Goal: Task Accomplishment & Management: Manage account settings

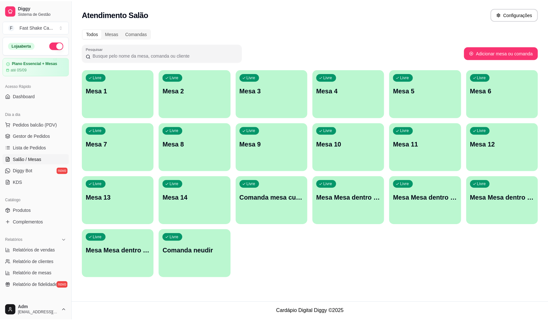
scroll to position [14, 0]
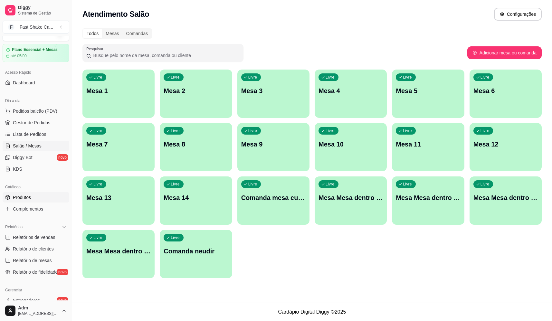
click at [30, 196] on span "Produtos" at bounding box center [22, 197] width 18 height 6
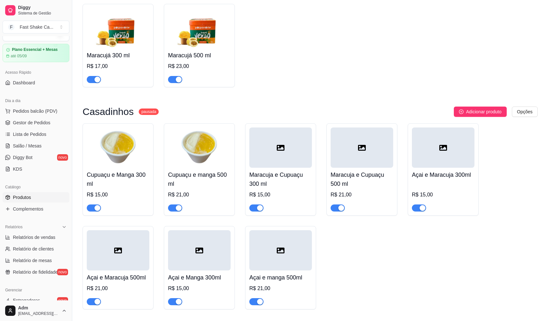
scroll to position [806, 0]
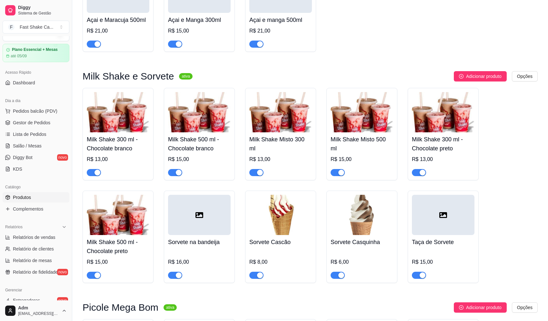
click at [260, 278] on div "button" at bounding box center [260, 276] width 6 height 6
click at [176, 278] on div "button" at bounding box center [179, 276] width 6 height 6
click at [337, 277] on span "button" at bounding box center [337, 275] width 14 height 7
click at [36, 149] on span "Salão / Mesas" at bounding box center [27, 146] width 29 height 6
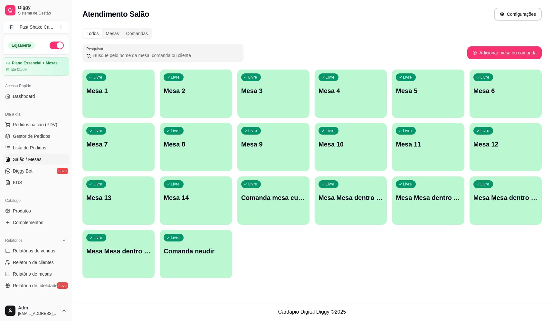
click at [287, 88] on p "Mesa 3" at bounding box center [273, 90] width 64 height 9
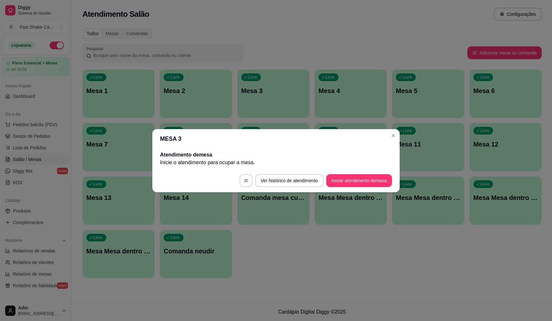
click at [349, 180] on button "Iniciar atendimento de mesa" at bounding box center [360, 180] width 66 height 13
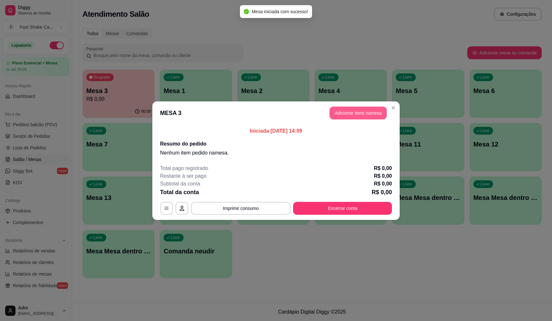
click at [351, 111] on button "Adicionar itens na mesa" at bounding box center [358, 113] width 57 height 13
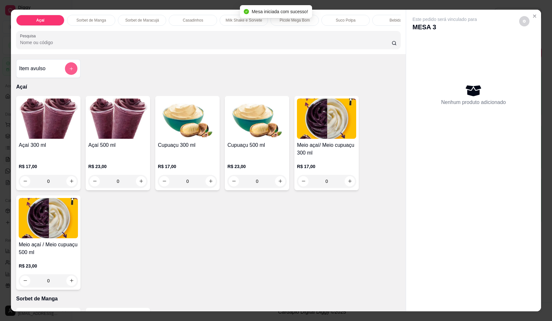
click at [69, 71] on icon "add-separate-item" at bounding box center [71, 68] width 5 height 5
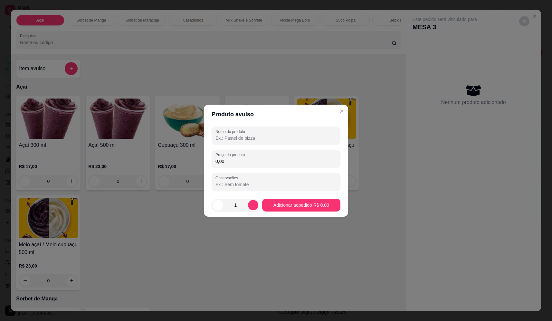
click at [274, 137] on input "Nome do produto" at bounding box center [276, 138] width 121 height 6
type input "sorvete"
click at [265, 154] on div "0,00" at bounding box center [276, 158] width 121 height 13
type input "10,88"
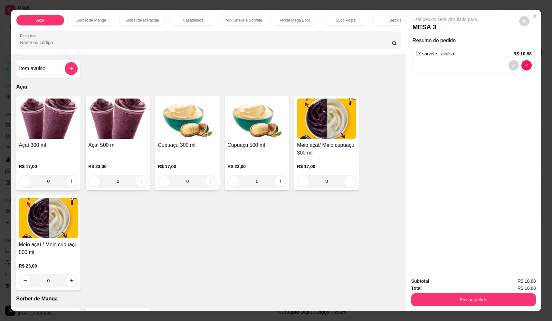
click at [68, 75] on button "add-separate-item" at bounding box center [71, 68] width 13 height 13
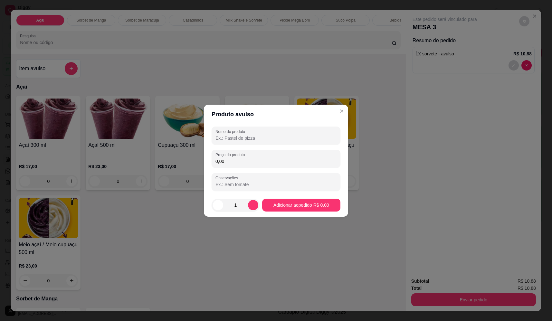
click at [241, 137] on input "Nome do produto" at bounding box center [276, 138] width 121 height 6
type input "sorvete"
click at [272, 158] on div "0,00" at bounding box center [276, 158] width 121 height 13
type input "12,24"
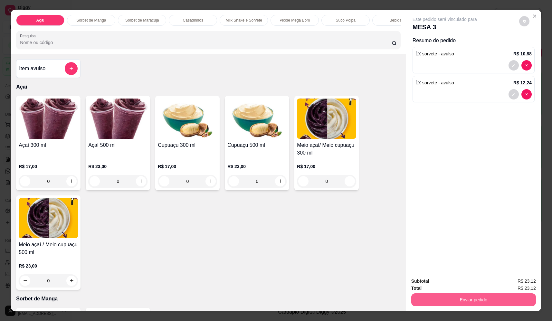
click at [494, 301] on button "Enviar pedido" at bounding box center [474, 300] width 125 height 13
click at [439, 282] on button "Não registrar e enviar pedido" at bounding box center [452, 284] width 65 height 12
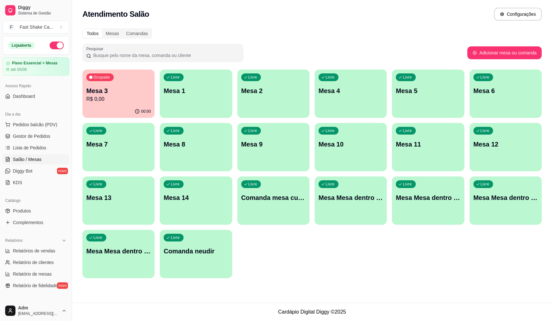
click at [98, 90] on p "Mesa 3" at bounding box center [118, 90] width 64 height 9
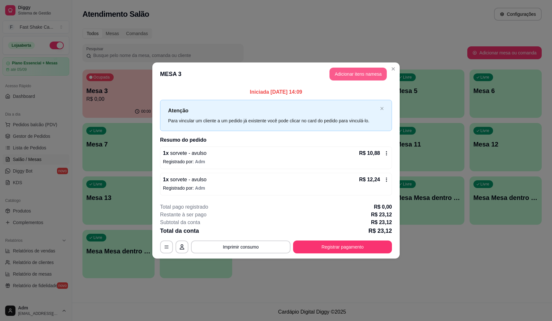
click at [368, 73] on button "Adicionar itens na mesa" at bounding box center [358, 74] width 57 height 13
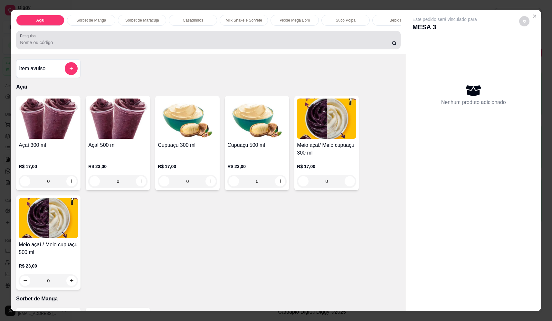
click at [145, 42] on div at bounding box center [208, 40] width 377 height 13
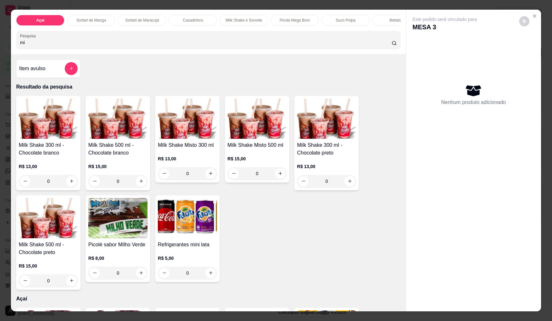
type input "mi"
click at [211, 178] on div "0" at bounding box center [187, 173] width 59 height 13
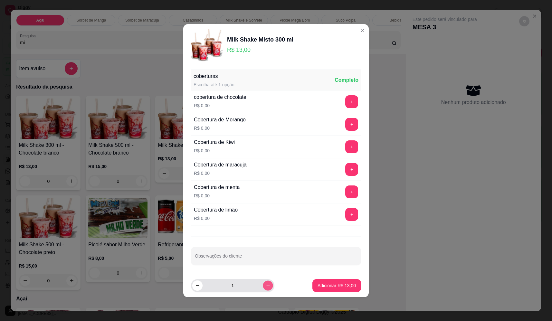
click at [263, 289] on button "increase-product-quantity" at bounding box center [268, 286] width 10 height 10
type input "2"
click at [335, 285] on p "Adicionar R$ 26,00" at bounding box center [337, 286] width 38 height 6
type input "2"
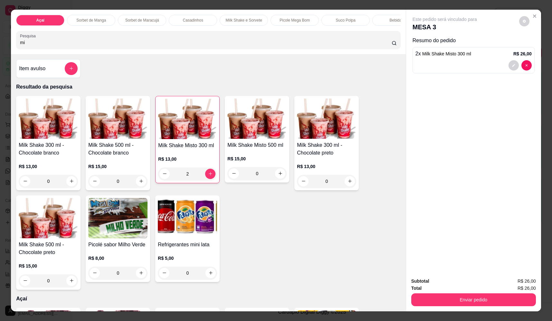
click at [448, 303] on button "Enviar pedido" at bounding box center [474, 300] width 125 height 13
click at [447, 282] on button "Não registrar e enviar pedido" at bounding box center [452, 284] width 65 height 12
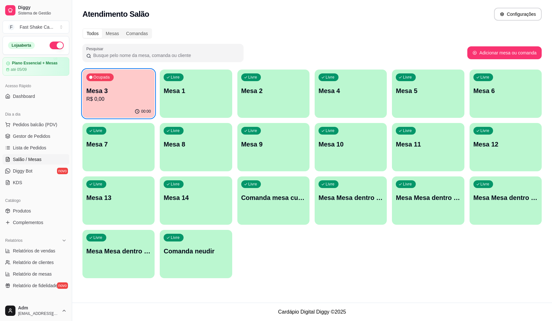
click at [113, 105] on div "00:00" at bounding box center [119, 111] width 72 height 13
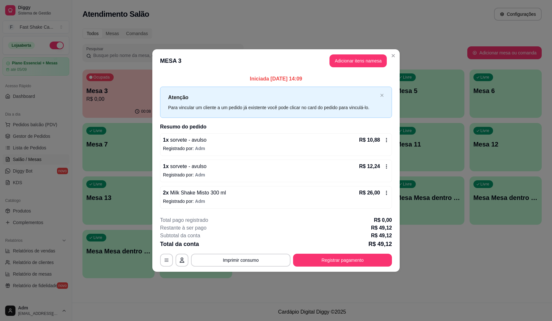
click at [368, 61] on button "Adicionar itens na mesa" at bounding box center [358, 60] width 57 height 13
click at [337, 263] on button "Registrar pagamento" at bounding box center [343, 260] width 96 height 13
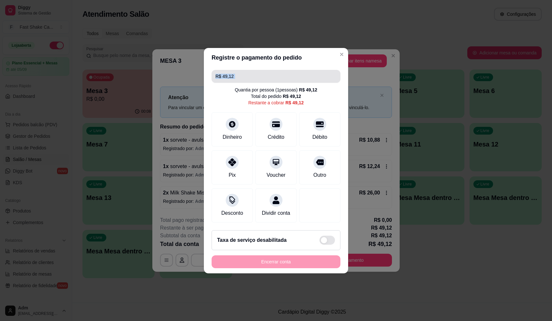
drag, startPoint x: 258, startPoint y: 66, endPoint x: 181, endPoint y: 83, distance: 79.0
click at [181, 83] on div "Registre o pagamento do pedido R$ 49,12 Quantia por pessoa ( 1 pessoas) R$ 49,1…" at bounding box center [276, 160] width 552 height 321
drag, startPoint x: 264, startPoint y: 66, endPoint x: 262, endPoint y: 69, distance: 3.5
click at [263, 70] on input "R$ 49,12" at bounding box center [276, 76] width 121 height 13
click at [259, 76] on input "R$ 49,12" at bounding box center [276, 76] width 121 height 13
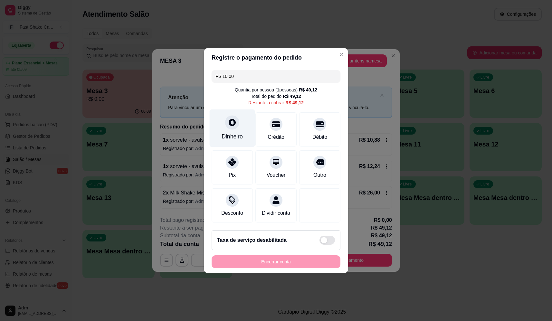
click at [227, 116] on div at bounding box center [232, 122] width 14 height 14
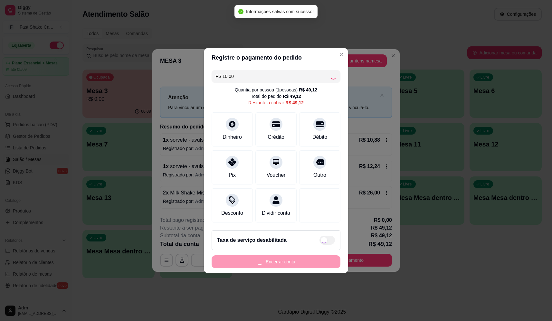
type input "R$ 39,12"
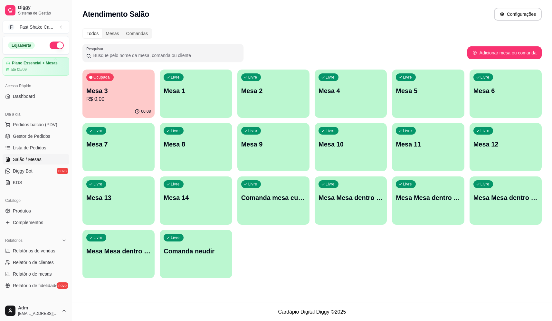
click at [108, 86] on div "Ocupada Mesa 3 R$ 0,00" at bounding box center [119, 88] width 72 height 36
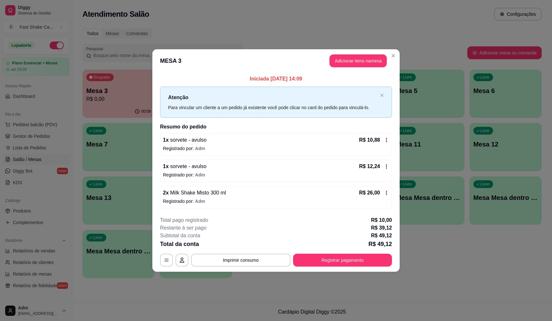
click at [253, 258] on button "Imprimir consumo" at bounding box center [241, 260] width 100 height 13
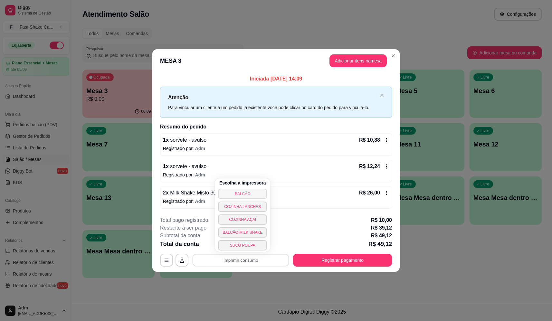
click at [246, 191] on button "BALCÃO" at bounding box center [242, 194] width 49 height 10
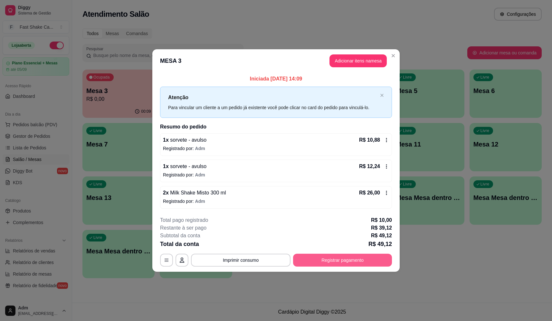
click at [325, 261] on button "Registrar pagamento" at bounding box center [342, 260] width 99 height 13
click at [313, 96] on div "Débito" at bounding box center [319, 112] width 45 height 38
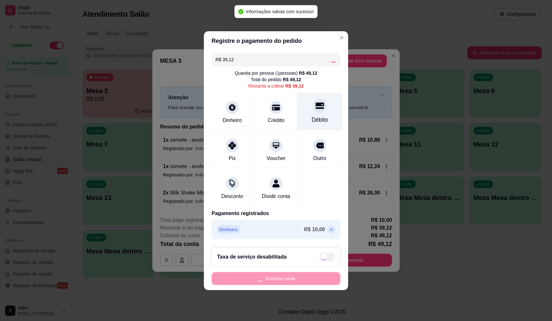
type input "R$ 0,00"
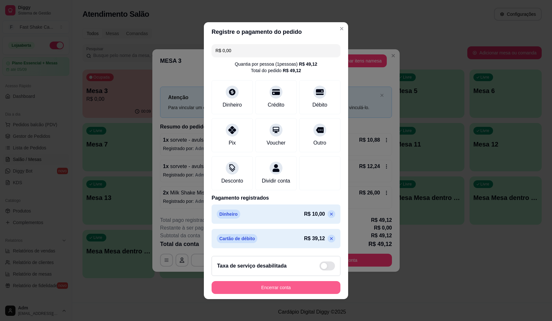
click at [309, 288] on button "Encerrar conta" at bounding box center [276, 287] width 129 height 13
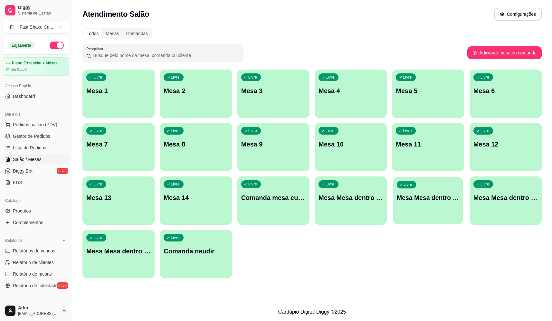
click at [441, 201] on p "Mesa Mesa dentro laranja" at bounding box center [428, 198] width 63 height 9
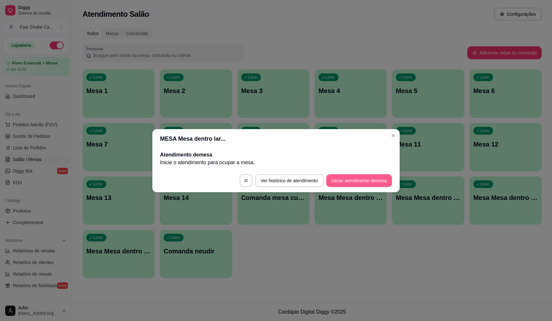
click at [348, 182] on button "Iniciar atendimento de mesa" at bounding box center [360, 180] width 66 height 13
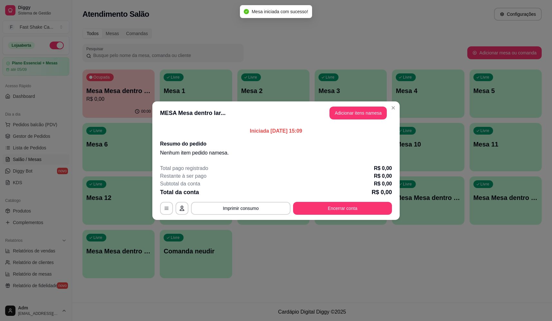
click at [346, 115] on button "Adicionar itens na mesa" at bounding box center [358, 113] width 57 height 13
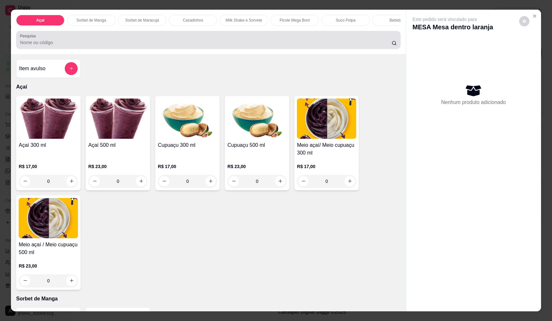
click at [92, 38] on div at bounding box center [208, 40] width 377 height 13
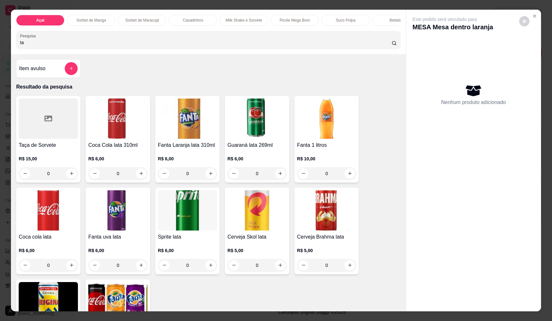
type input "ta"
click at [72, 179] on div "0" at bounding box center [48, 173] width 59 height 13
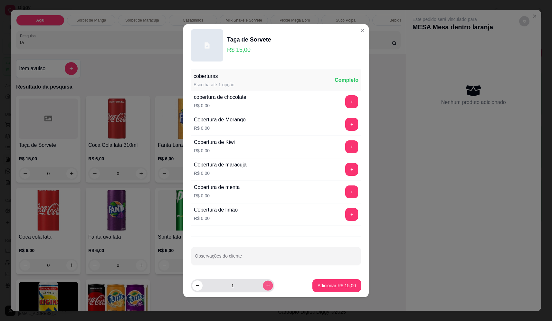
click at [266, 290] on button "increase-product-quantity" at bounding box center [268, 286] width 10 height 10
type input "2"
click at [324, 289] on p "Adicionar R$ 30,00" at bounding box center [337, 286] width 38 height 6
type input "2"
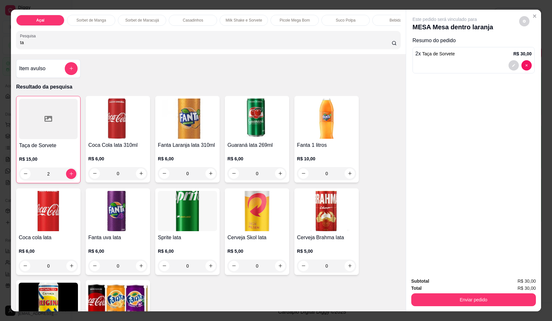
click at [152, 44] on input "ta" at bounding box center [206, 42] width 372 height 6
drag, startPoint x: 59, startPoint y: 49, endPoint x: -24, endPoint y: 54, distance: 83.6
click at [0, 54] on html "Diggy Sistema de Gestão F Fast Shake Ca ... Loja aberta Plano Essencial + Mesas…" at bounding box center [276, 160] width 552 height 321
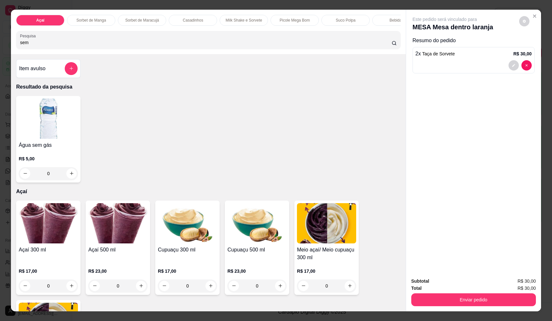
type input "sem"
click at [71, 175] on icon "increase-product-quantity" at bounding box center [71, 173] width 3 height 3
type input "1"
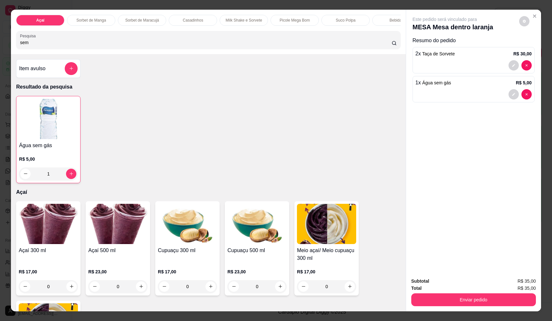
drag, startPoint x: 28, startPoint y: 46, endPoint x: 5, endPoint y: 44, distance: 22.9
click at [5, 44] on div "Açaí Sorbet de Manga Sorbet de Maracujá Casadinhos Milk Shake e Sorvete Picole …" at bounding box center [276, 160] width 552 height 321
click at [70, 71] on icon "add-separate-item" at bounding box center [71, 68] width 5 height 5
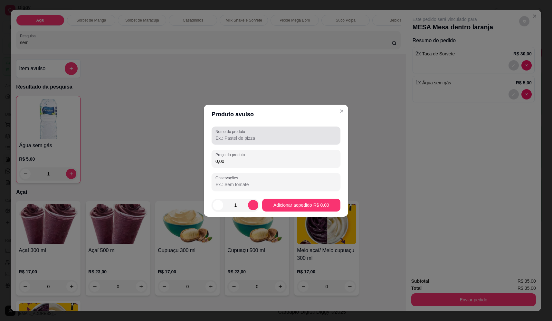
click at [235, 140] on input "Nome do produto" at bounding box center [276, 138] width 121 height 6
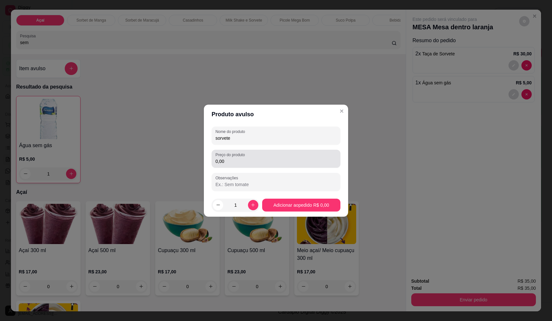
type input "sorvete"
click at [244, 160] on input "0,00" at bounding box center [276, 161] width 121 height 6
type input "10,20"
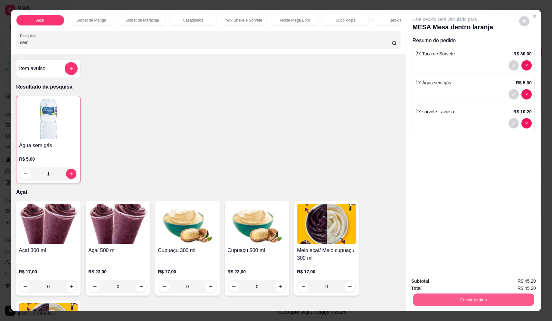
click at [490, 302] on button "Enviar pedido" at bounding box center [474, 300] width 121 height 13
click at [467, 284] on button "Não registrar e enviar pedido" at bounding box center [452, 284] width 67 height 12
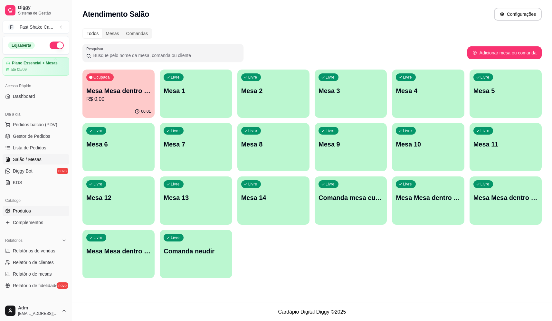
click at [28, 212] on span "Produtos" at bounding box center [22, 211] width 18 height 6
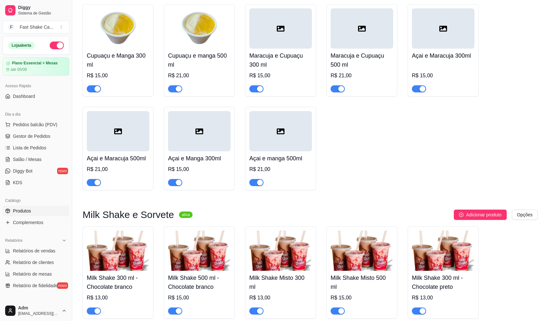
scroll to position [870, 0]
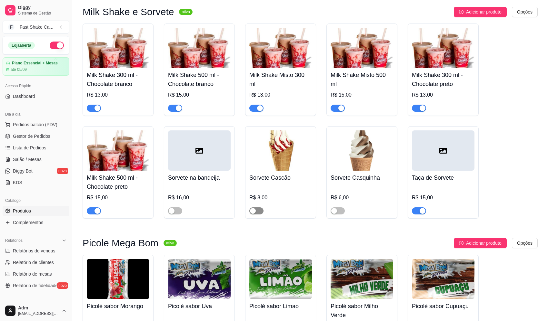
click at [256, 215] on span "button" at bounding box center [256, 211] width 14 height 7
drag, startPoint x: 174, startPoint y: 213, endPoint x: 265, endPoint y: 224, distance: 90.8
click at [175, 214] on button "button" at bounding box center [175, 211] width 14 height 7
click at [336, 210] on div at bounding box center [337, 211] width 14 height 8
click at [341, 214] on span "button" at bounding box center [337, 211] width 14 height 7
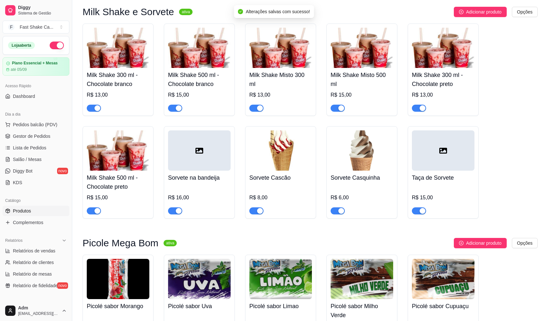
click at [21, 165] on ul "Pedidos balcão (PDV) Gestor de Pedidos Lista de Pedidos Salão / Mesas Diggy Bot…" at bounding box center [36, 154] width 67 height 68
click at [22, 160] on span "Salão / Mesas" at bounding box center [27, 159] width 29 height 6
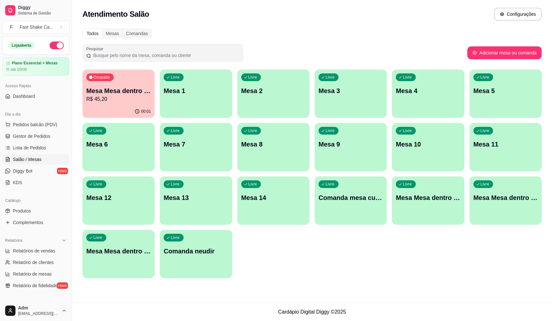
click at [102, 92] on p "Mesa Mesa dentro laranja" at bounding box center [118, 90] width 64 height 9
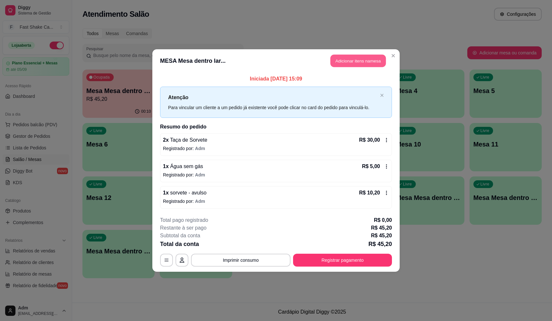
click at [344, 56] on button "Adicionar itens na mesa" at bounding box center [358, 61] width 55 height 13
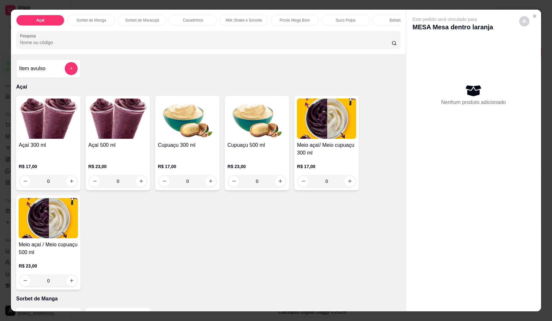
click at [193, 46] on input "Pesquisa" at bounding box center [206, 42] width 372 height 6
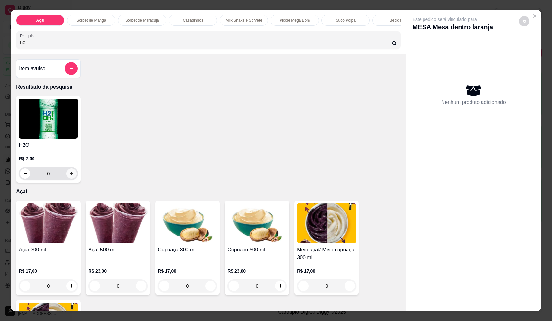
type input "h2"
click at [73, 179] on button "increase-product-quantity" at bounding box center [72, 174] width 10 height 10
type input "1"
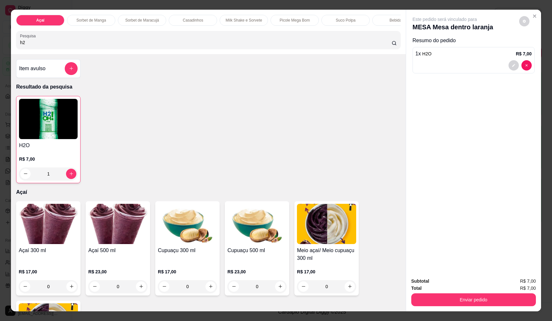
click at [74, 71] on button "add-separate-item" at bounding box center [71, 68] width 13 height 13
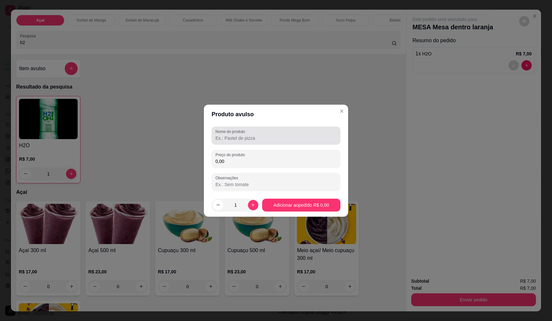
drag, startPoint x: 256, startPoint y: 141, endPoint x: 239, endPoint y: 148, distance: 18.6
click at [257, 141] on div at bounding box center [276, 135] width 121 height 13
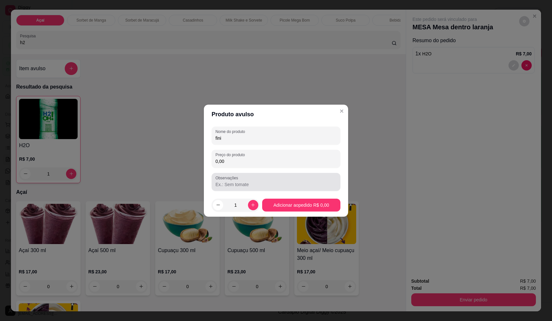
type input "fini"
drag, startPoint x: 251, startPoint y: 159, endPoint x: 251, endPoint y: 162, distance: 3.3
click at [252, 159] on input "0,00" at bounding box center [276, 161] width 121 height 6
type input "10,00"
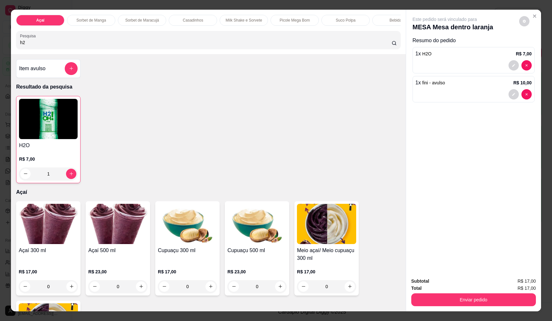
click at [476, 295] on div "Enviar pedido" at bounding box center [474, 299] width 125 height 15
click at [476, 298] on button "Enviar pedido" at bounding box center [474, 300] width 121 height 13
click at [469, 281] on button "Não registrar e enviar pedido" at bounding box center [452, 284] width 67 height 12
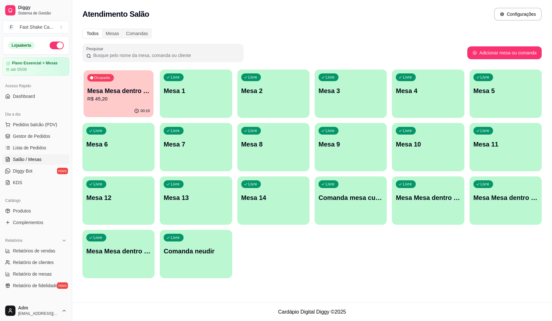
click at [95, 103] on div "Ocupada Mesa Mesa dentro laranja R$ 45,20" at bounding box center [118, 87] width 70 height 35
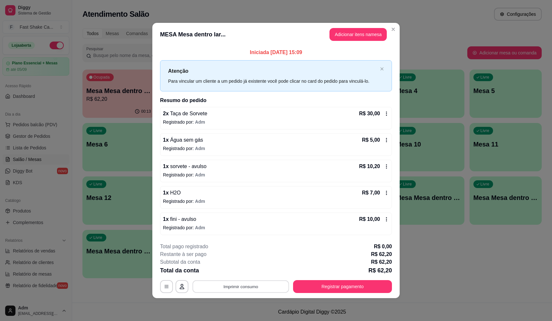
click at [263, 288] on button "Imprimir consumo" at bounding box center [241, 287] width 97 height 13
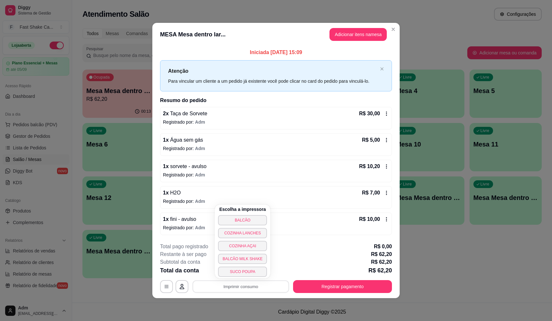
click at [255, 227] on div "Escolha a impressora BALCÃO COZINHA LANCHES COZINHA AÇAI BALCÃO MILK SHAKE SUCO…" at bounding box center [242, 241] width 55 height 73
click at [256, 223] on button "BALCÃO" at bounding box center [242, 220] width 49 height 10
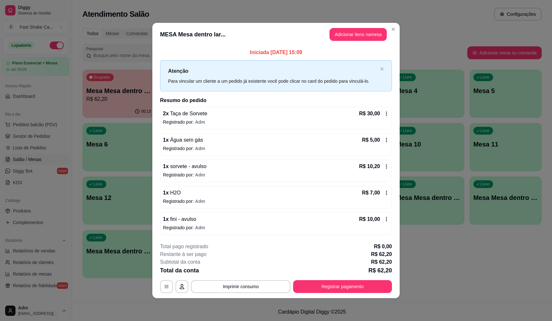
click at [318, 292] on button "Registrar pagamento" at bounding box center [342, 286] width 99 height 13
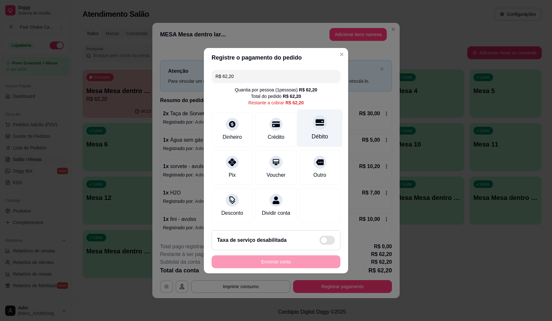
click at [324, 132] on div "Débito" at bounding box center [319, 128] width 45 height 38
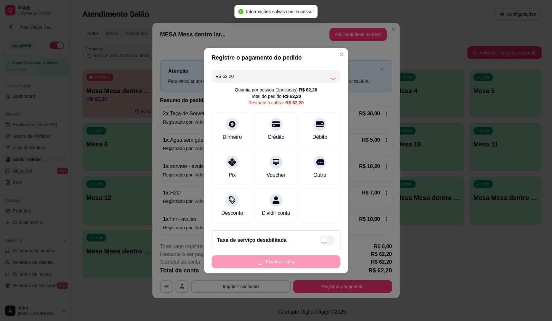
type input "R$ 0,00"
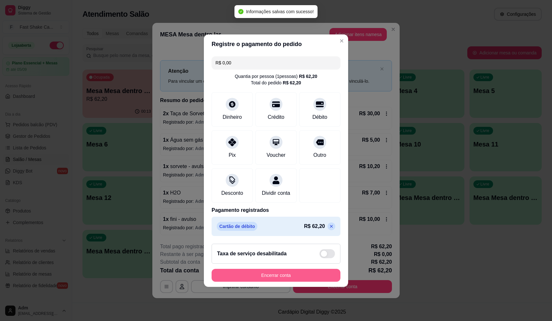
click at [295, 275] on button "Encerrar conta" at bounding box center [276, 275] width 129 height 13
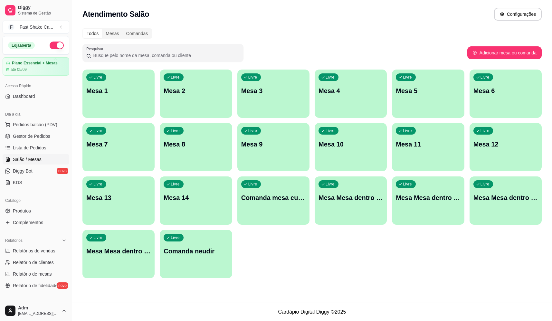
click at [327, 253] on div "Livre Mesa 1 Livre Mesa 2 Livre Mesa 3 Livre Mesa 4 Livre Mesa 5 Livre Mesa 6 L…" at bounding box center [313, 174] width 460 height 209
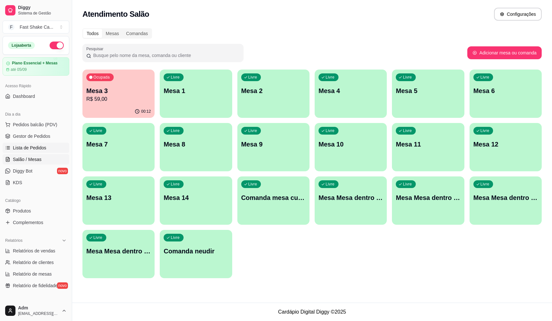
click at [27, 146] on span "Lista de Pedidos" at bounding box center [30, 148] width 34 height 6
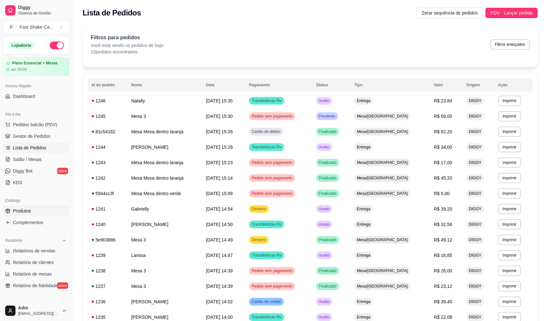
click at [25, 210] on span "Produtos" at bounding box center [22, 211] width 18 height 6
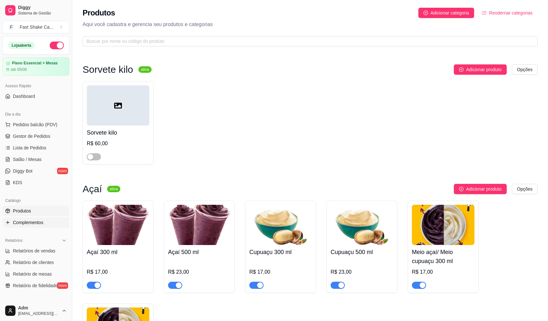
click at [31, 222] on span "Complementos" at bounding box center [28, 222] width 30 height 6
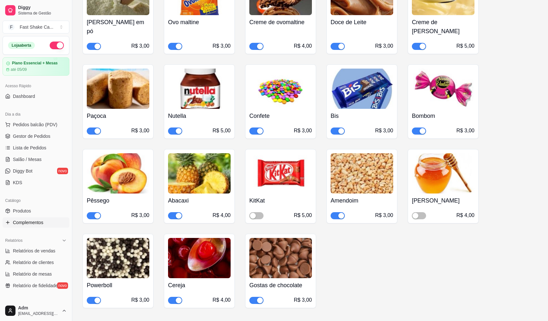
scroll to position [677, 0]
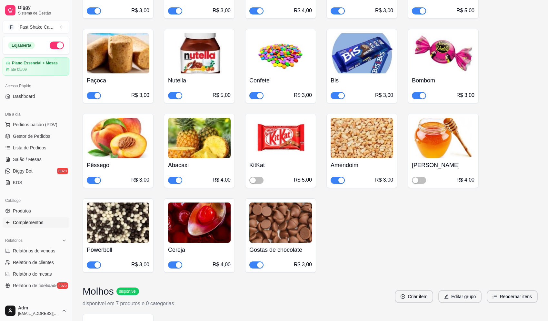
click at [177, 176] on div "R$ 4,00" at bounding box center [199, 180] width 63 height 8
click at [178, 178] on div "button" at bounding box center [179, 181] width 6 height 6
click at [30, 161] on span "Salão / Mesas" at bounding box center [27, 159] width 29 height 6
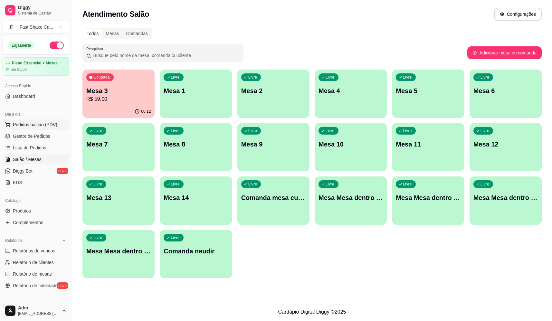
click at [41, 124] on span "Pedidos balcão (PDV)" at bounding box center [35, 125] width 44 height 6
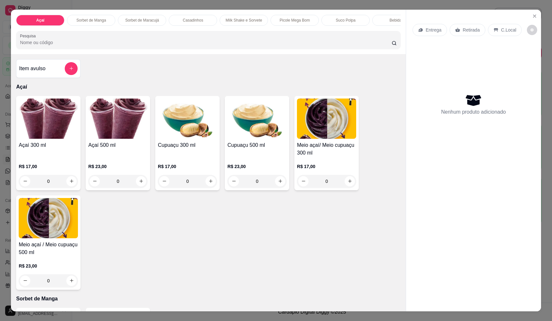
click at [69, 187] on div "0" at bounding box center [48, 181] width 59 height 13
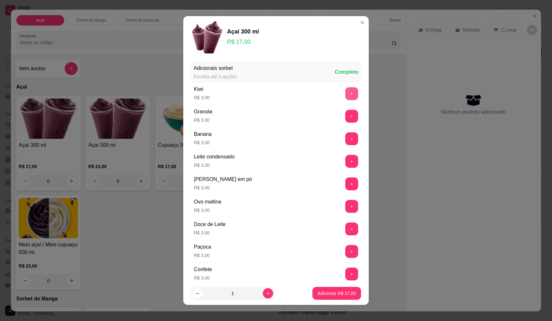
click at [346, 91] on button "+" at bounding box center [352, 93] width 13 height 13
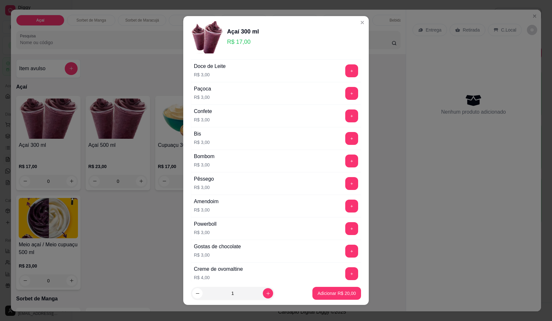
scroll to position [161, 0]
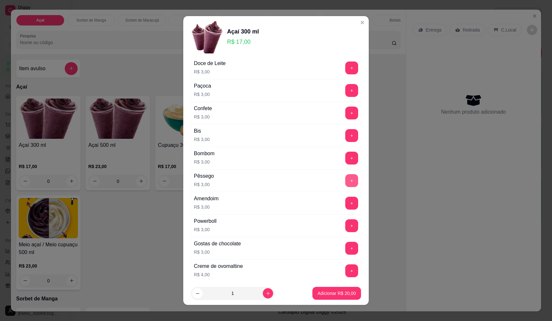
click at [346, 180] on button "+" at bounding box center [352, 180] width 13 height 13
click at [266, 294] on icon "increase-product-quantity" at bounding box center [268, 293] width 5 height 5
type input "2"
click at [339, 289] on button "Adicionar R$ 46,00" at bounding box center [336, 294] width 47 height 13
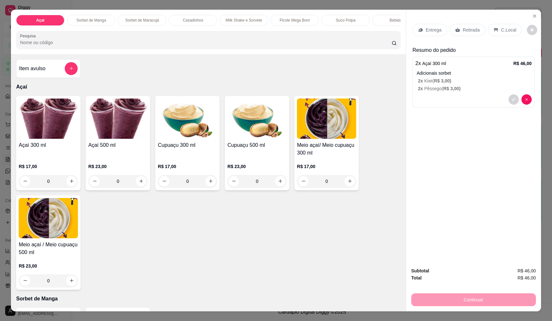
click at [463, 25] on div "Retirada" at bounding box center [468, 30] width 36 height 12
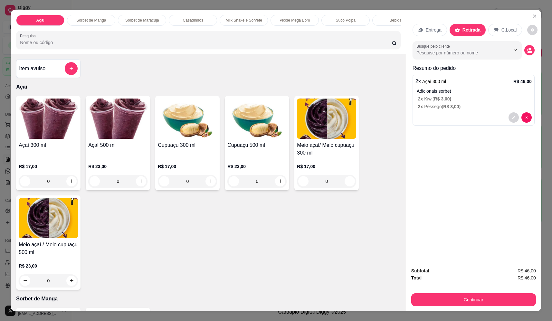
click at [433, 28] on p "Entrega" at bounding box center [434, 30] width 16 height 6
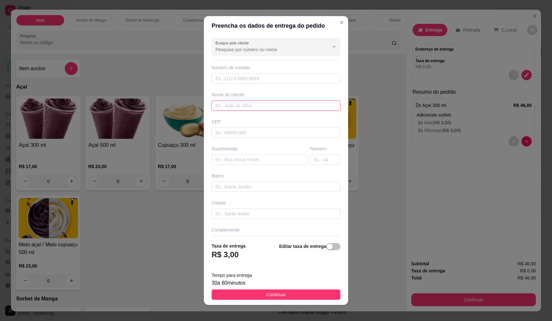
click at [238, 109] on input "text" at bounding box center [276, 106] width 129 height 10
type input "cleusa"
click at [292, 162] on input "text" at bounding box center [260, 160] width 96 height 10
type input "casa d amae da camila"
click at [296, 296] on button "Continuar" at bounding box center [276, 295] width 129 height 10
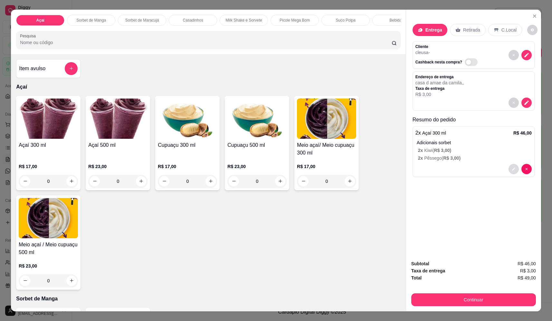
click at [512, 169] on icon "decrease-product-quantity" at bounding box center [513, 169] width 3 height 3
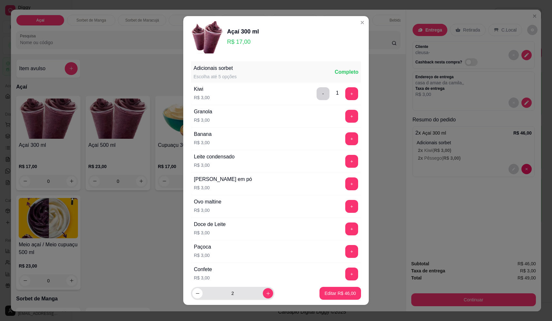
click at [188, 295] on footer "2 Editar R$ 46,00" at bounding box center [276, 293] width 186 height 23
click at [192, 295] on button "decrease-product-quantity" at bounding box center [197, 293] width 10 height 10
type input "1"
click at [358, 293] on footer "1 Editar R$ 23,00" at bounding box center [276, 293] width 186 height 23
click at [350, 293] on button "Editar R$ 23,00" at bounding box center [341, 293] width 42 height 13
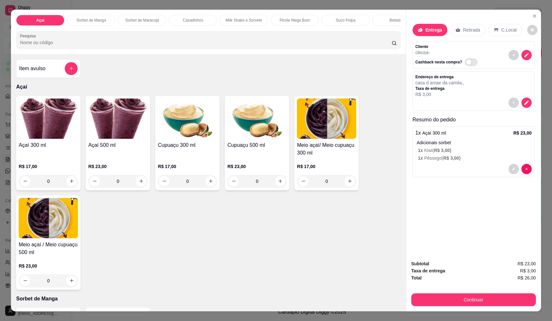
drag, startPoint x: 94, startPoint y: 193, endPoint x: 90, endPoint y: 192, distance: 3.6
click at [90, 188] on div "0" at bounding box center [117, 181] width 59 height 13
click at [69, 187] on div "0" at bounding box center [48, 181] width 59 height 13
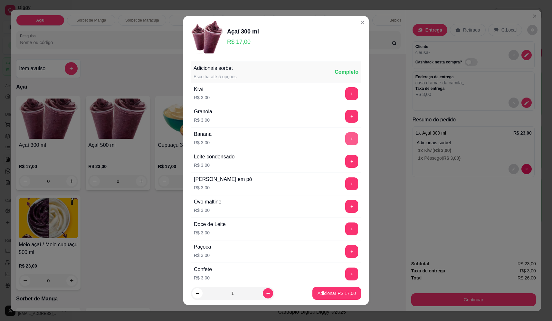
click at [346, 139] on button "+" at bounding box center [352, 138] width 13 height 13
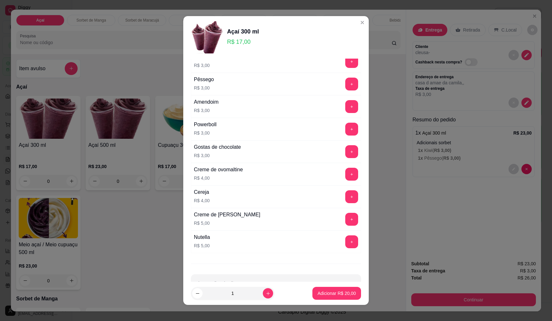
scroll to position [226, 0]
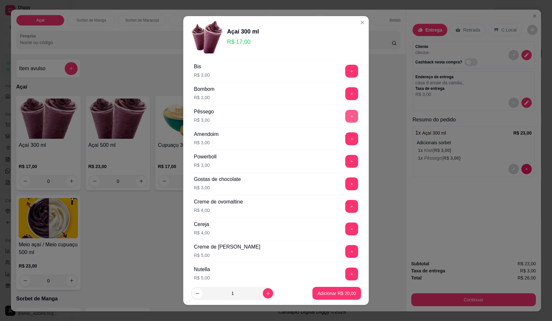
click at [346, 115] on button "+" at bounding box center [352, 116] width 13 height 13
click at [346, 296] on p "Adicionar R$ 23,00" at bounding box center [337, 293] width 38 height 6
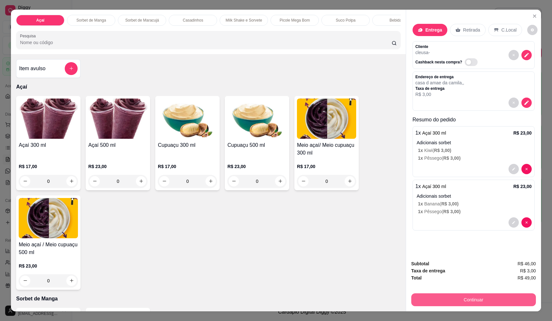
click at [479, 301] on button "Continuar" at bounding box center [474, 300] width 125 height 13
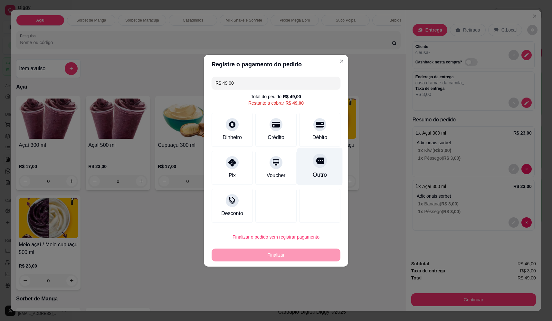
drag, startPoint x: 320, startPoint y: 164, endPoint x: 298, endPoint y: 183, distance: 29.0
click at [320, 164] on div at bounding box center [320, 161] width 14 height 14
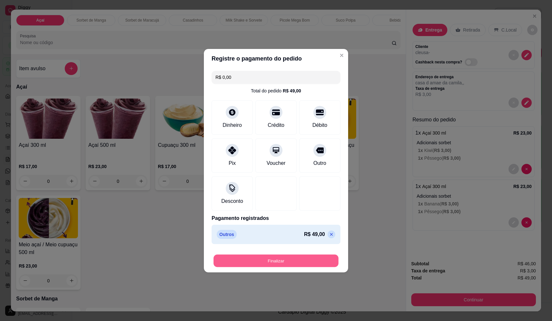
click at [271, 267] on button "Finalizar" at bounding box center [276, 261] width 125 height 13
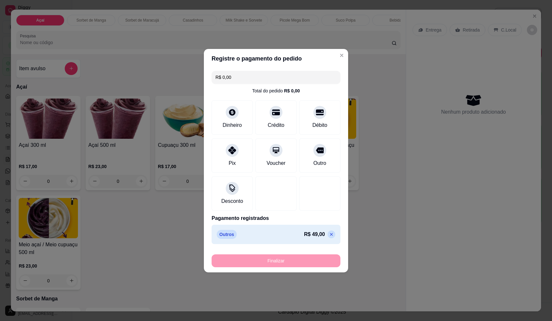
type input "-R$ 49,00"
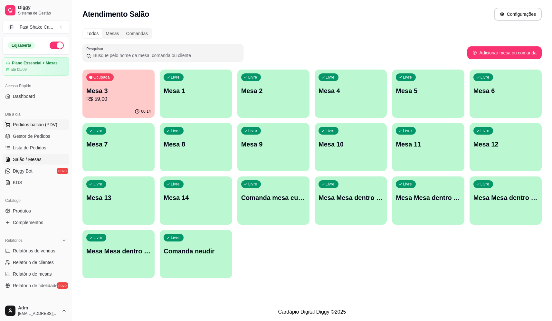
click at [42, 124] on span "Pedidos balcão (PDV)" at bounding box center [35, 125] width 44 height 6
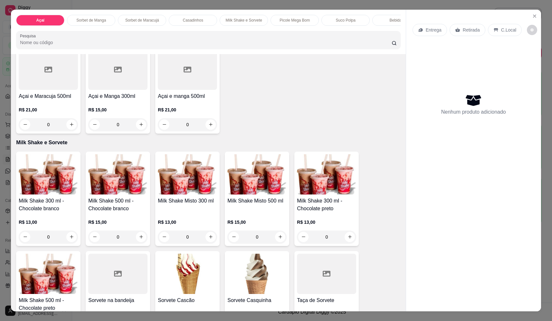
scroll to position [612, 0]
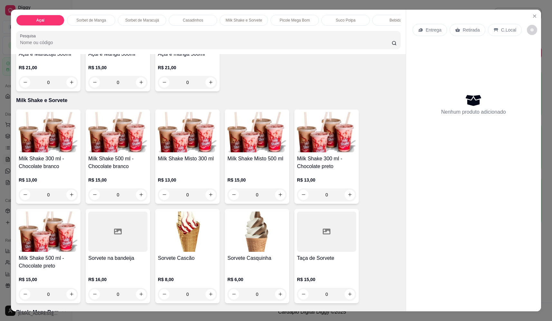
click at [72, 199] on div "0" at bounding box center [48, 195] width 59 height 13
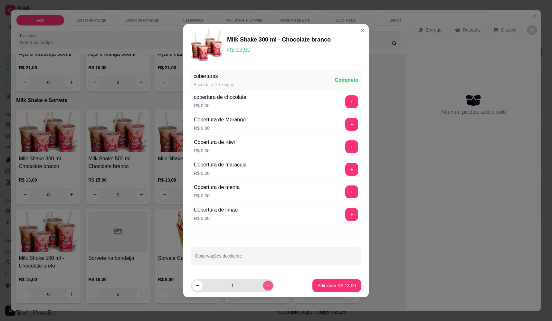
click at [266, 283] on icon "increase-product-quantity" at bounding box center [268, 285] width 5 height 5
type input "2"
click at [346, 125] on button "+" at bounding box center [352, 124] width 13 height 13
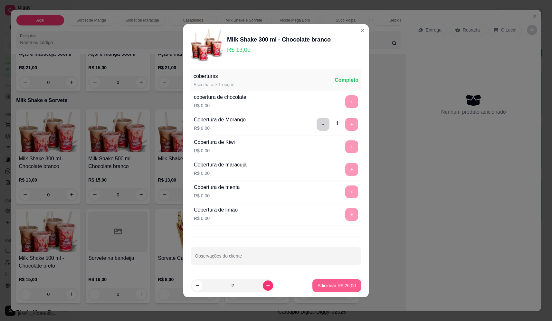
click at [326, 285] on p "Adicionar R$ 26,00" at bounding box center [337, 286] width 38 height 6
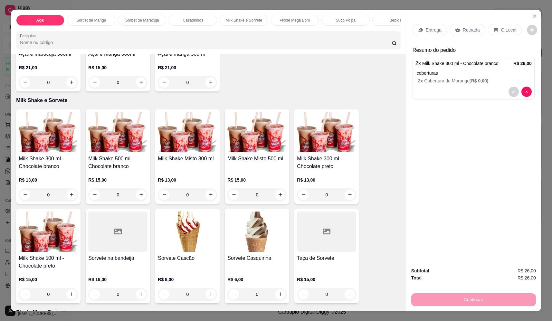
click at [426, 28] on p "Entrega" at bounding box center [434, 30] width 16 height 6
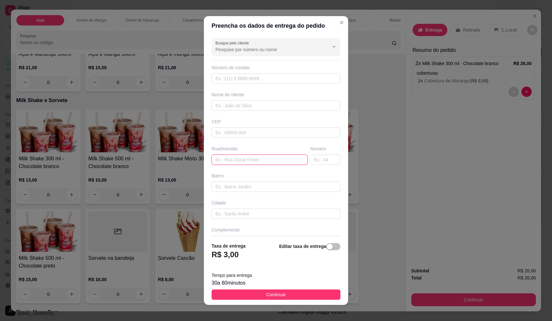
click at [257, 165] on input "text" at bounding box center [260, 160] width 96 height 10
click at [248, 161] on input "text" at bounding box center [260, 160] width 96 height 10
type input "francisco luiz"
click at [320, 161] on input "text" at bounding box center [325, 160] width 30 height 10
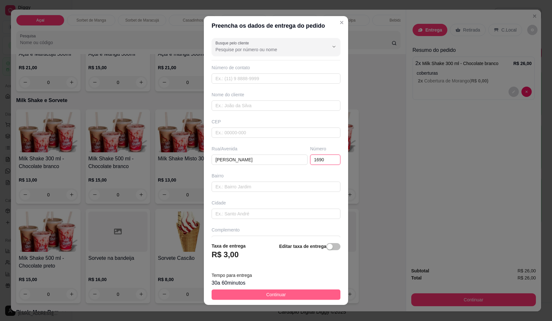
type input "1690"
click at [267, 295] on span "Continuar" at bounding box center [277, 294] width 20 height 7
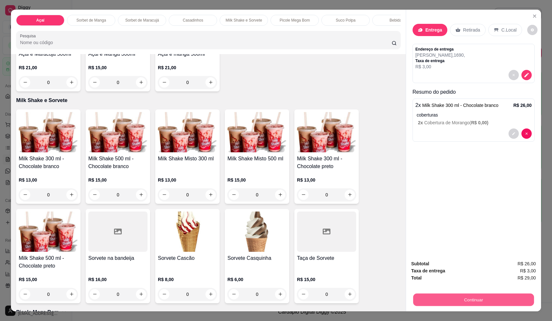
click at [493, 298] on button "Continuar" at bounding box center [474, 300] width 121 height 13
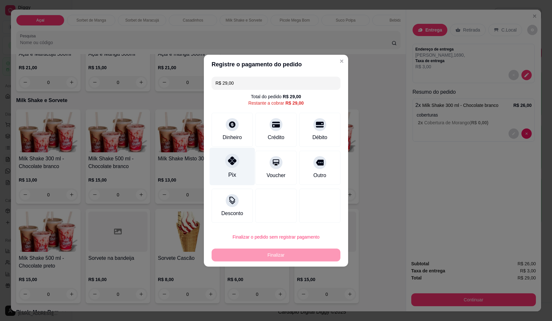
click at [229, 173] on div "Pix" at bounding box center [233, 175] width 8 height 8
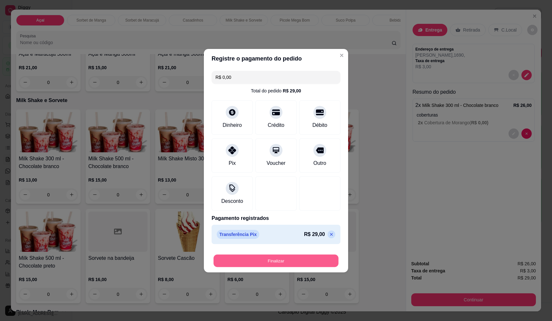
click at [316, 255] on button "Finalizar" at bounding box center [276, 261] width 125 height 13
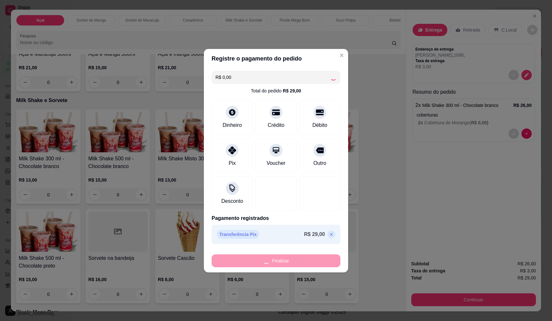
type input "-R$ 29,00"
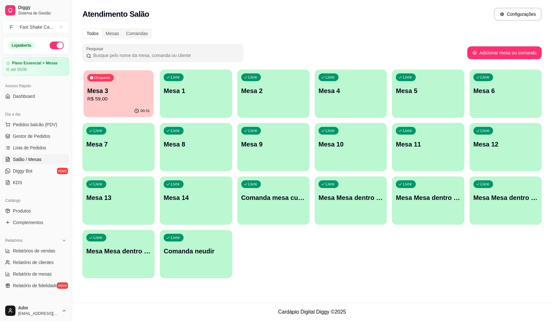
click at [106, 96] on p "R$ 59,00" at bounding box center [118, 98] width 63 height 7
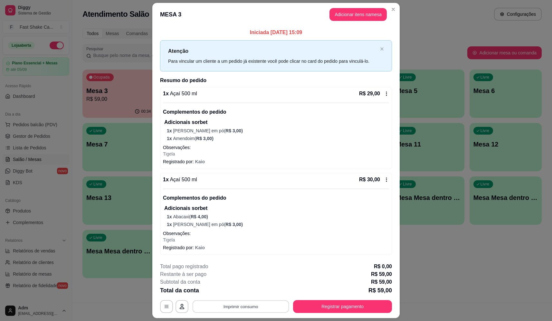
click at [245, 304] on button "Imprimir consumo" at bounding box center [241, 307] width 97 height 13
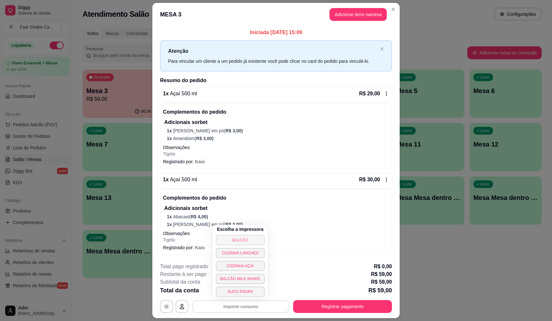
click at [238, 242] on button "BALCÃO" at bounding box center [240, 240] width 49 height 10
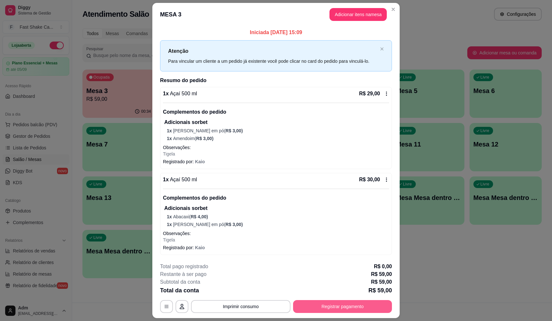
click at [348, 305] on button "Registrar pagamento" at bounding box center [342, 306] width 99 height 13
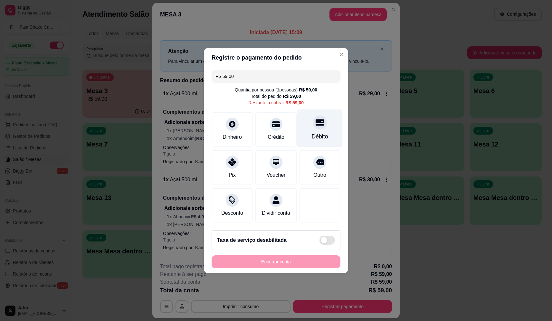
click at [324, 118] on div "Débito" at bounding box center [319, 128] width 45 height 38
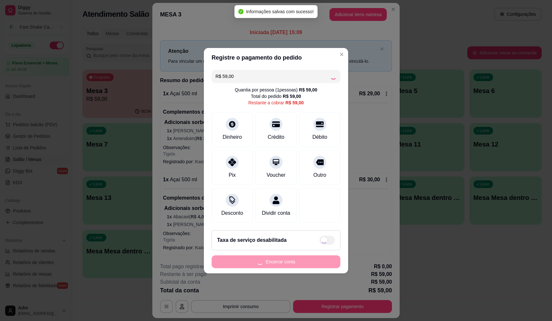
type input "R$ 0,00"
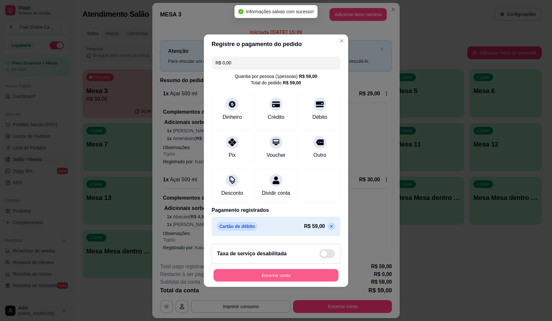
click at [295, 278] on button "Encerrar conta" at bounding box center [276, 275] width 125 height 13
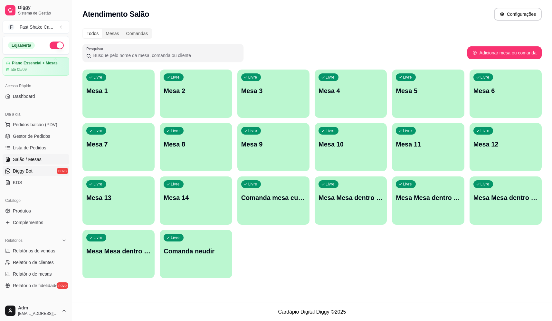
click at [31, 169] on span "Diggy Bot" at bounding box center [23, 171] width 20 height 6
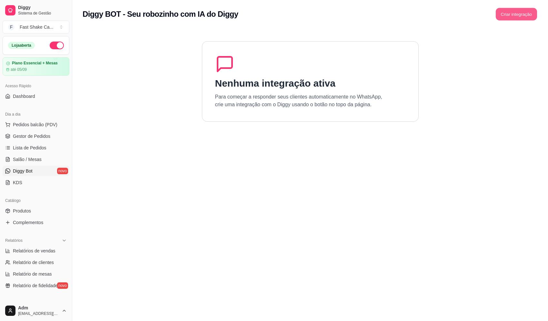
click at [511, 15] on button "Criar integração" at bounding box center [515, 14] width 41 height 13
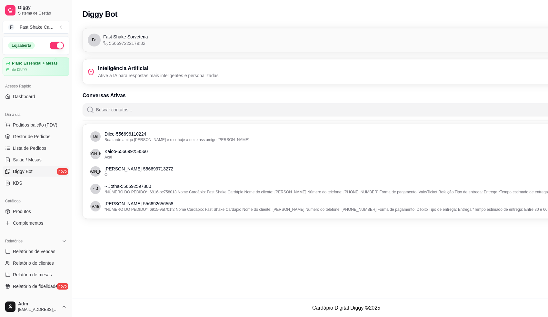
click at [186, 75] on p "Ative a IA para respostas mais inteligentes e personalizadas" at bounding box center [158, 75] width 121 height 6
click at [153, 70] on h3 "Inteligência Artificial" at bounding box center [158, 68] width 121 height 8
click at [159, 73] on p "Ative a IA para respostas mais inteligentes e personalizadas" at bounding box center [158, 75] width 121 height 6
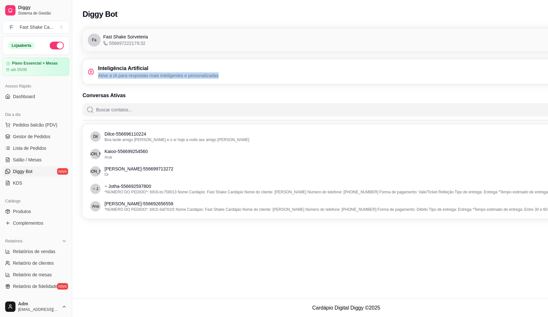
click at [159, 73] on p "Ative a IA para respostas mais inteligentes e personalizadas" at bounding box center [158, 75] width 121 height 6
click at [245, 68] on div "Inteligência Artificial Ative a IA para respostas mais inteligentes e personali…" at bounding box center [346, 71] width 517 height 14
drag, startPoint x: 36, startPoint y: 168, endPoint x: 255, endPoint y: 279, distance: 244.6
click at [255, 279] on div "Diggy Bot Configurações Fa Fast Shake Sorveteria 556697222179:32 Conectado Inte…" at bounding box center [346, 149] width 548 height 298
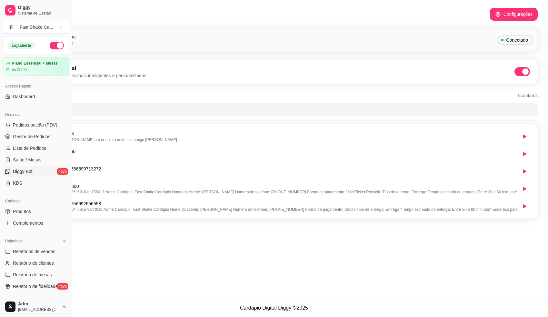
scroll to position [2, 72]
click at [515, 19] on button "Configurações" at bounding box center [513, 14] width 46 height 13
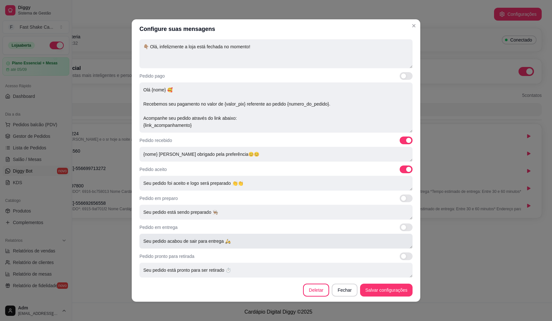
scroll to position [144, 0]
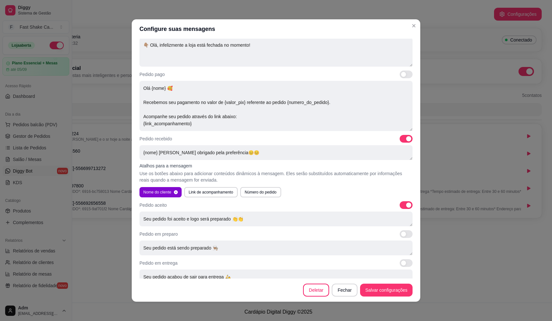
drag, startPoint x: 157, startPoint y: 152, endPoint x: 131, endPoint y: 151, distance: 26.1
click at [132, 151] on div "Mensagens automáticas Personalize as mensagens que o robô enviará aos seus clie…" at bounding box center [276, 159] width 289 height 240
click at [157, 152] on textarea "{nome} Muito obrigado pela preferência😊😊" at bounding box center [276, 152] width 273 height 15
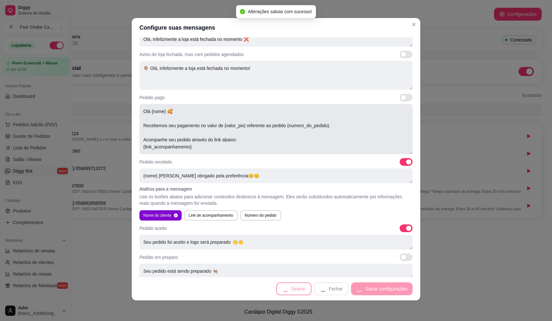
scroll to position [117, 0]
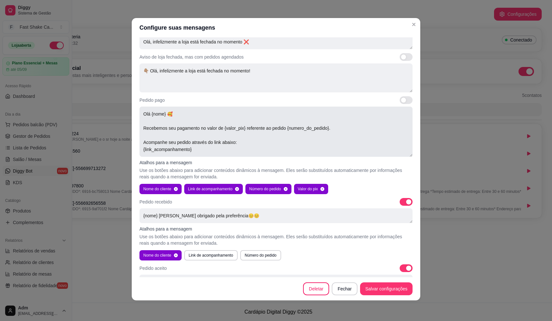
click at [173, 115] on textarea "Olá {nome} 🥰 Recebemos seu pagamento no valor de {valor_pix} referente ao pedid…" at bounding box center [276, 132] width 273 height 50
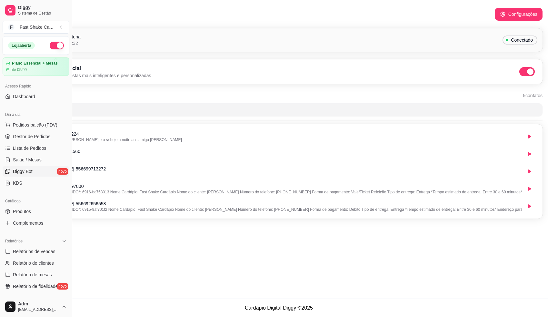
scroll to position [0, 0]
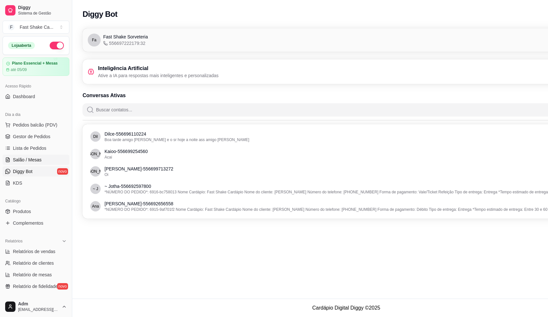
click at [31, 160] on span "Salão / Mesas" at bounding box center [27, 159] width 29 height 6
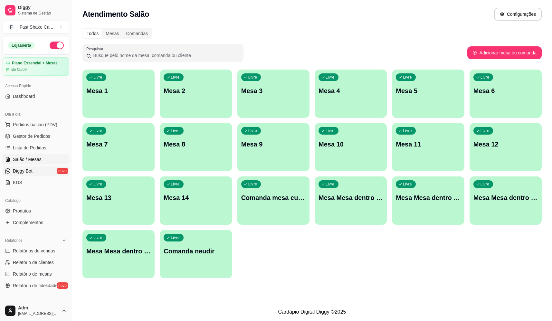
click at [37, 172] on link "Diggy Bot novo" at bounding box center [36, 171] width 67 height 10
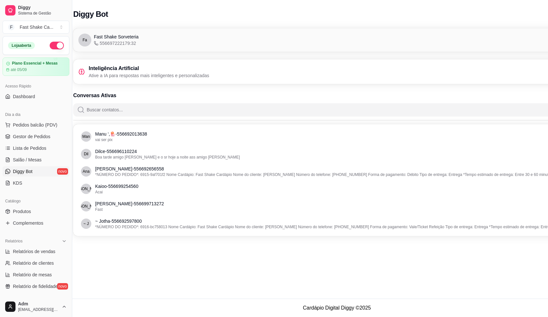
scroll to position [0, 72]
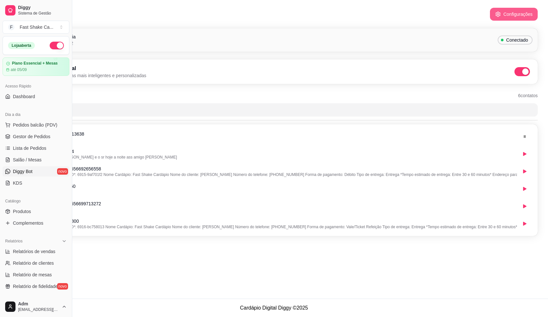
click at [519, 14] on button "Configurações" at bounding box center [514, 14] width 48 height 13
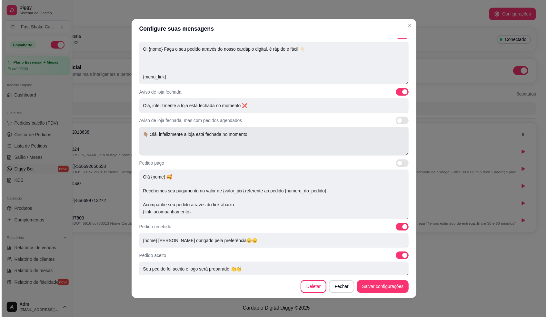
scroll to position [64, 0]
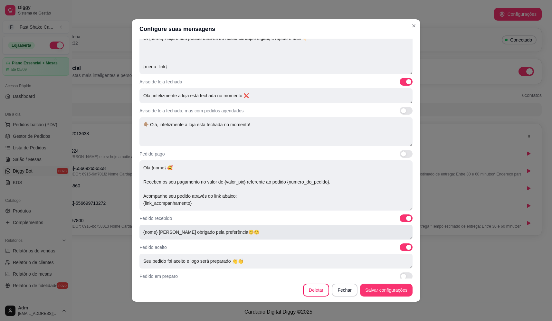
click at [159, 233] on textarea "{nome} Muito obrigado pela preferência😊😊" at bounding box center [276, 232] width 273 height 15
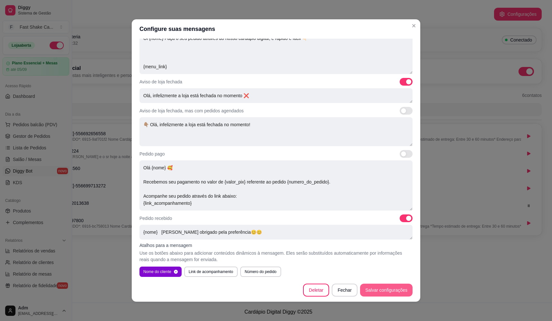
type textarea "{nome} [PERSON_NAME] obrigado pela preferência😊😊"
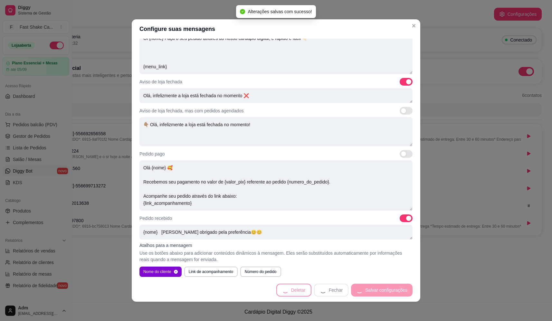
drag, startPoint x: 160, startPoint y: 233, endPoint x: 135, endPoint y: 233, distance: 24.8
click at [135, 233] on div "Mensagens automáticas Personalize as mensagens que o robô enviará aos seus clie…" at bounding box center [276, 159] width 289 height 240
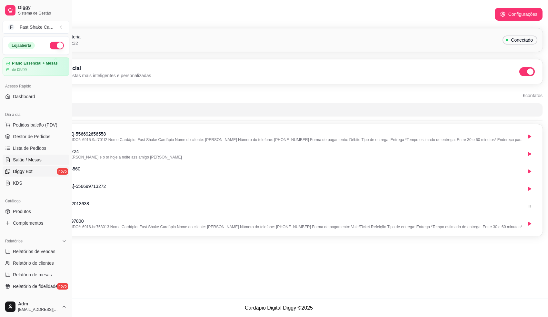
click at [30, 158] on span "Salão / Mesas" at bounding box center [27, 159] width 29 height 6
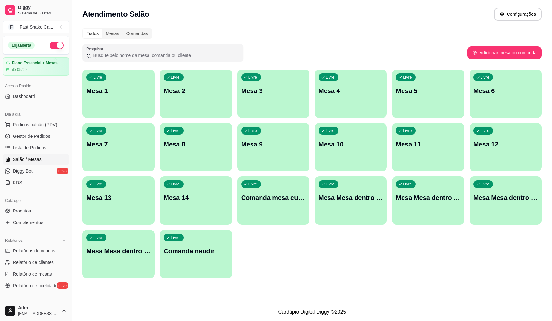
click at [352, 91] on p "Mesa 4" at bounding box center [351, 90] width 64 height 9
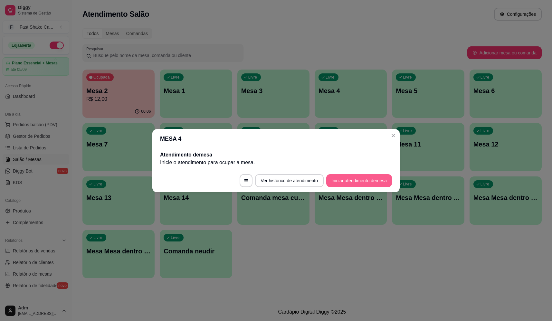
click at [347, 179] on button "Iniciar atendimento de mesa" at bounding box center [360, 180] width 66 height 13
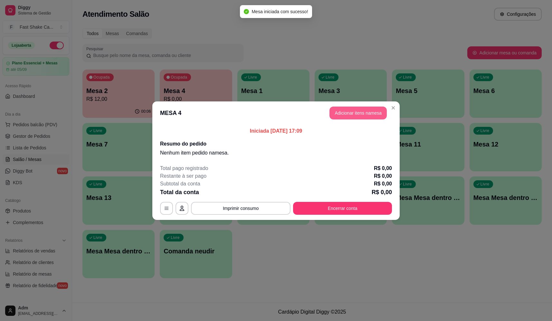
click at [354, 112] on button "Adicionar itens na mesa" at bounding box center [358, 113] width 57 height 13
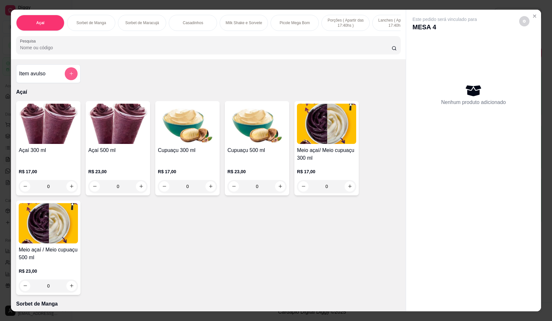
click at [71, 76] on icon "add-separate-item" at bounding box center [71, 73] width 5 height 5
drag, startPoint x: 247, startPoint y: 139, endPoint x: 250, endPoint y: 139, distance: 3.3
click at [249, 139] on input "Nome do produto" at bounding box center [276, 138] width 121 height 6
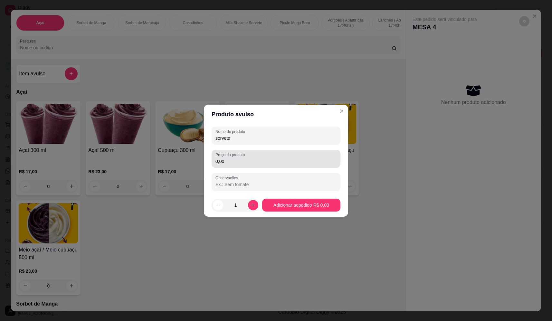
type input "sorvete"
click at [286, 165] on div "0,00" at bounding box center [276, 158] width 121 height 13
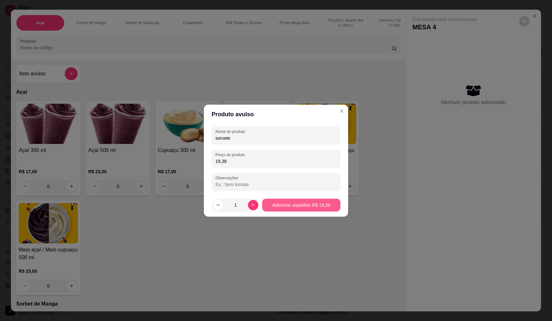
type input "19,38"
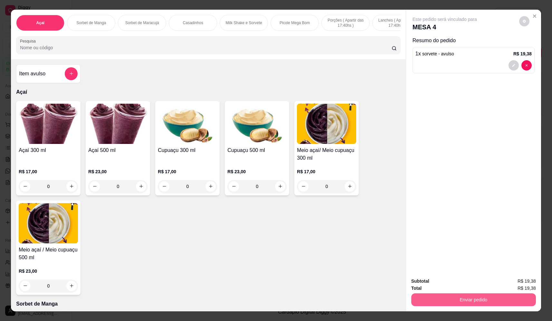
click at [433, 299] on button "Enviar pedido" at bounding box center [474, 300] width 125 height 13
click at [433, 286] on button "Não registrar e enviar pedido" at bounding box center [452, 284] width 67 height 12
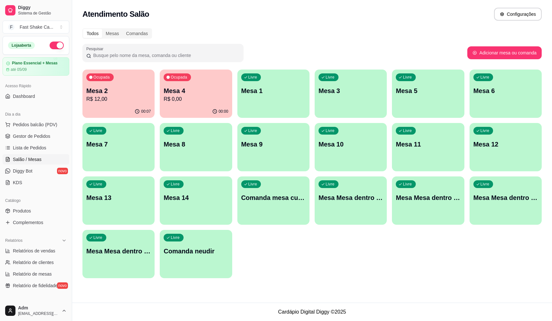
click at [421, 94] on p "Mesa 5" at bounding box center [428, 90] width 64 height 9
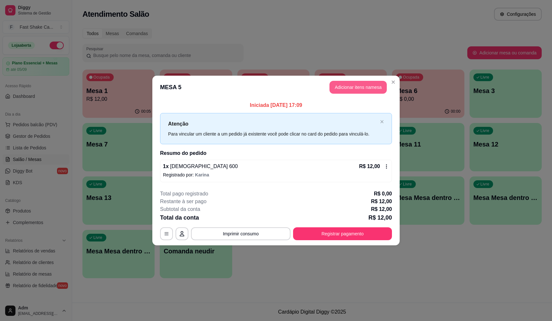
click at [364, 85] on button "Adicionar itens na mesa" at bounding box center [358, 87] width 57 height 13
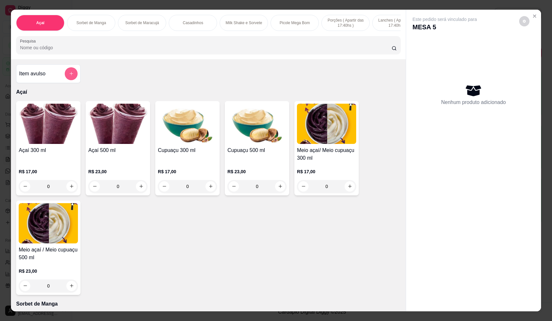
click at [68, 76] on button "add-separate-item" at bounding box center [71, 73] width 13 height 13
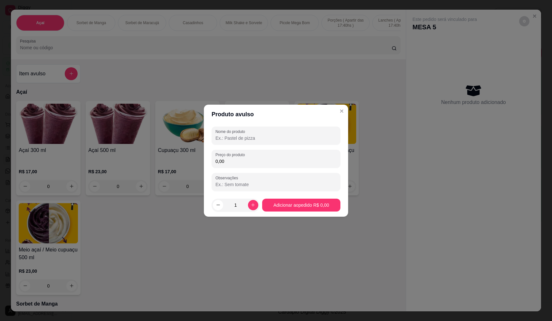
click at [250, 140] on input "Nome do produto" at bounding box center [276, 138] width 121 height 6
type input "sorvete"
click at [255, 160] on input "0,00" at bounding box center [276, 161] width 121 height 6
type input "24,48"
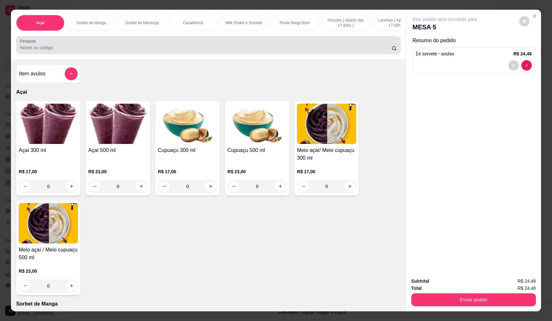
click at [107, 45] on div at bounding box center [208, 45] width 377 height 13
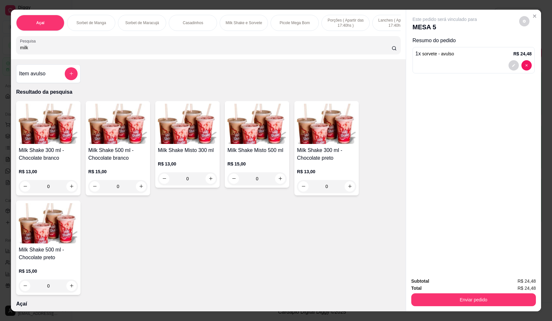
type input "milk"
click at [280, 185] on div "0" at bounding box center [257, 178] width 59 height 13
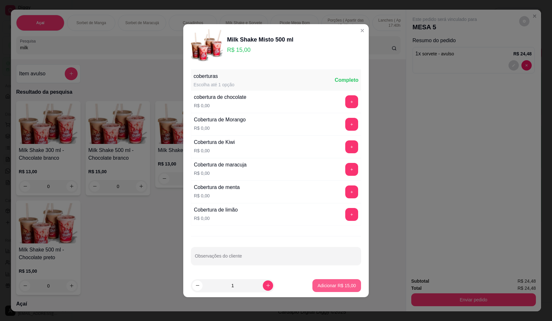
click at [346, 288] on p "Adicionar R$ 15,00" at bounding box center [337, 286] width 38 height 6
type input "1"
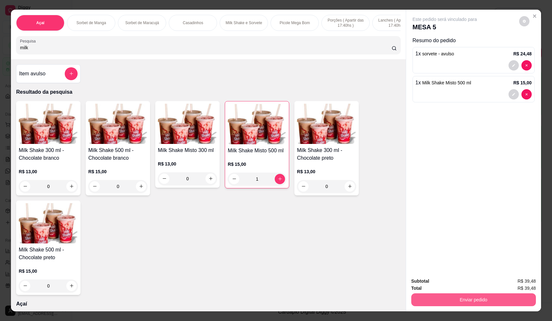
click at [460, 301] on button "Enviar pedido" at bounding box center [474, 300] width 125 height 13
click at [455, 284] on button "Não registrar e enviar pedido" at bounding box center [452, 284] width 67 height 12
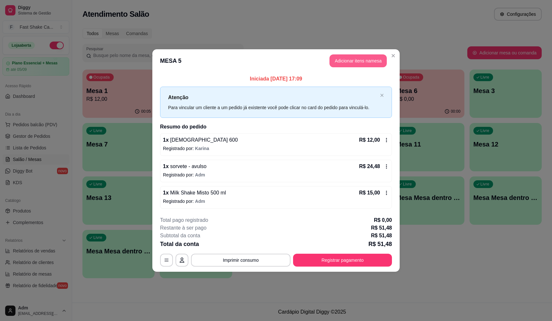
click at [367, 60] on button "Adicionar itens na mesa" at bounding box center [358, 60] width 57 height 13
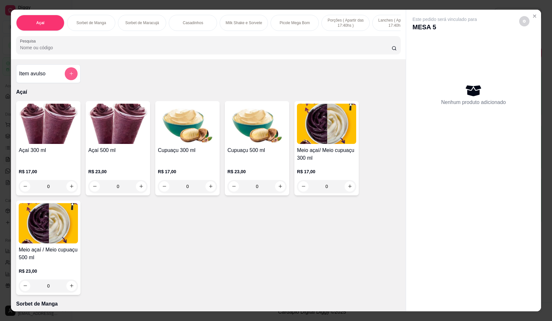
click at [74, 76] on button "add-separate-item" at bounding box center [71, 73] width 13 height 13
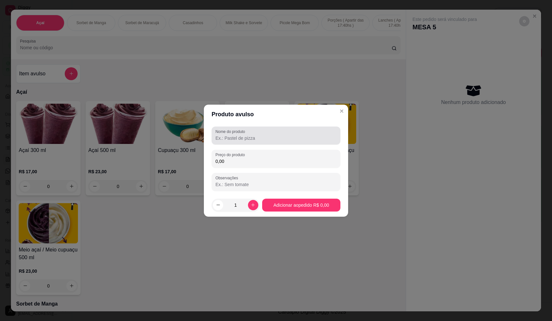
click at [253, 142] on div "Nome do produto" at bounding box center [276, 136] width 129 height 18
type input "calda"
click at [259, 161] on input "0,00" at bounding box center [276, 161] width 121 height 6
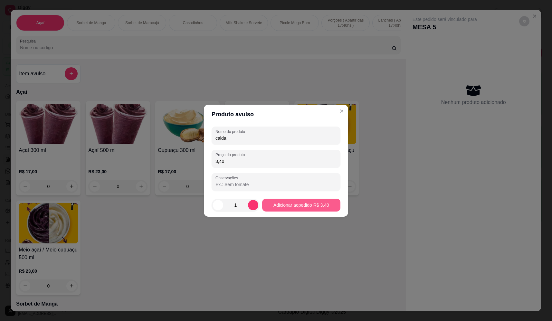
type input "3,40"
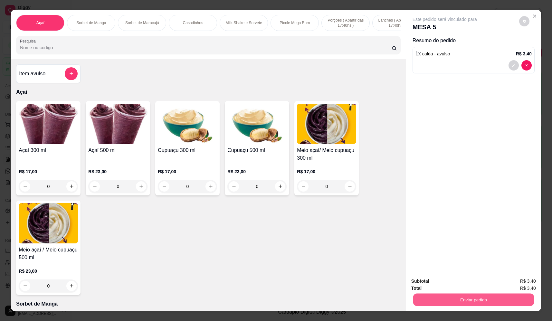
click at [475, 295] on button "Enviar pedido" at bounding box center [474, 300] width 121 height 13
click at [465, 286] on button "Não registrar e enviar pedido" at bounding box center [452, 284] width 65 height 12
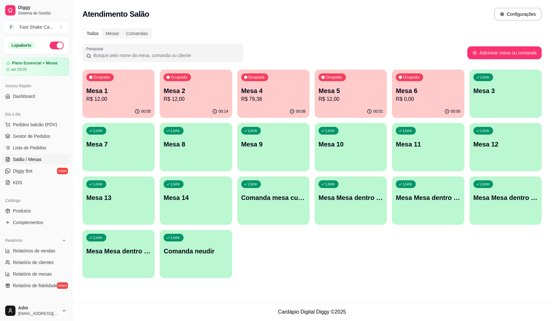
click at [272, 94] on p "Mesa 4" at bounding box center [273, 90] width 64 height 9
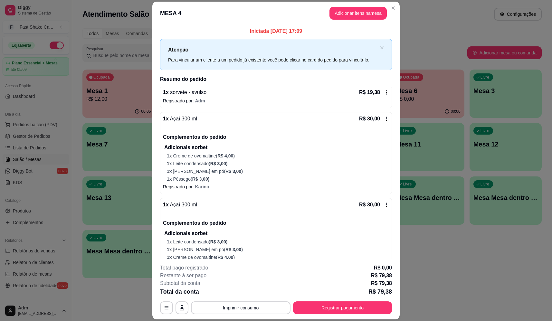
click at [344, 89] on div "1 x sorvete - avulso R$ 19,38" at bounding box center [276, 93] width 226 height 8
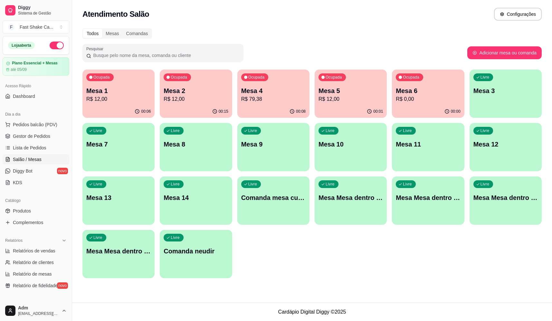
click at [346, 111] on div "00:01" at bounding box center [351, 111] width 72 height 13
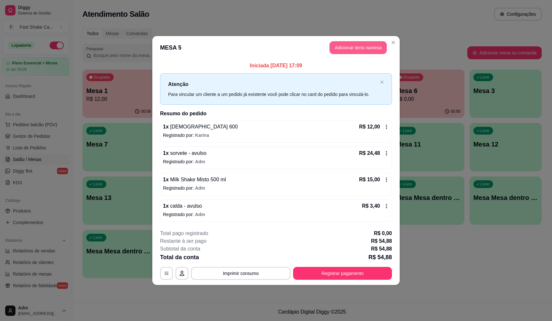
click at [359, 44] on button "Adicionar itens na mesa" at bounding box center [358, 47] width 57 height 13
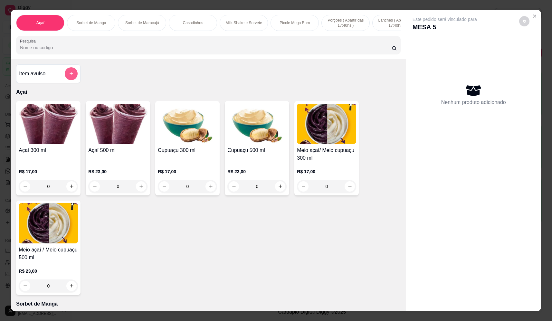
click at [70, 76] on icon "add-separate-item" at bounding box center [71, 73] width 5 height 5
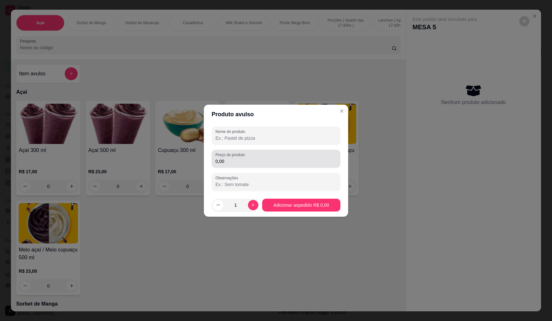
click at [232, 157] on label "Preço do produto" at bounding box center [232, 154] width 32 height 5
click at [232, 158] on input "0,00" at bounding box center [276, 161] width 121 height 6
type input "23,46"
drag, startPoint x: 252, startPoint y: 136, endPoint x: 243, endPoint y: 137, distance: 9.1
click at [252, 135] on input "Nome do produto" at bounding box center [276, 138] width 121 height 6
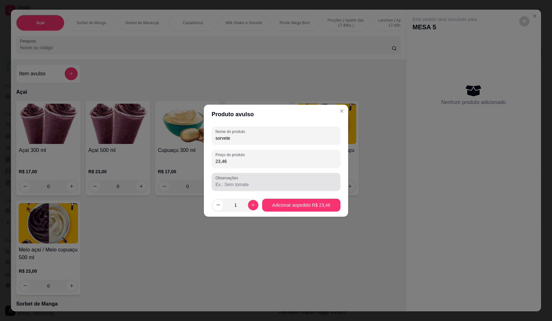
type input "sorvete"
click at [256, 182] on input "Observações" at bounding box center [276, 184] width 121 height 6
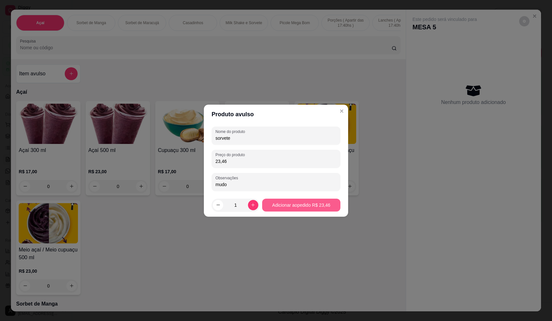
type input "mudo"
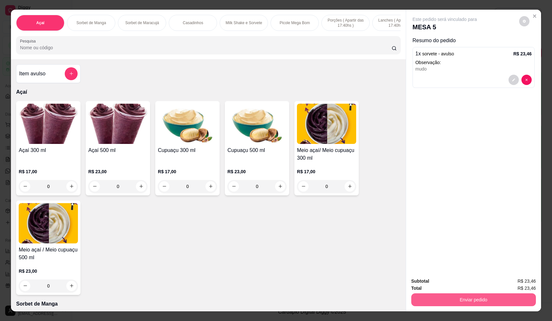
click at [498, 299] on button "Enviar pedido" at bounding box center [474, 300] width 125 height 13
click at [460, 287] on button "Não registrar e enviar pedido" at bounding box center [452, 284] width 67 height 12
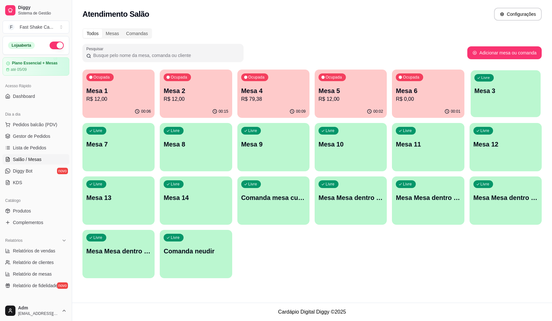
click at [497, 81] on div "Livre Mesa 3" at bounding box center [506, 89] width 70 height 39
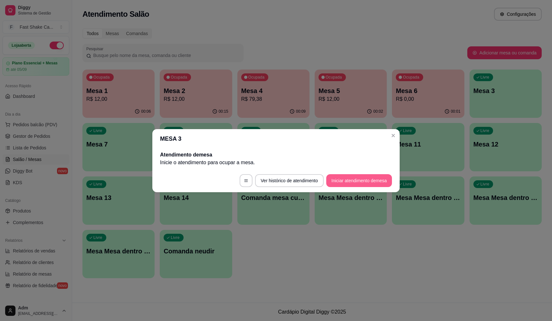
click at [356, 182] on button "Iniciar atendimento de mesa" at bounding box center [360, 180] width 66 height 13
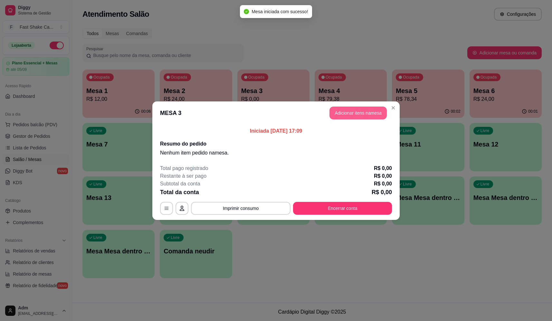
click at [350, 109] on button "Adicionar itens na mesa" at bounding box center [358, 113] width 57 height 13
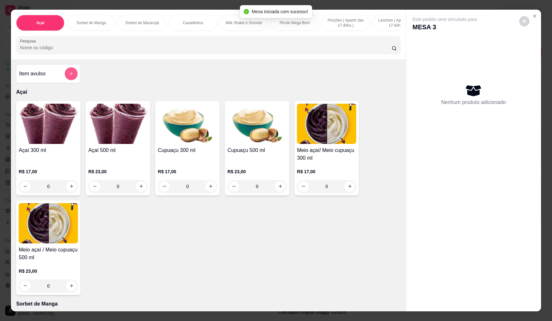
click at [65, 76] on button "add-separate-item" at bounding box center [71, 73] width 13 height 13
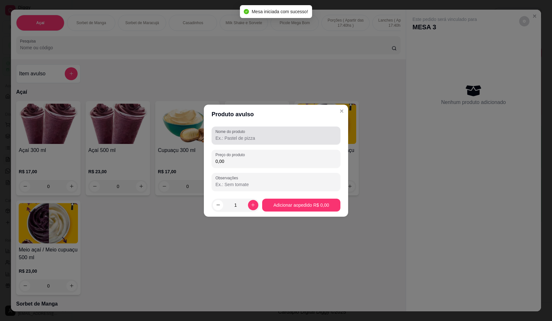
click at [268, 142] on div "Nome do produto" at bounding box center [276, 136] width 129 height 18
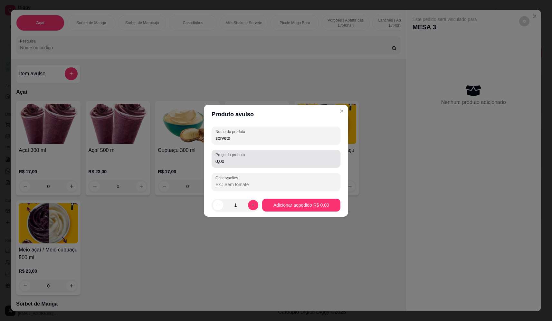
type input "sorvete"
click at [261, 163] on input "0,00" at bounding box center [276, 161] width 121 height 6
type input "25,84"
click at [327, 195] on footer "1 Adicionar ao pedido R$ 25,84" at bounding box center [276, 205] width 144 height 23
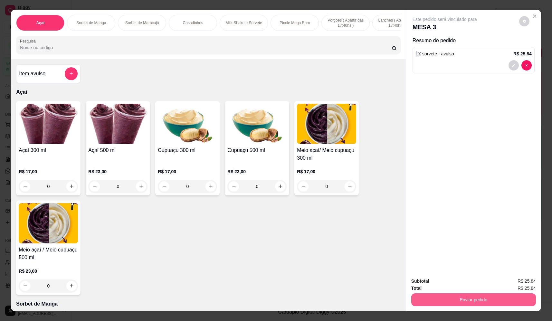
click at [448, 300] on button "Enviar pedido" at bounding box center [474, 300] width 125 height 13
click at [441, 283] on button "Não registrar e enviar pedido" at bounding box center [452, 284] width 67 height 12
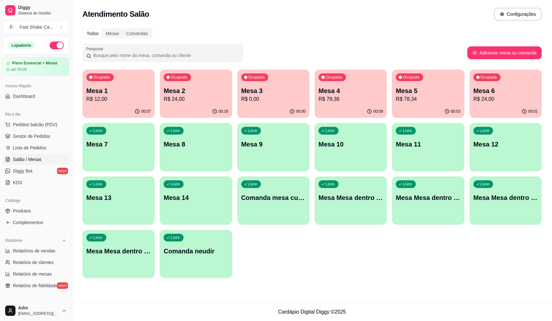
click at [429, 199] on p "Mesa Mesa dentro laranja" at bounding box center [428, 197] width 64 height 9
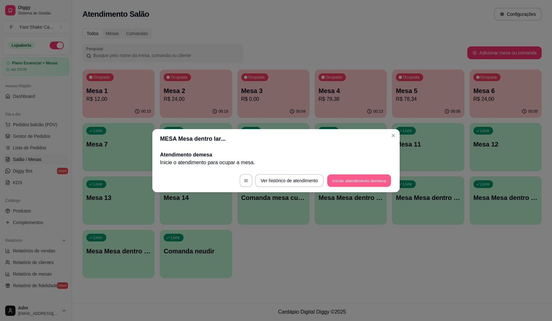
click at [341, 182] on button "Iniciar atendimento de mesa" at bounding box center [359, 180] width 64 height 13
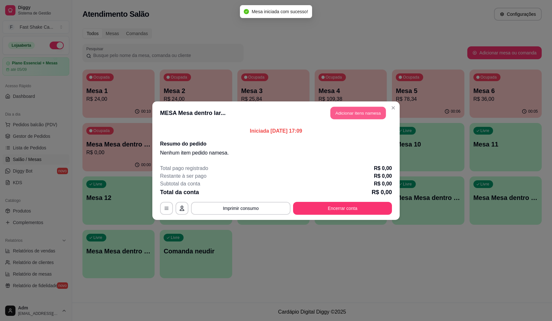
click at [355, 112] on button "Adicionar itens na mesa" at bounding box center [358, 113] width 55 height 13
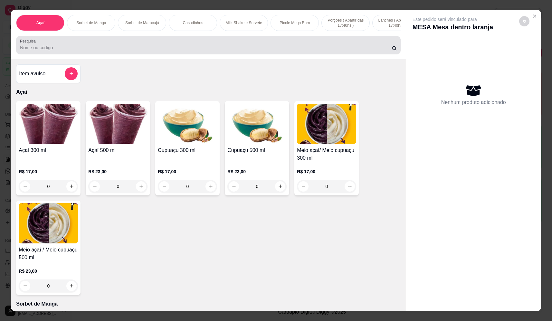
click at [88, 54] on div "Pesquisa" at bounding box center [208, 45] width 385 height 18
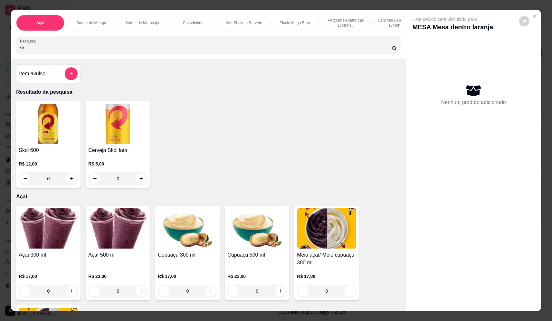
type input "sk"
click at [71, 181] on icon "increase-product-quantity" at bounding box center [71, 179] width 5 height 5
type input "1"
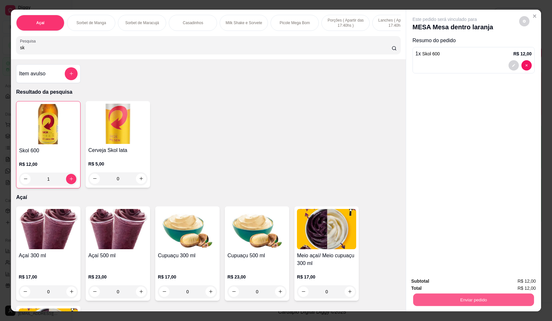
click at [470, 302] on button "Enviar pedido" at bounding box center [474, 300] width 121 height 13
click at [452, 285] on button "Não registrar e enviar pedido" at bounding box center [452, 284] width 67 height 12
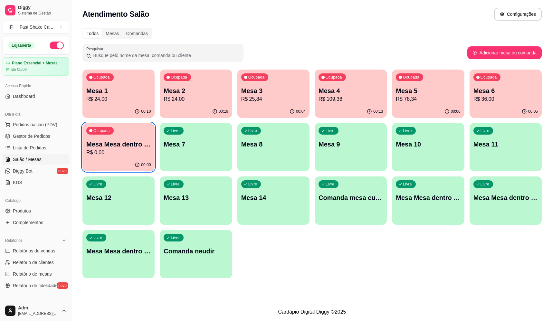
click at [516, 267] on div "Ocupada Mesa 1 R$ 24,00 00:10 Ocupada Mesa 2 R$ 24,00 00:19 Ocupada Mesa 3 R$ 2…" at bounding box center [313, 174] width 460 height 209
click at [274, 81] on div "Ocupada Mesa 3 R$ 25,84" at bounding box center [274, 88] width 72 height 36
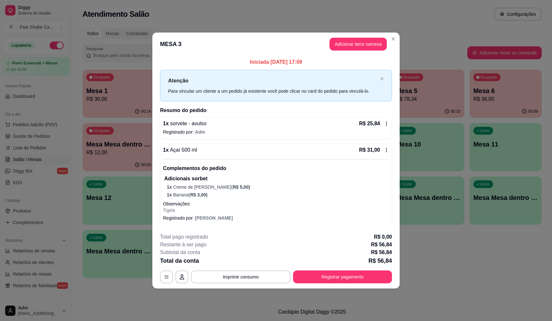
click at [260, 169] on p "Complementos do pedido" at bounding box center [276, 169] width 226 height 8
click at [231, 126] on div "1 x sorvete - avulso R$ 25,84" at bounding box center [276, 124] width 226 height 8
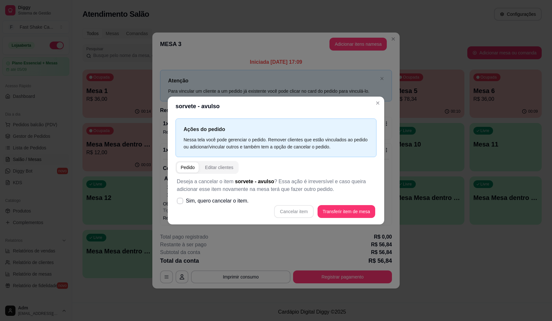
click at [232, 204] on label "Sim, quero cancelar o item." at bounding box center [212, 201] width 77 height 13
click at [181, 204] on input "Sim, quero cancelar o item." at bounding box center [179, 204] width 4 height 4
checkbox input "true"
click at [298, 216] on button "Cancelar item" at bounding box center [294, 211] width 38 height 13
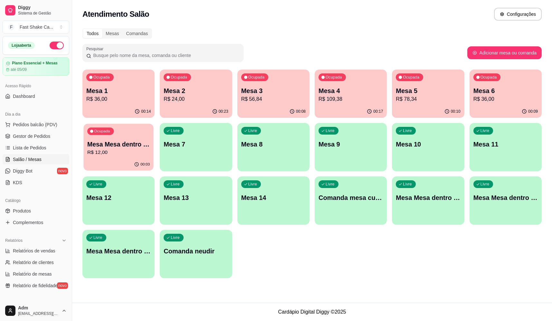
click at [107, 148] on p "Mesa Mesa dentro laranja" at bounding box center [118, 144] width 63 height 9
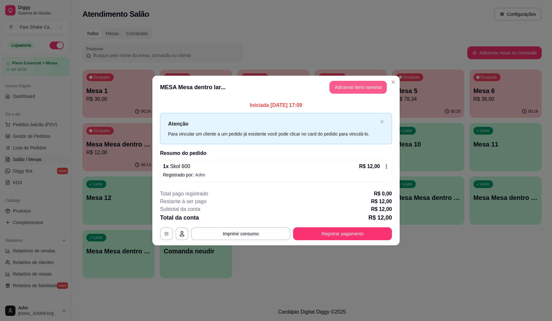
click at [367, 86] on button "Adicionar itens na mesa" at bounding box center [358, 87] width 57 height 13
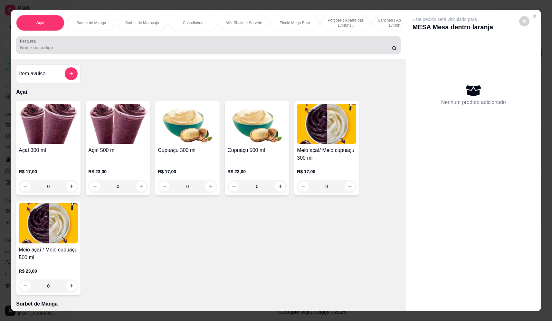
click at [159, 49] on input "Pesquisa" at bounding box center [206, 47] width 372 height 6
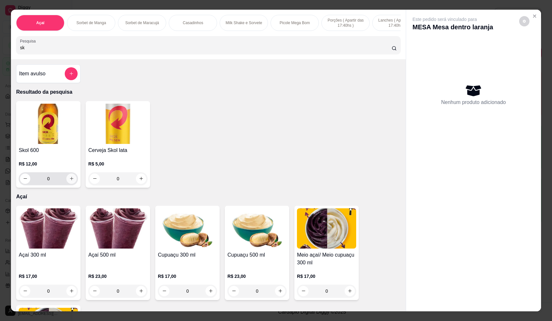
type input "sk"
click at [68, 184] on button "increase-product-quantity" at bounding box center [71, 179] width 10 height 10
type input "1"
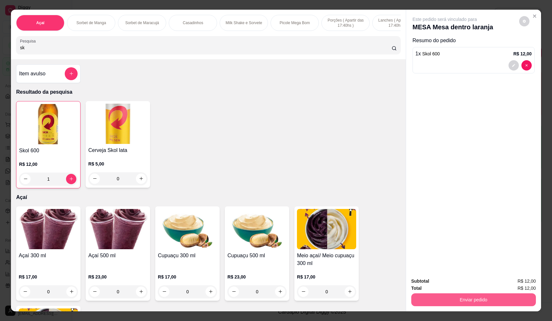
click at [442, 300] on button "Enviar pedido" at bounding box center [474, 300] width 125 height 13
click at [436, 281] on button "Não registrar e enviar pedido" at bounding box center [452, 284] width 65 height 12
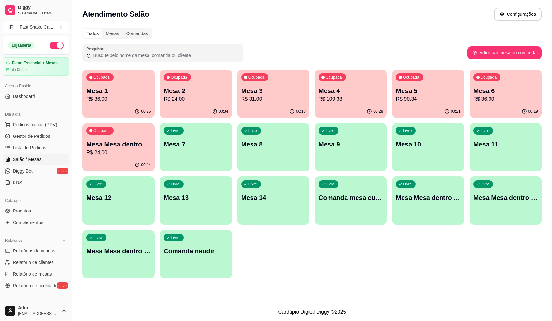
click at [248, 86] on div "Ocupada Mesa 3 R$ 31,00" at bounding box center [274, 88] width 72 height 36
click at [190, 85] on div "Ocupada Mesa 2 R$ 24,00" at bounding box center [196, 88] width 72 height 36
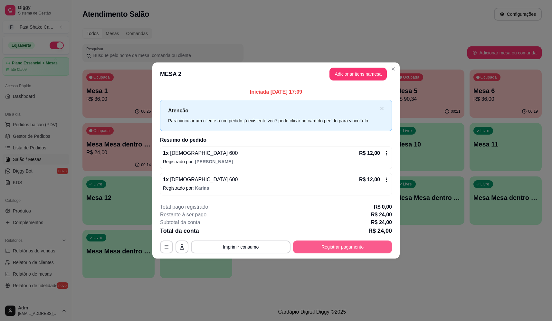
click at [338, 246] on button "Registrar pagamento" at bounding box center [342, 247] width 99 height 13
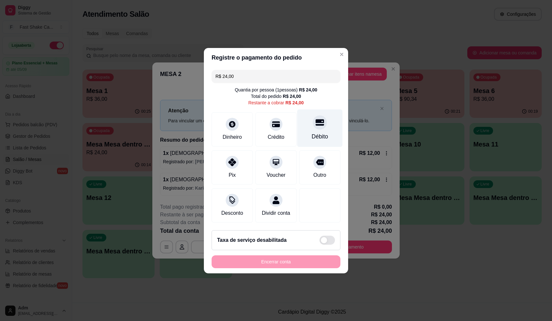
click at [302, 117] on div "Débito" at bounding box center [319, 128] width 45 height 38
type input "R$ 0,00"
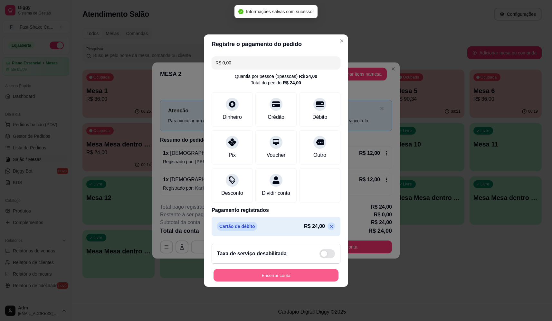
click at [296, 276] on button "Encerrar conta" at bounding box center [276, 275] width 125 height 13
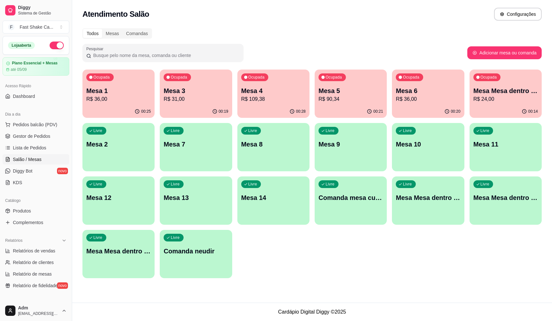
click at [118, 94] on p "Mesa 1" at bounding box center [118, 90] width 64 height 9
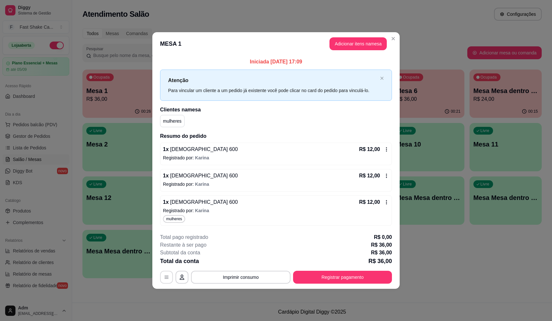
click at [165, 277] on icon "button" at bounding box center [166, 277] width 5 height 5
click at [226, 209] on p "Registrado por: Karina" at bounding box center [276, 211] width 226 height 6
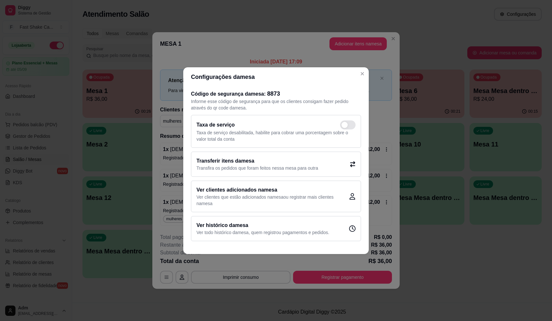
click at [264, 166] on p "Transfira os pedidos que foram feitos nessa mesa para outra" at bounding box center [258, 168] width 122 height 6
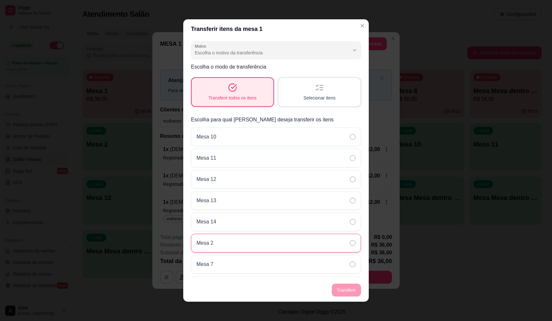
click at [226, 246] on div "Mesa 2" at bounding box center [276, 243] width 170 height 19
click at [305, 58] on button "Motivo Escolha o motivo da transferência" at bounding box center [276, 50] width 170 height 18
click at [262, 78] on span "Mudança de mesa" at bounding box center [268, 79] width 143 height 6
type input "TABLE_TRANSFER"
select select "TABLE_TRANSFER"
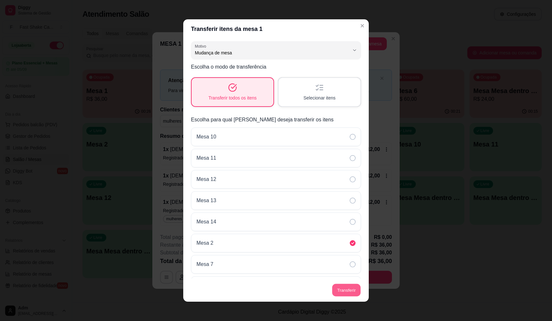
click at [336, 292] on button "Transferir" at bounding box center [346, 290] width 29 height 13
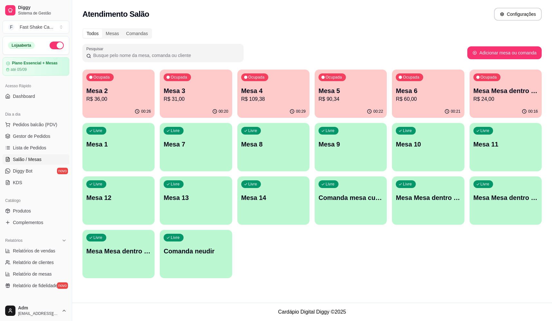
click at [126, 93] on p "Mesa 2" at bounding box center [118, 90] width 64 height 9
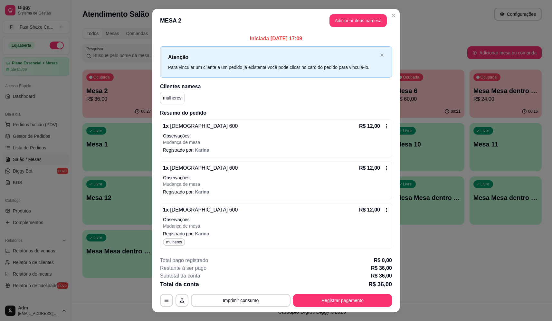
click at [253, 132] on div "1 x Brahma 600 R$ 12,00 Observações: Mudança de mesa" at bounding box center [276, 133] width 226 height 23
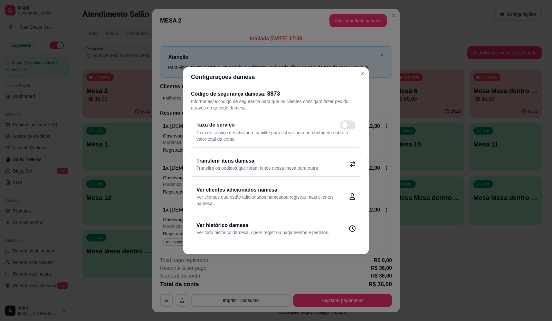
click at [263, 164] on h2 "Transferir itens da mesa" at bounding box center [258, 161] width 122 height 8
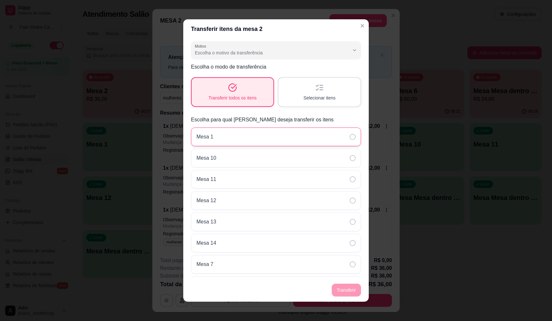
click at [233, 135] on div "Mesa 1" at bounding box center [276, 137] width 170 height 19
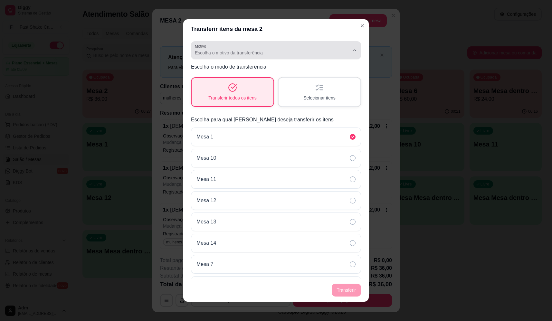
click at [272, 50] on span "Escolha o motivo da transferência" at bounding box center [272, 53] width 155 height 6
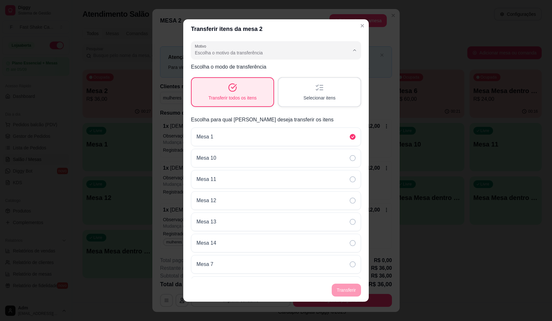
click at [248, 75] on li "Mudança de mesa" at bounding box center [271, 79] width 154 height 10
type input "TABLE_TRANSFER"
select select "TABLE_TRANSFER"
click at [316, 102] on div "Selecionar itens" at bounding box center [320, 92] width 82 height 28
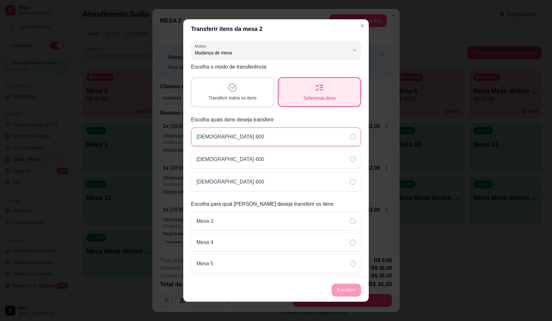
drag, startPoint x: 251, startPoint y: 160, endPoint x: 253, endPoint y: 145, distance: 15.7
click at [251, 161] on div "[DEMOGRAPHIC_DATA] 600" at bounding box center [276, 159] width 170 height 19
click at [253, 140] on div "[DEMOGRAPHIC_DATA] 600" at bounding box center [276, 137] width 170 height 19
click at [347, 294] on button "Transferir" at bounding box center [346, 290] width 29 height 13
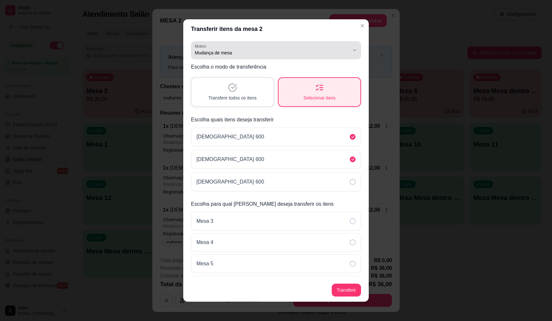
click at [338, 50] on span "Mudança de mesa" at bounding box center [272, 53] width 155 height 6
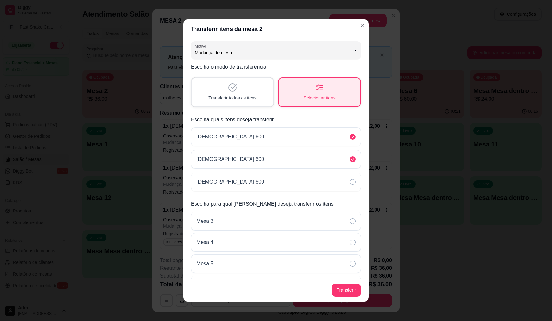
click at [308, 69] on span "Pedido lançado na mesa errada" at bounding box center [268, 68] width 143 height 6
type input "ORDER_PLACED_ON_WRONG_TABLE"
select select "ORDER_PLACED_ON_WRONG_TABLE"
click at [341, 288] on button "Transferir" at bounding box center [346, 290] width 29 height 13
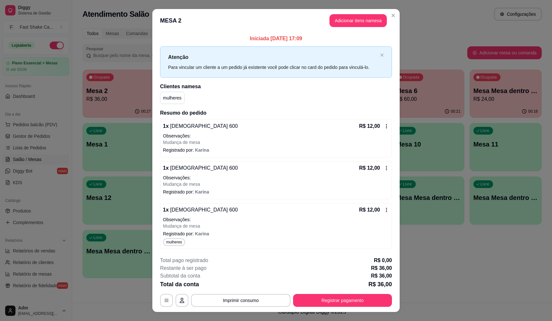
click at [282, 131] on div "1 x Brahma 600 R$ 12,00 Observações: Mudança de mesa" at bounding box center [276, 133] width 226 height 23
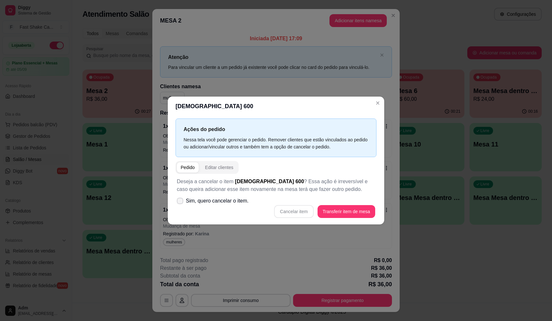
click at [235, 202] on span "Sim, quero cancelar o item." at bounding box center [217, 201] width 63 height 8
click at [181, 202] on input "Sim, quero cancelar o item." at bounding box center [179, 204] width 4 height 4
checkbox input "true"
click at [298, 210] on button "Cancelar item" at bounding box center [294, 211] width 38 height 13
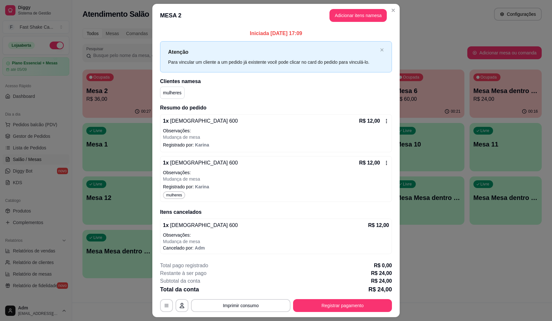
click at [260, 134] on p "Mudança de mesa" at bounding box center [276, 137] width 226 height 6
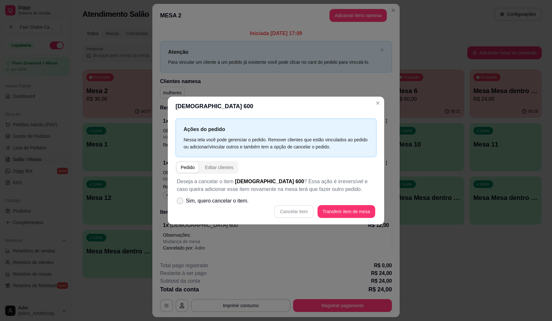
click at [239, 199] on span "Sim, quero cancelar o item." at bounding box center [217, 201] width 63 height 8
click at [181, 202] on input "Sim, quero cancelar o item." at bounding box center [179, 204] width 4 height 4
checkbox input "true"
click at [296, 208] on button "Cancelar item" at bounding box center [294, 211] width 38 height 13
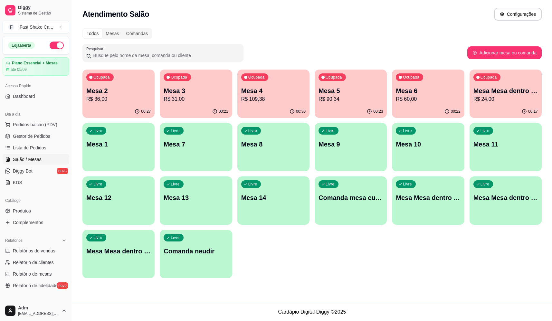
click at [123, 144] on p "Mesa 1" at bounding box center [118, 144] width 64 height 9
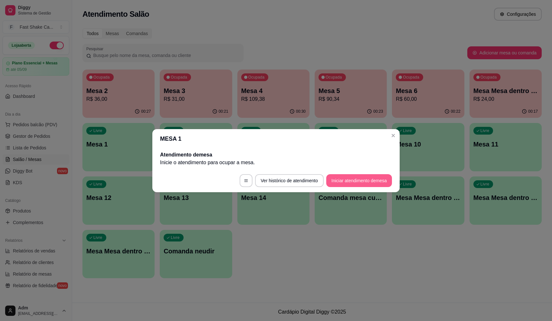
click at [343, 180] on button "Iniciar atendimento de mesa" at bounding box center [360, 180] width 66 height 13
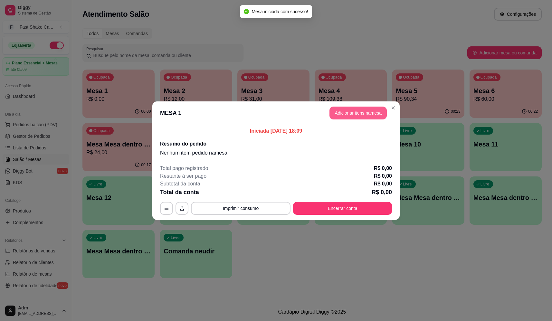
click at [342, 114] on button "Adicionar itens na mesa" at bounding box center [358, 113] width 57 height 13
click at [187, 58] on div "Açaí Sorbet de Manga Sorbet de Maracujá Casadinhos Milk Shake e Sorvete Picole …" at bounding box center [208, 35] width 395 height 50
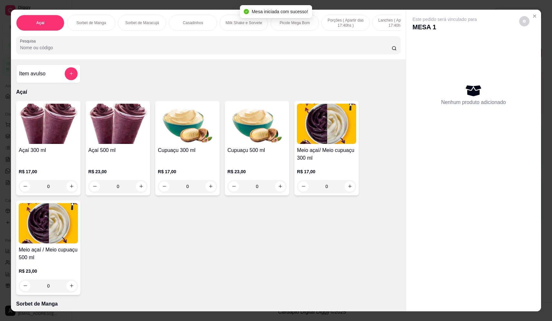
click at [186, 51] on input "Pesquisa" at bounding box center [206, 47] width 372 height 6
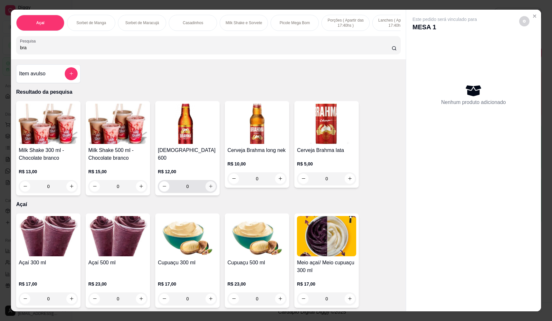
type input "bra"
click at [209, 184] on icon "increase-product-quantity" at bounding box center [211, 186] width 5 height 5
type input "1"
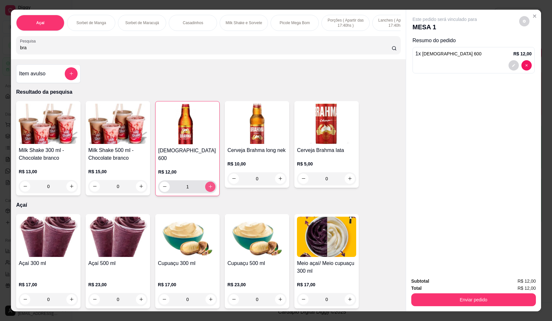
click at [208, 184] on icon "increase-product-quantity" at bounding box center [210, 186] width 5 height 5
type input "2"
click at [474, 291] on div "Total R$ 24,00" at bounding box center [474, 288] width 125 height 7
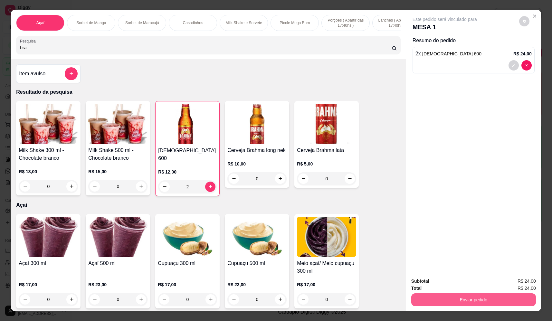
click at [472, 300] on button "Enviar pedido" at bounding box center [474, 300] width 125 height 13
click at [462, 280] on button "Não registrar e enviar pedido" at bounding box center [452, 284] width 65 height 12
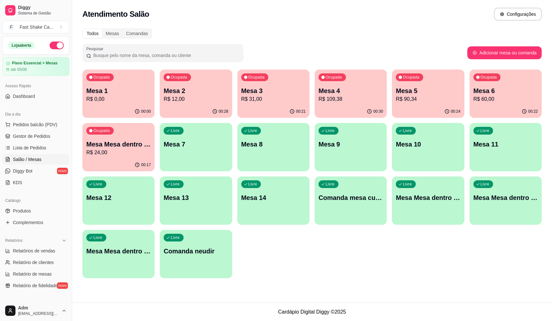
click at [108, 91] on p "Mesa 1" at bounding box center [118, 90] width 64 height 9
click at [187, 97] on p "R$ 12,00" at bounding box center [196, 99] width 64 height 8
click at [211, 156] on div "Livre Mesa 7" at bounding box center [196, 143] width 72 height 41
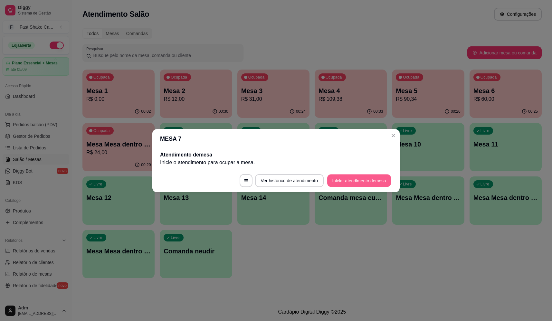
click at [340, 182] on button "Iniciar atendimento de mesa" at bounding box center [359, 180] width 64 height 13
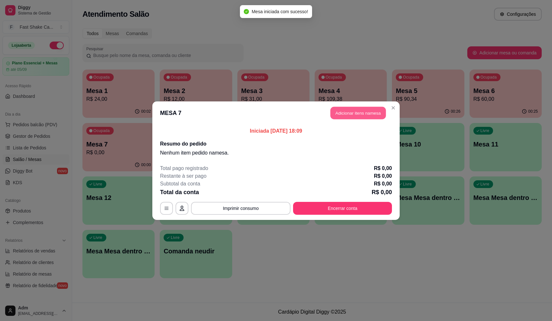
click at [370, 112] on button "Adicionar itens na mesa" at bounding box center [358, 113] width 55 height 13
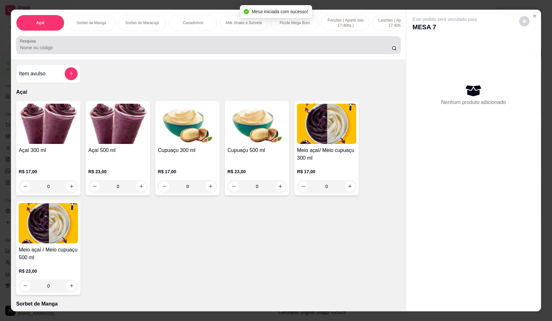
click at [270, 51] on input "Pesquisa" at bounding box center [206, 47] width 372 height 6
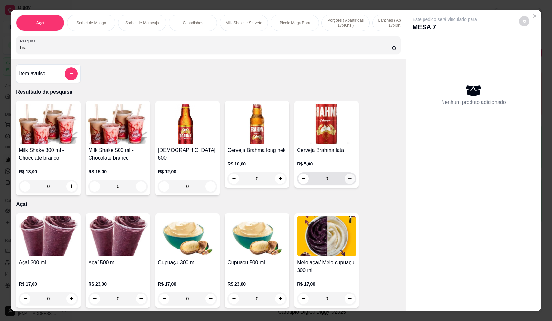
type input "bra"
click at [349, 181] on icon "increase-product-quantity" at bounding box center [350, 178] width 5 height 5
type input "1"
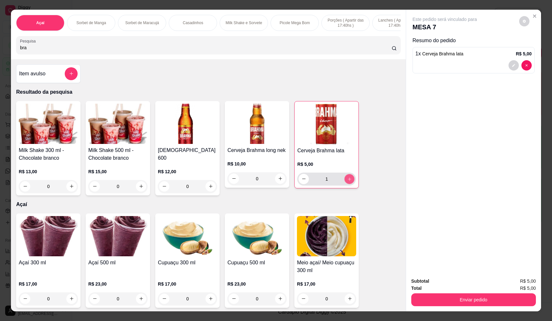
click at [349, 182] on icon "increase-product-quantity" at bounding box center [349, 179] width 5 height 5
type input "2"
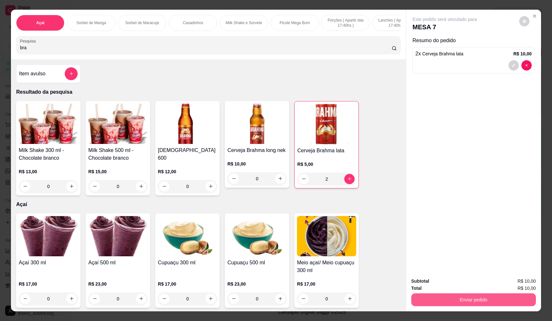
click at [465, 300] on button "Enviar pedido" at bounding box center [474, 300] width 125 height 13
click at [458, 283] on button "Não registrar e enviar pedido" at bounding box center [452, 284] width 67 height 12
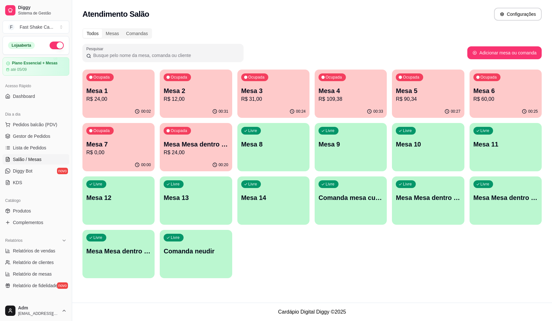
click at [423, 93] on p "Mesa 5" at bounding box center [428, 90] width 64 height 9
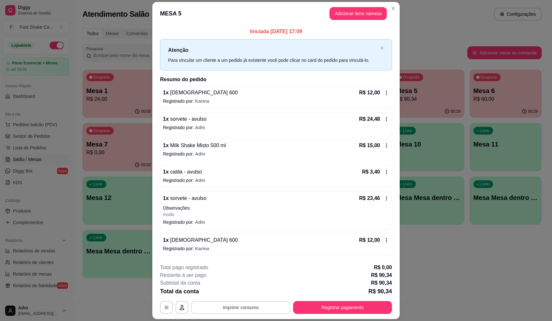
click at [266, 306] on button "Imprimir consumo" at bounding box center [241, 307] width 100 height 13
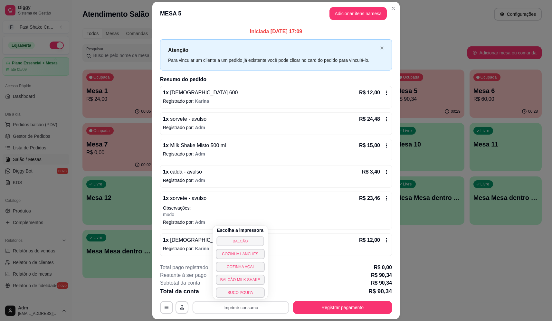
click at [258, 245] on button "BALCÃO" at bounding box center [240, 241] width 47 height 10
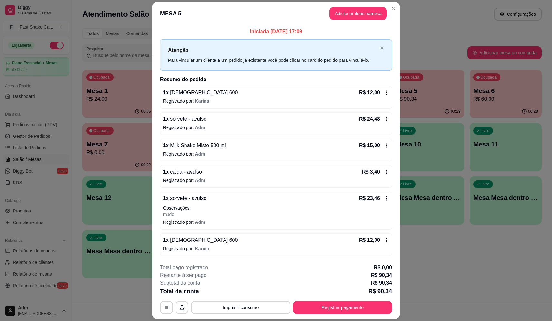
click at [233, 145] on div "1 x Milk Shake Misto 500 ml R$ 15,00" at bounding box center [276, 146] width 226 height 8
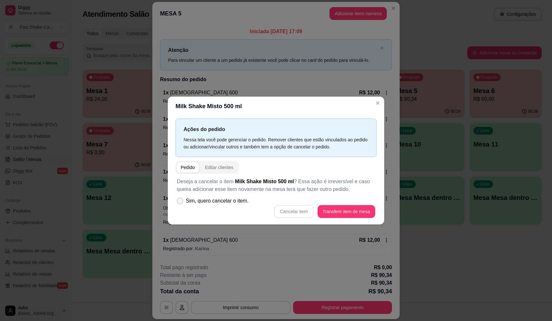
click at [232, 203] on span "Sim, quero cancelar o item." at bounding box center [217, 201] width 63 height 8
click at [181, 203] on input "Sim, quero cancelar o item." at bounding box center [179, 204] width 4 height 4
checkbox input "true"
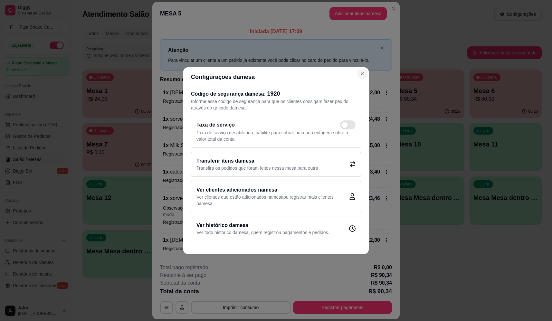
drag, startPoint x: 359, startPoint y: 78, endPoint x: 361, endPoint y: 74, distance: 4.6
click at [359, 77] on section "Configurações da mesa Código de segurança da mesa : 1920 Informe esse código de…" at bounding box center [276, 160] width 186 height 187
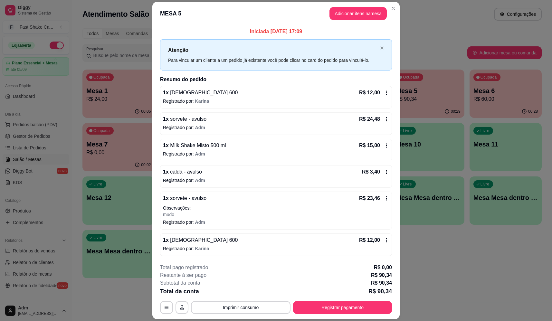
click at [214, 150] on div "1 x Milk Shake Misto 500 ml R$ 15,00 Registrado por: Adm" at bounding box center [276, 150] width 232 height 23
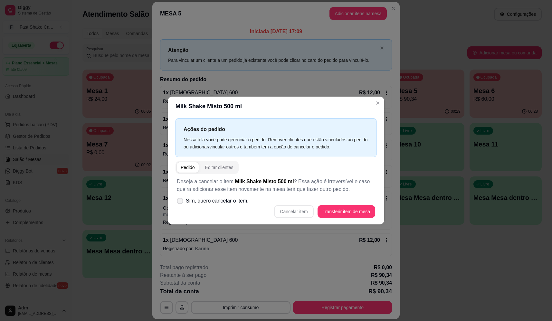
click at [234, 199] on span "Sim, quero cancelar o item." at bounding box center [217, 201] width 63 height 8
click at [181, 202] on input "Sim, quero cancelar o item." at bounding box center [179, 204] width 4 height 4
checkbox input "true"
click at [288, 210] on button "Cancelar item" at bounding box center [294, 211] width 38 height 13
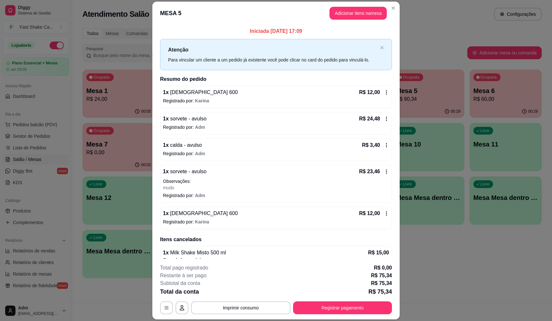
click at [208, 149] on div "1 x calda - avulso R$ 3,40" at bounding box center [276, 145] width 226 height 8
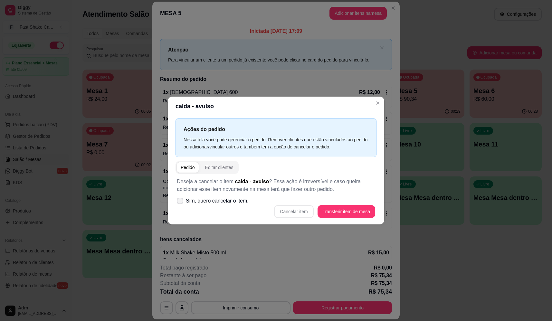
click at [229, 203] on span "Sim, quero cancelar o item." at bounding box center [217, 201] width 63 height 8
click at [181, 203] on input "Sim, quero cancelar o item." at bounding box center [179, 204] width 4 height 4
checkbox input "true"
click at [302, 209] on button "Cancelar item" at bounding box center [294, 211] width 38 height 13
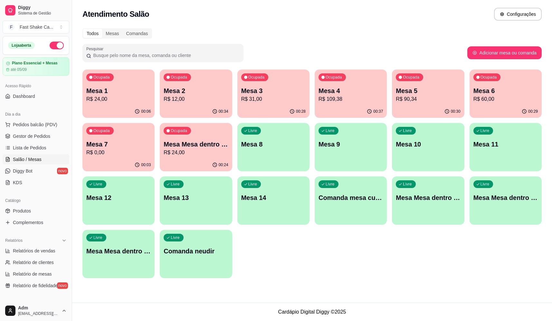
click at [442, 208] on div "Livre Mesa Mesa dentro azul" at bounding box center [428, 197] width 72 height 41
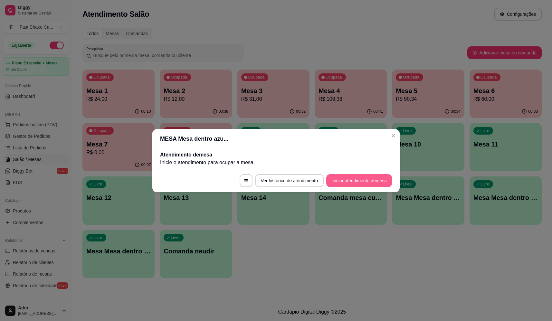
click at [359, 184] on button "Iniciar atendimento de mesa" at bounding box center [360, 180] width 66 height 13
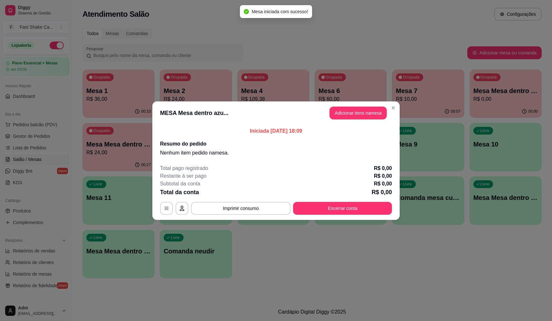
click at [356, 121] on header "MESA Mesa dentro azu... Adicionar itens na mesa" at bounding box center [276, 113] width 248 height 23
click at [357, 111] on button "Adicionar itens na mesa" at bounding box center [358, 113] width 57 height 13
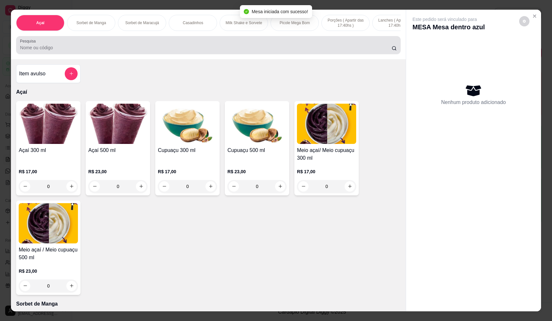
click at [70, 50] on input "Pesquisa" at bounding box center [206, 47] width 372 height 6
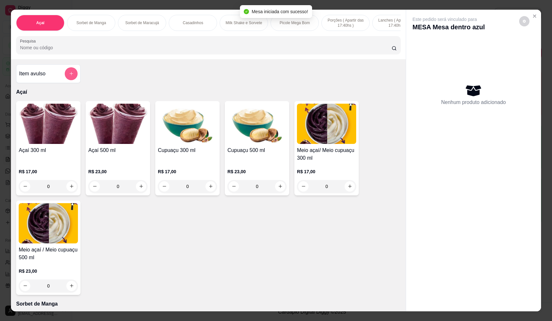
click at [71, 80] on button "add-separate-item" at bounding box center [71, 73] width 13 height 13
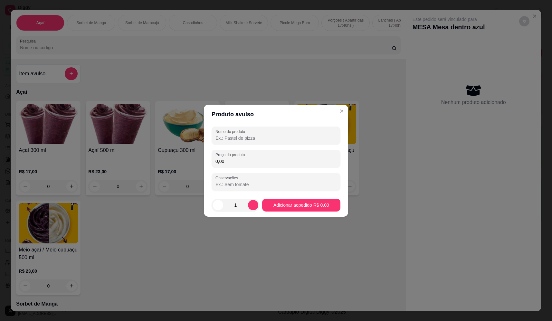
click at [251, 136] on input "Nome do produto" at bounding box center [276, 138] width 121 height 6
type input "sorvete"
click at [259, 152] on div "0,00" at bounding box center [276, 158] width 121 height 13
type input "7,14"
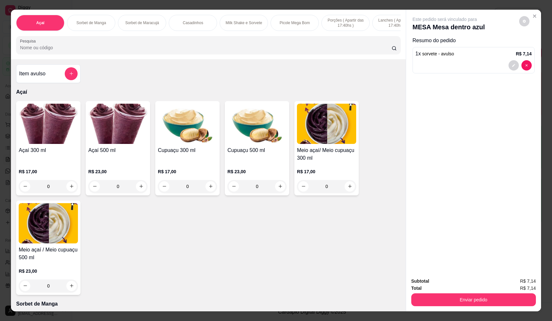
click at [69, 76] on icon "add-separate-item" at bounding box center [71, 73] width 5 height 5
click at [221, 136] on input "Nome do produto" at bounding box center [276, 138] width 121 height 6
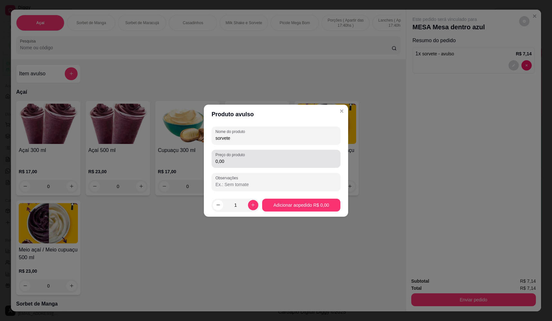
type input "sorvete"
click at [276, 152] on div "0,00" at bounding box center [276, 158] width 121 height 13
click at [278, 151] on div "Preço do produto 0,00" at bounding box center [276, 159] width 129 height 18
type input "13,94"
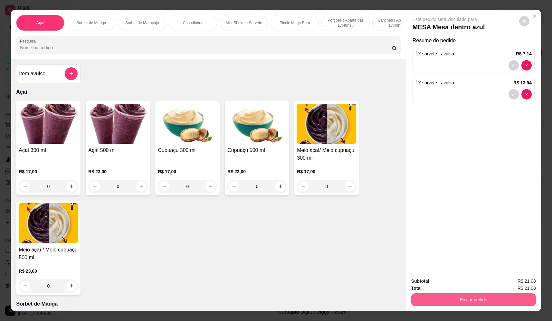
click at [453, 304] on button "Enviar pedido" at bounding box center [474, 300] width 125 height 13
click at [456, 286] on button "Não registrar e enviar pedido" at bounding box center [452, 284] width 67 height 12
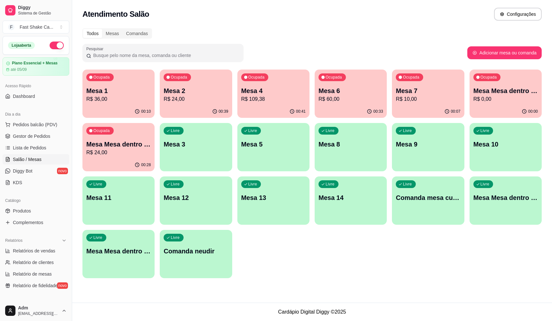
click at [514, 202] on p "Mesa Mesa dentro verde" at bounding box center [506, 197] width 64 height 9
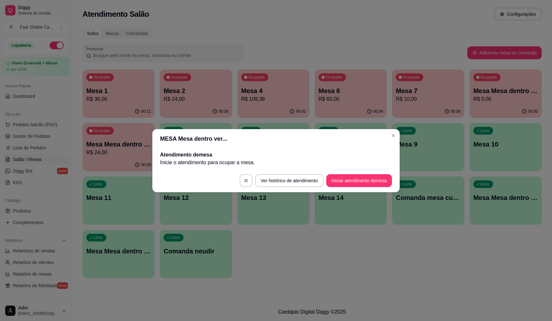
click at [352, 174] on button "Iniciar atendimento de mesa" at bounding box center [360, 180] width 66 height 13
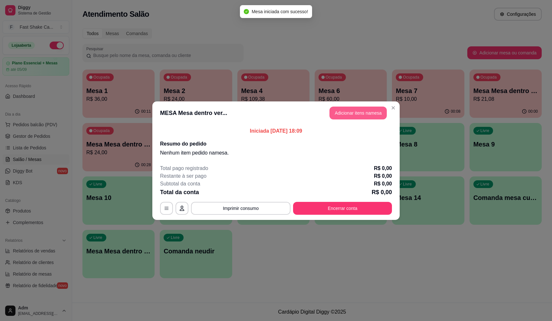
click at [355, 112] on button "Adicionar itens na mesa" at bounding box center [358, 113] width 57 height 13
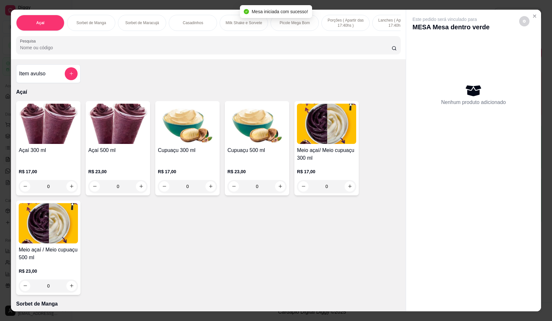
click at [197, 51] on input "Pesquisa" at bounding box center [206, 47] width 372 height 6
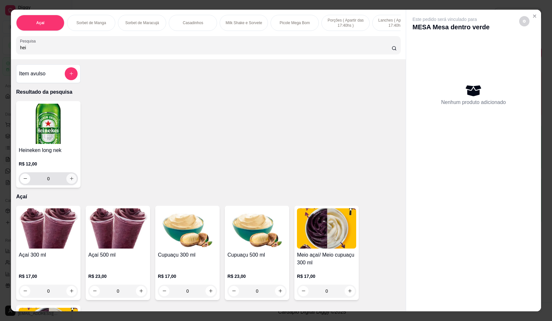
type input "hei"
click at [70, 181] on button "increase-product-quantity" at bounding box center [71, 179] width 10 height 10
type input "1"
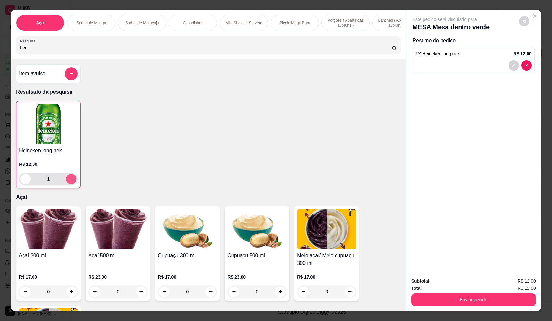
click at [70, 181] on icon "increase-product-quantity" at bounding box center [72, 180] width 4 height 4
type input "2"
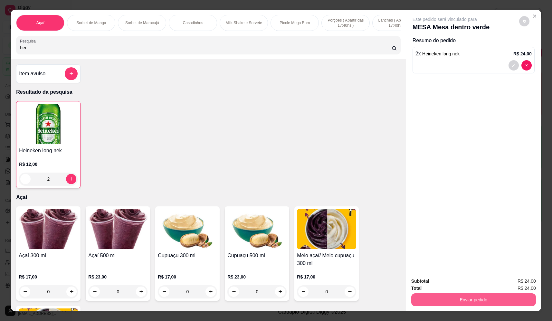
click at [492, 300] on button "Enviar pedido" at bounding box center [474, 300] width 125 height 13
click at [430, 278] on button "Não registrar e enviar pedido" at bounding box center [452, 284] width 68 height 13
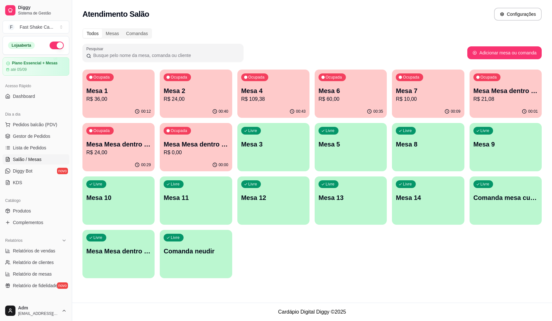
click at [139, 147] on p "Mesa Mesa dentro laranja" at bounding box center [118, 144] width 64 height 9
click at [531, 92] on p "Mesa Mesa dentro azul" at bounding box center [506, 90] width 64 height 9
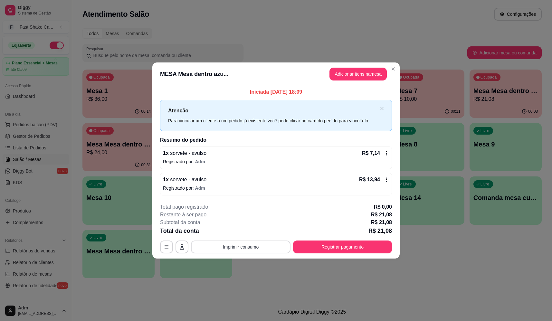
click at [278, 242] on button "Imprimir consumo" at bounding box center [241, 247] width 100 height 13
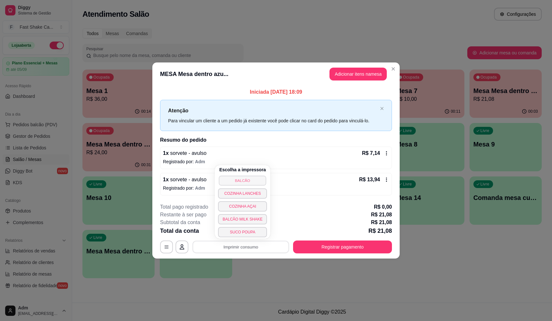
click at [257, 183] on button "BALCÃO" at bounding box center [242, 181] width 47 height 10
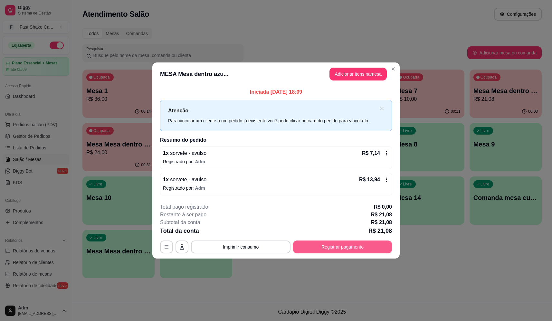
click at [343, 244] on button "Registrar pagamento" at bounding box center [342, 247] width 99 height 13
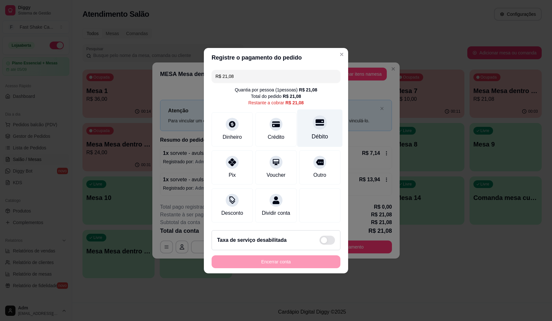
click at [309, 118] on div "Débito" at bounding box center [319, 128] width 45 height 38
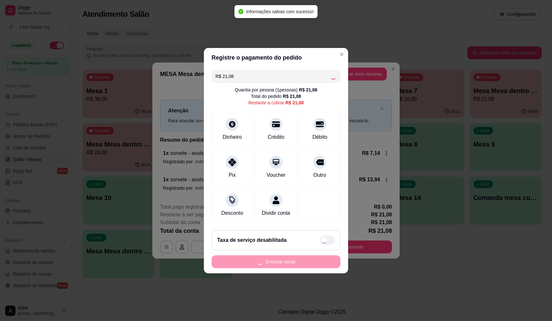
type input "R$ 0,00"
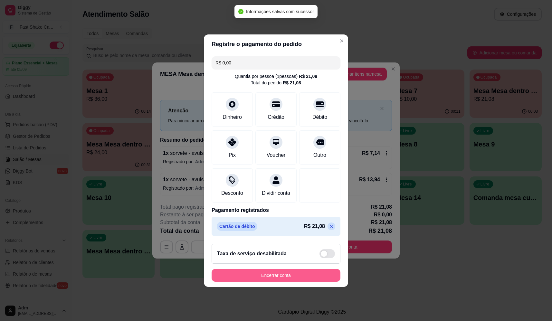
click at [298, 285] on footer "Taxa de serviço desabilitada Encerrar conta" at bounding box center [276, 263] width 144 height 48
click at [300, 282] on button "Encerrar conta" at bounding box center [276, 275] width 125 height 13
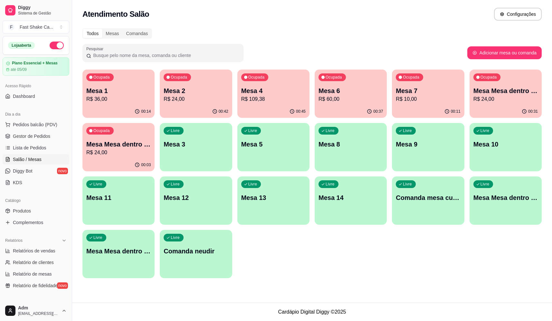
click at [240, 71] on div "Ocupada Mesa 4 R$ 109,38" at bounding box center [274, 88] width 72 height 36
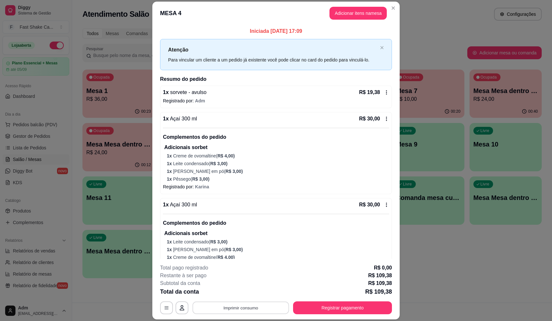
click at [250, 306] on button "Imprimir consumo" at bounding box center [241, 308] width 97 height 13
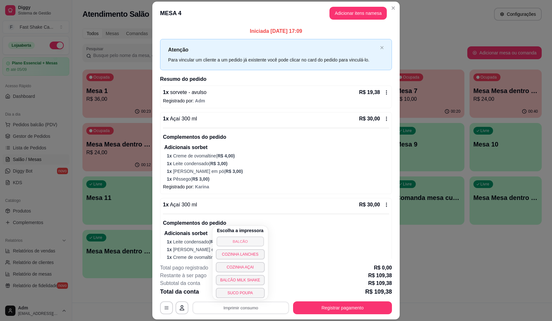
click at [245, 239] on button "BALCÃO" at bounding box center [240, 242] width 47 height 10
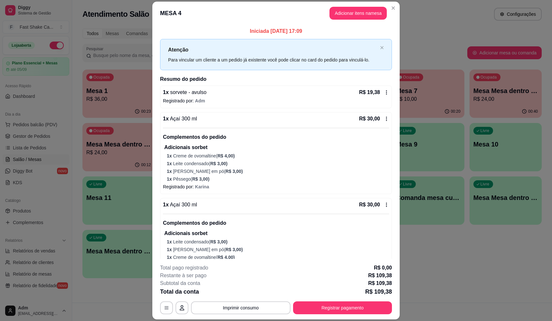
click at [355, 315] on footer "**********" at bounding box center [276, 289] width 248 height 61
click at [358, 310] on button "Registrar pagamento" at bounding box center [342, 308] width 99 height 13
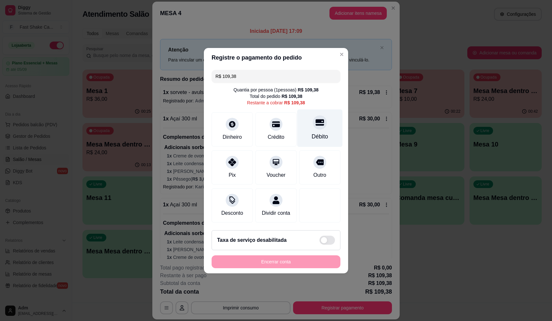
click at [324, 125] on div "Débito" at bounding box center [319, 128] width 45 height 38
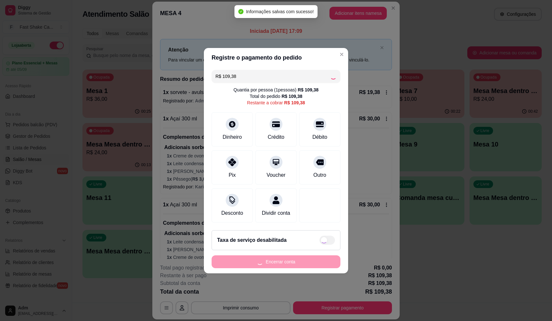
type input "R$ 0,00"
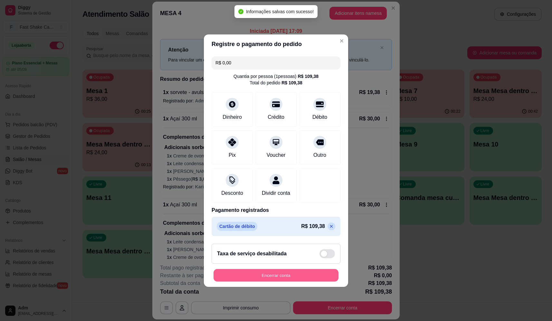
click at [315, 280] on button "Encerrar conta" at bounding box center [276, 275] width 125 height 13
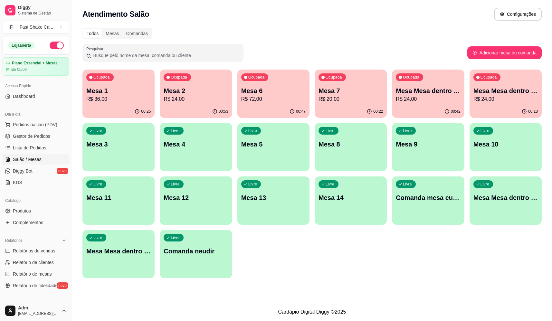
click at [435, 96] on p "R$ 24,00" at bounding box center [428, 99] width 64 height 8
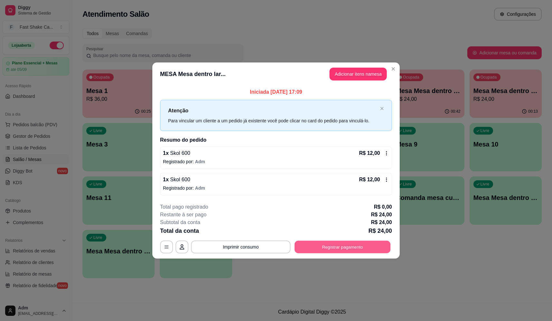
click at [327, 243] on button "Registrar pagamento" at bounding box center [343, 247] width 96 height 13
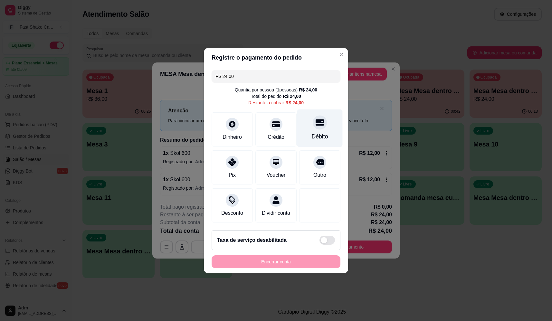
click at [313, 118] on div at bounding box center [320, 122] width 14 height 14
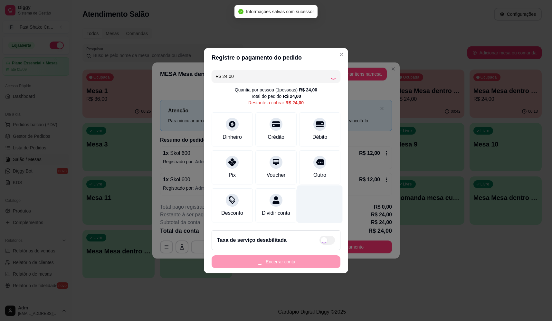
type input "R$ 0,00"
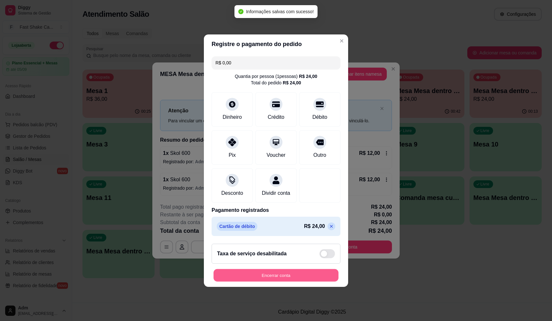
click at [300, 280] on button "Encerrar conta" at bounding box center [276, 275] width 125 height 13
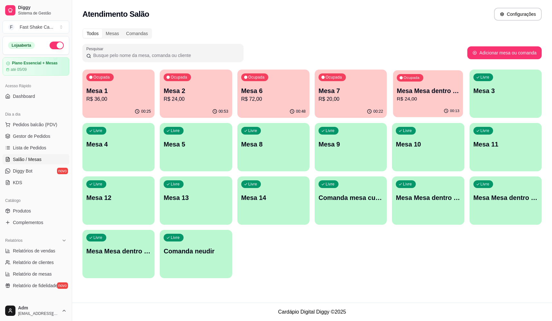
click at [421, 105] on div "Ocupada Mesa Mesa dentro verde R$ 24,00" at bounding box center [429, 87] width 70 height 35
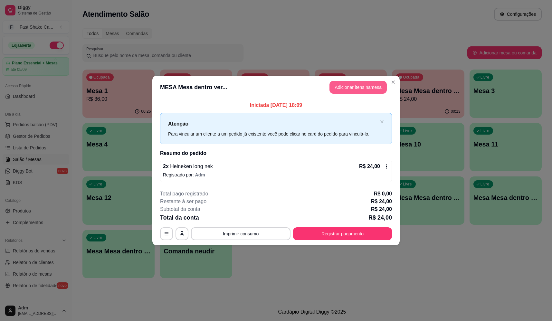
click at [343, 88] on button "Adicionar itens na mesa" at bounding box center [358, 87] width 57 height 13
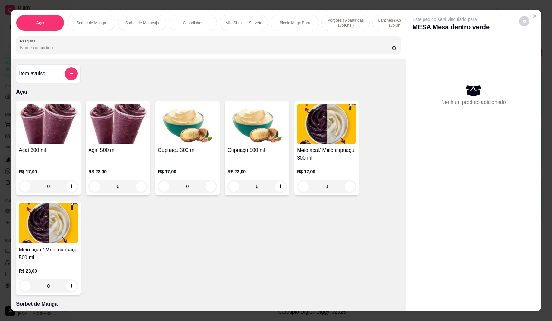
click at [181, 51] on input "Pesquisa" at bounding box center [206, 47] width 372 height 6
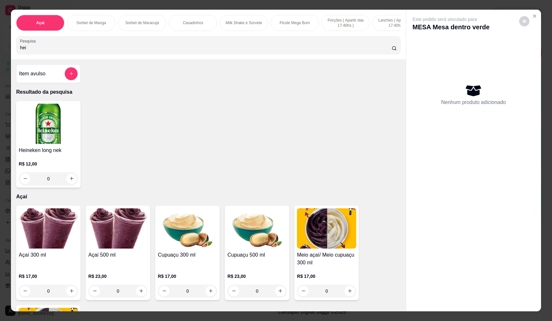
type input "hei"
drag, startPoint x: 64, startPoint y: 186, endPoint x: 70, endPoint y: 185, distance: 5.9
click at [66, 185] on div "0" at bounding box center [48, 178] width 57 height 13
click at [70, 181] on icon "increase-product-quantity" at bounding box center [71, 178] width 5 height 5
type input "1"
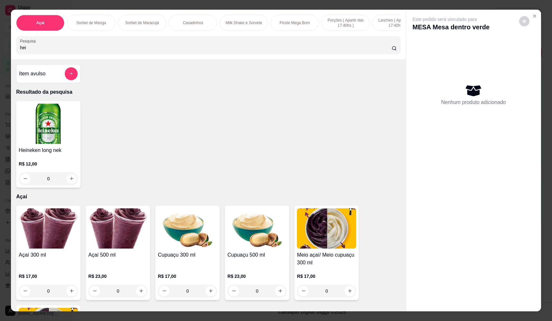
type input "1"
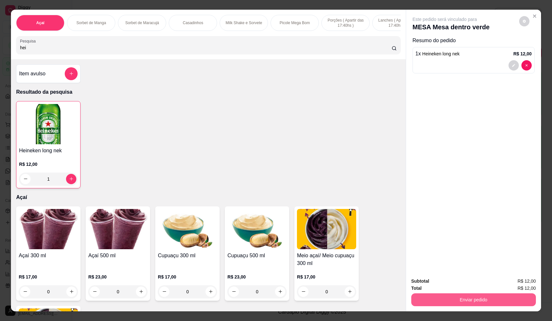
click at [504, 298] on button "Enviar pedido" at bounding box center [474, 300] width 125 height 13
click at [459, 272] on p "Essa é uma forma de identificar quem consumiu cada item na mesa e facilitar o p…" at bounding box center [471, 273] width 110 height 10
click at [457, 280] on button "Não registrar e enviar pedido" at bounding box center [452, 284] width 67 height 12
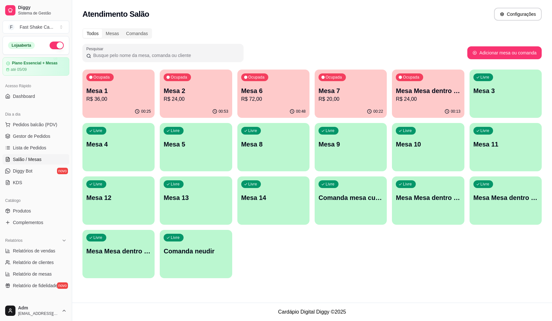
click at [343, 93] on p "Mesa 7" at bounding box center [351, 90] width 64 height 9
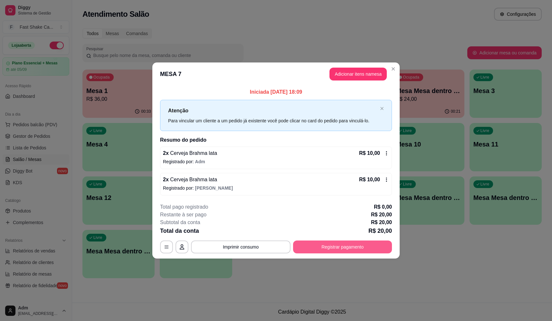
click at [334, 249] on button "Registrar pagamento" at bounding box center [342, 247] width 99 height 13
click at [305, 122] on div "Débito" at bounding box center [319, 128] width 45 height 38
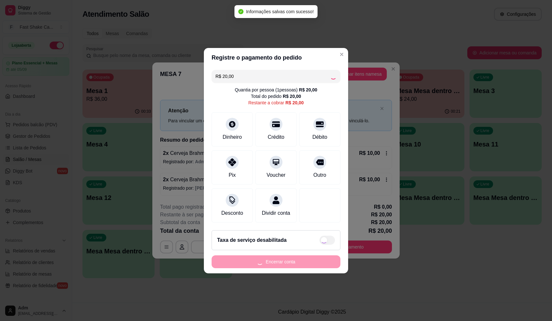
type input "R$ 0,00"
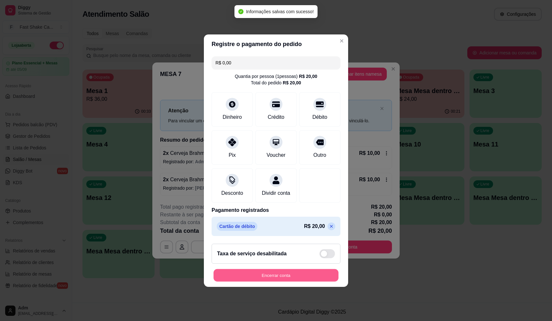
click at [317, 278] on button "Encerrar conta" at bounding box center [276, 275] width 125 height 13
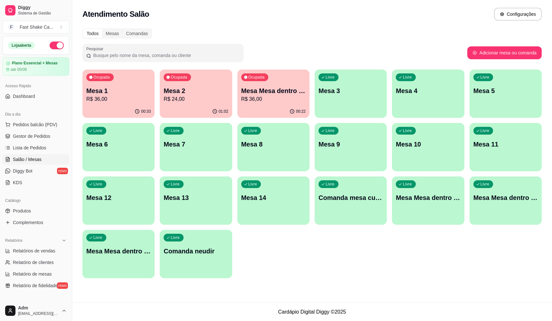
click at [98, 98] on p "R$ 36,00" at bounding box center [118, 99] width 64 height 8
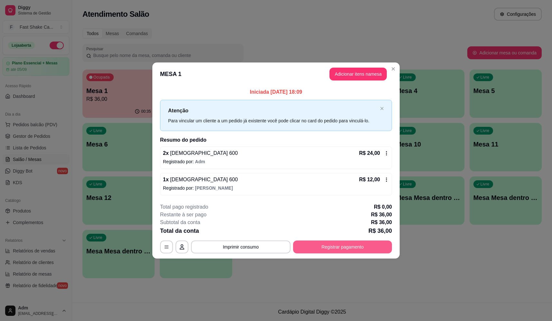
click at [339, 249] on button "Registrar pagamento" at bounding box center [342, 247] width 99 height 13
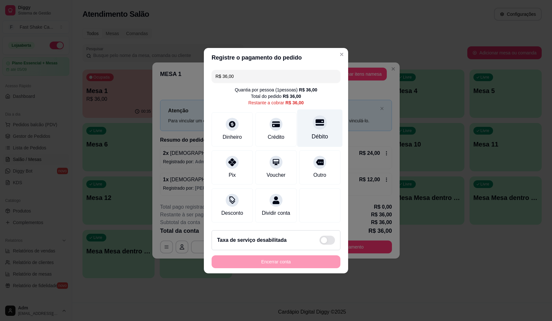
click at [324, 122] on div "Débito" at bounding box center [319, 128] width 45 height 38
type input "R$ 0,00"
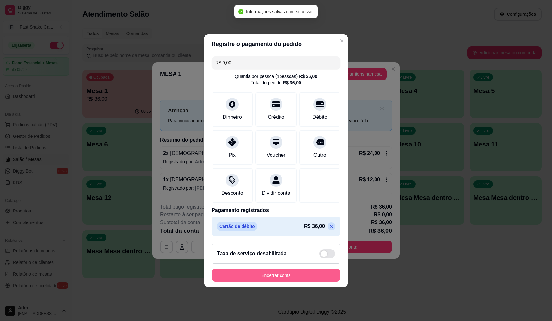
click at [310, 277] on button "Encerrar conta" at bounding box center [276, 275] width 129 height 13
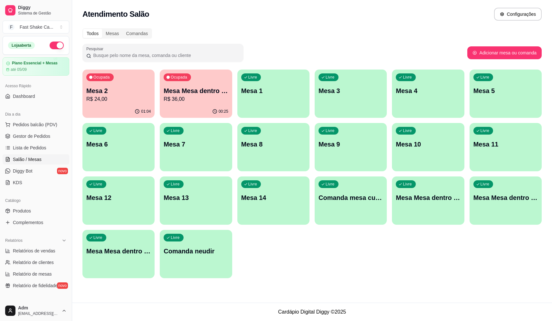
click at [432, 203] on div "Livre Mesa Mesa dentro azul" at bounding box center [428, 197] width 72 height 41
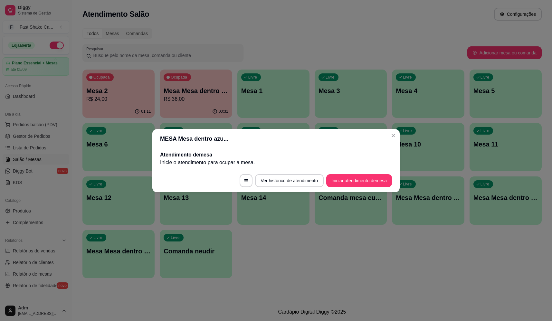
click at [372, 182] on button "Iniciar atendimento de mesa" at bounding box center [360, 180] width 66 height 13
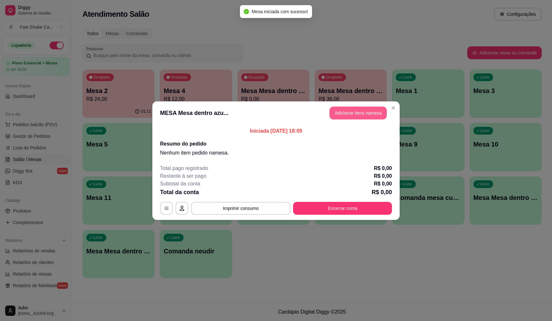
click at [366, 114] on button "Adicionar itens na mesa" at bounding box center [358, 113] width 57 height 13
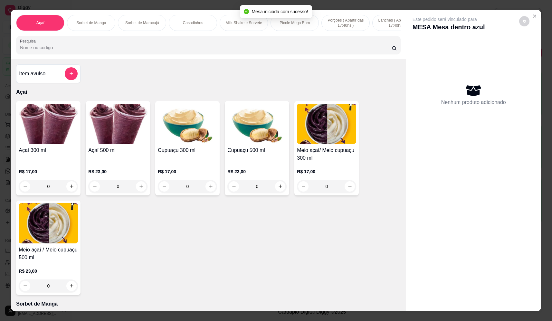
click at [68, 191] on div "0" at bounding box center [48, 186] width 59 height 13
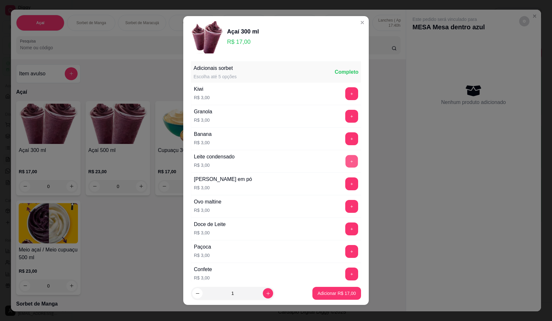
click at [346, 162] on button "+" at bounding box center [352, 161] width 13 height 13
click at [346, 183] on button "+" at bounding box center [352, 184] width 13 height 13
click at [346, 226] on button "+" at bounding box center [352, 229] width 13 height 13
click at [336, 289] on button "Adicionar R$ 26,00" at bounding box center [336, 294] width 47 height 13
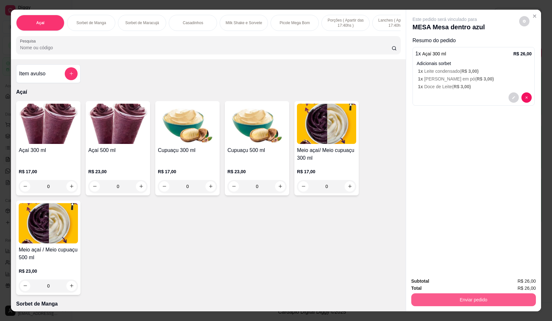
click at [469, 301] on button "Enviar pedido" at bounding box center [474, 300] width 125 height 13
click at [445, 283] on button "Não registrar e enviar pedido" at bounding box center [452, 284] width 67 height 12
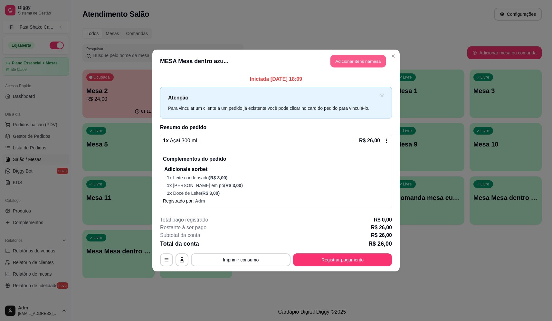
click at [351, 58] on button "Adicionar itens na mesa" at bounding box center [358, 61] width 55 height 13
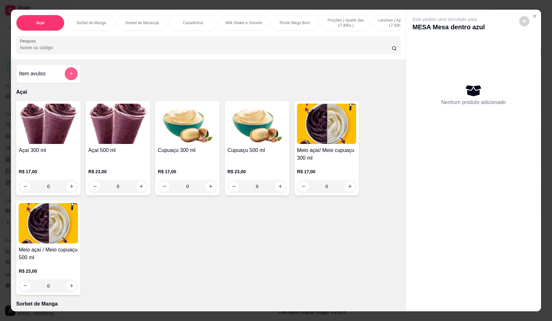
click at [71, 76] on icon "add-separate-item" at bounding box center [71, 73] width 5 height 5
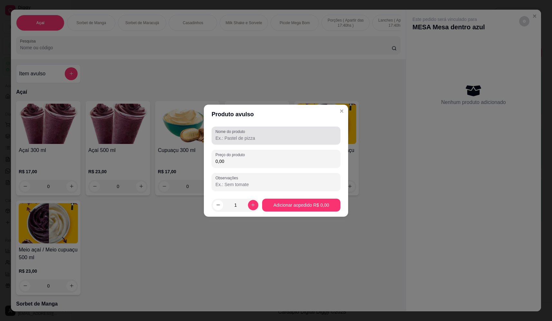
click at [235, 141] on div at bounding box center [276, 135] width 121 height 13
type input "sorvete"
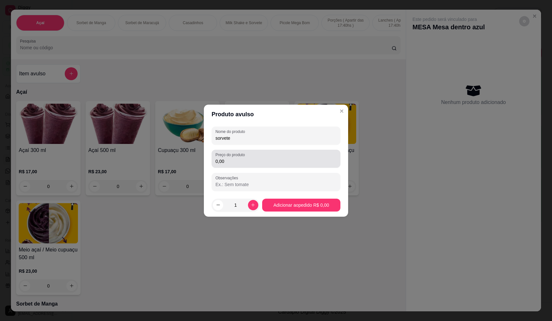
click at [252, 157] on div "0,00" at bounding box center [276, 158] width 121 height 13
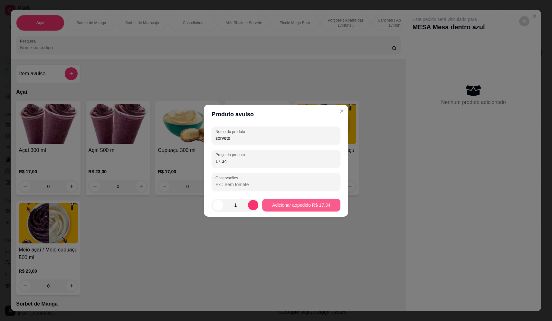
type input "17,34"
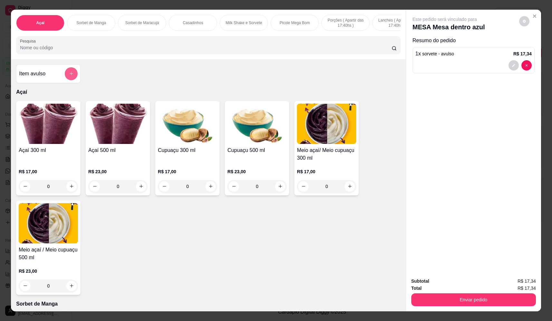
click at [73, 77] on button "add-separate-item" at bounding box center [71, 73] width 13 height 13
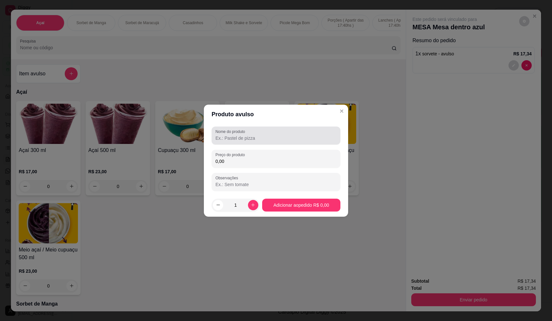
click at [274, 141] on div at bounding box center [276, 135] width 121 height 13
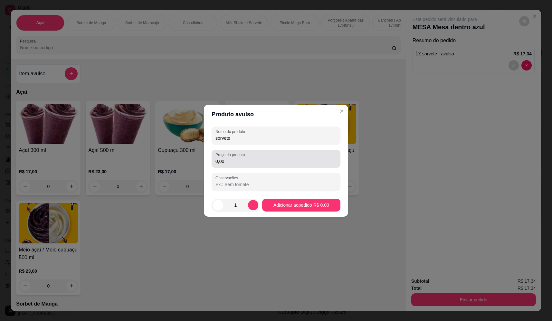
type input "sorvete"
click at [308, 155] on div "0,00" at bounding box center [276, 158] width 121 height 13
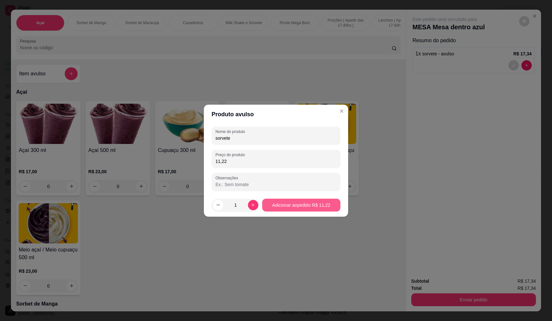
type input "11,22"
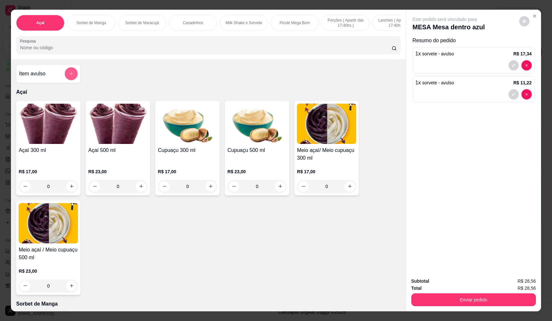
click at [66, 79] on button "add-separate-item" at bounding box center [71, 73] width 13 height 13
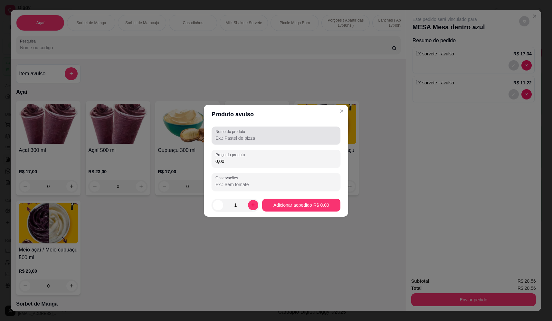
click at [244, 138] on input "Nome do produto" at bounding box center [276, 138] width 121 height 6
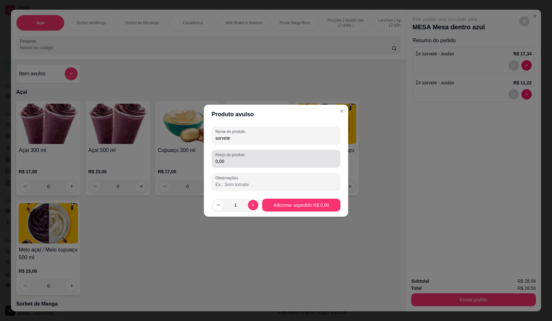
type input "sorvete"
click at [311, 161] on input "0,00" at bounding box center [276, 161] width 121 height 6
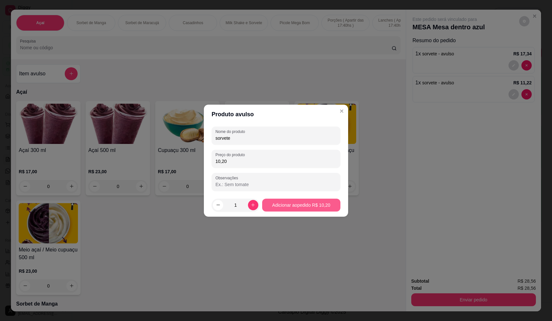
type input "10,20"
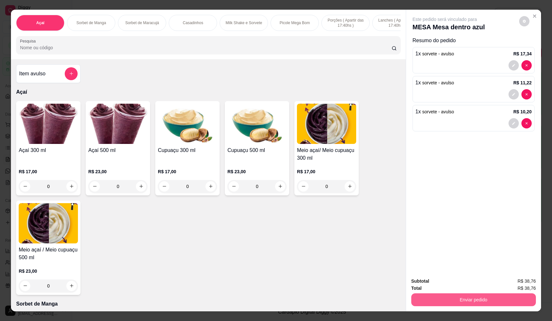
click at [492, 297] on button "Enviar pedido" at bounding box center [474, 300] width 125 height 13
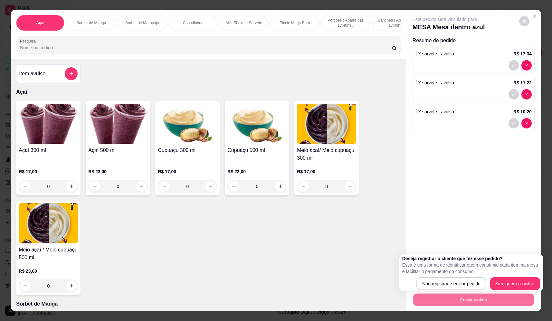
click at [467, 271] on p "Essa é uma forma de identificar quem consumiu cada item na mesa e facilitar o p…" at bounding box center [472, 268] width 138 height 13
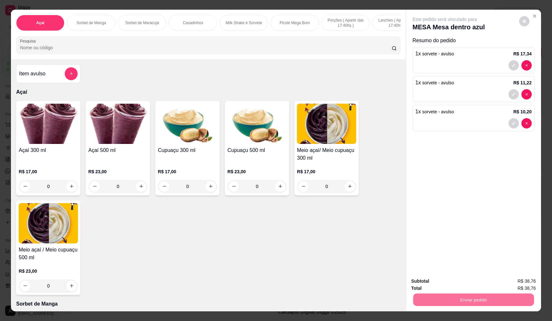
click at [466, 282] on button "Não registrar e enviar pedido" at bounding box center [452, 284] width 65 height 12
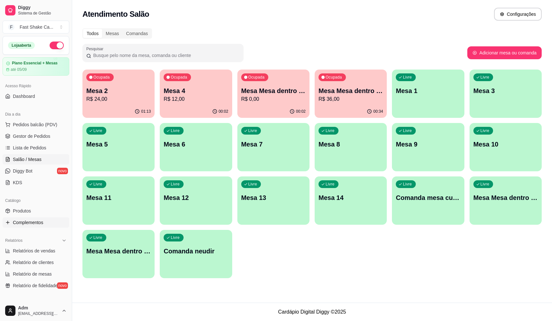
click at [31, 222] on span "Complementos" at bounding box center [28, 222] width 30 height 6
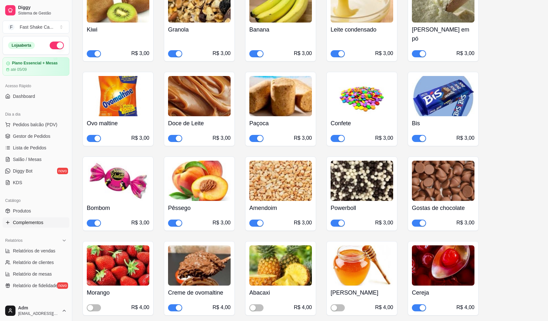
scroll to position [580, 0]
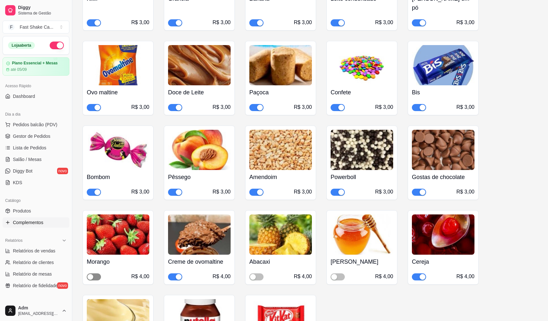
click at [91, 274] on div "button" at bounding box center [90, 277] width 6 height 6
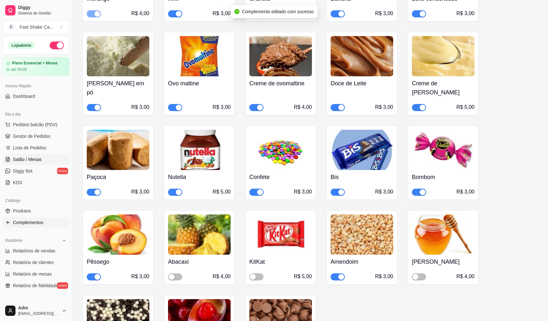
click at [25, 158] on span "Salão / Mesas" at bounding box center [27, 159] width 29 height 6
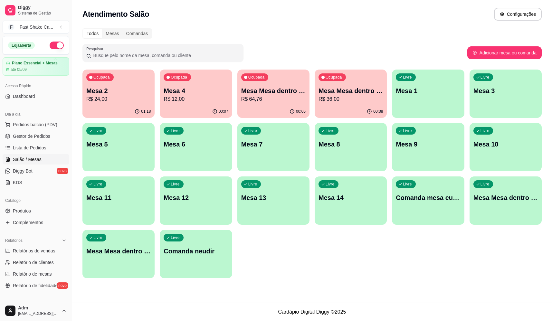
click at [124, 94] on p "Mesa 2" at bounding box center [118, 90] width 64 height 9
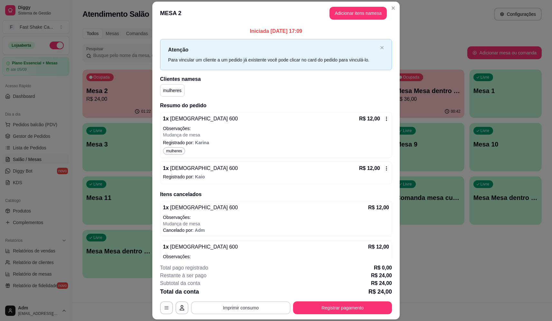
click at [234, 308] on button "Imprimir consumo" at bounding box center [241, 308] width 100 height 13
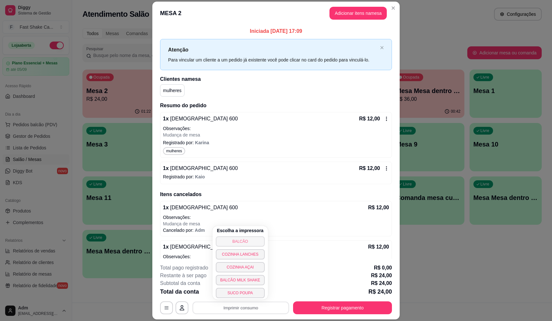
click at [229, 243] on button "BALCÃO" at bounding box center [240, 242] width 49 height 10
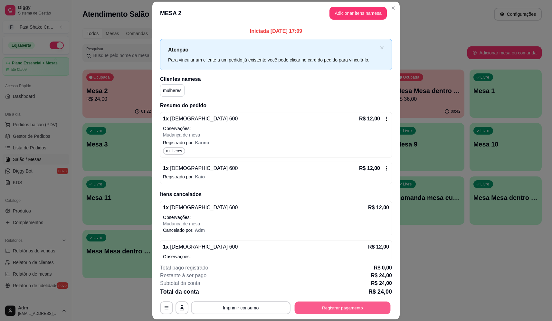
click at [330, 304] on button "Registrar pagamento" at bounding box center [343, 308] width 96 height 13
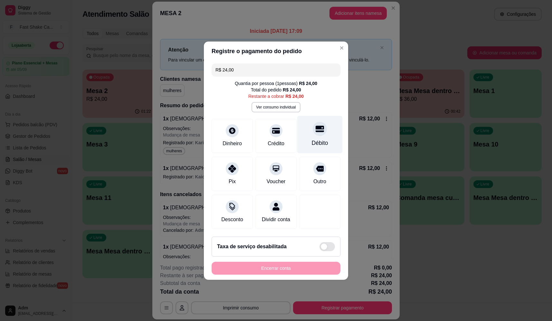
click at [317, 131] on div at bounding box center [320, 129] width 14 height 14
type input "R$ 0,00"
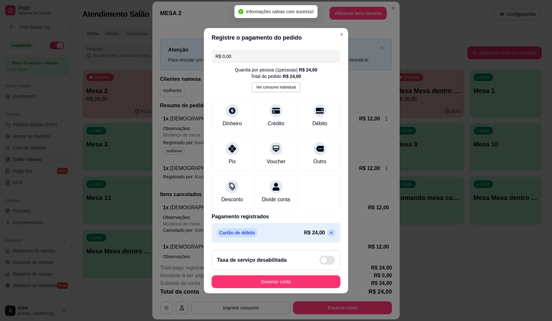
click at [286, 283] on button "Encerrar conta" at bounding box center [276, 282] width 129 height 13
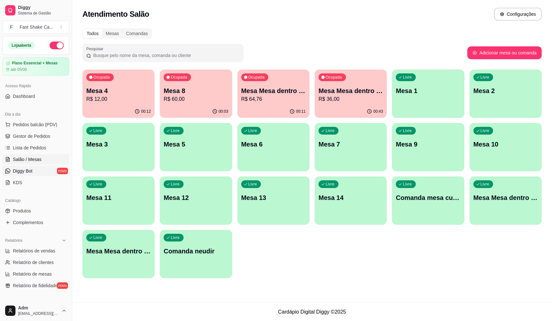
click at [28, 170] on span "Diggy Bot" at bounding box center [23, 171] width 20 height 6
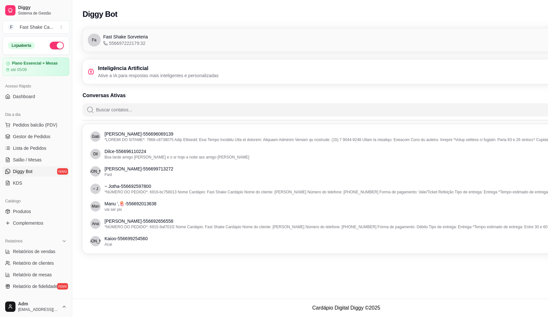
click at [508, 13] on div "Diggy Bot Configurações" at bounding box center [346, 14] width 527 height 13
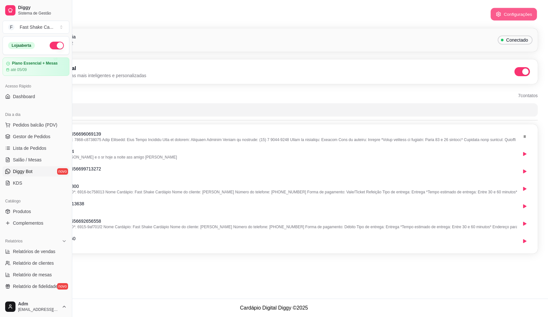
click at [519, 14] on button "Configurações" at bounding box center [513, 14] width 46 height 13
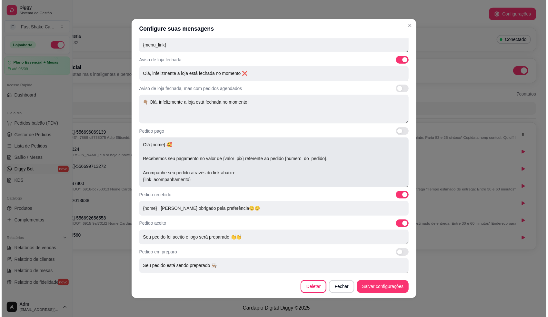
scroll to position [97, 0]
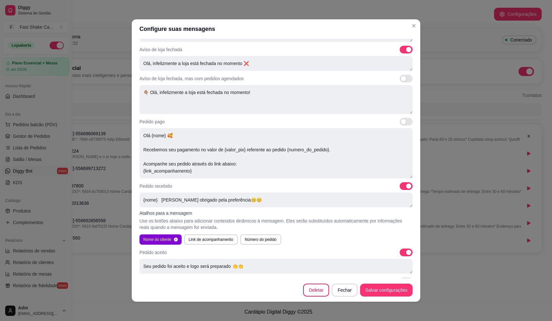
drag, startPoint x: 157, startPoint y: 199, endPoint x: 136, endPoint y: 200, distance: 21.6
click at [136, 200] on div "Mensagens automáticas Personalize as mensagens que o robô enviará aos seus clie…" at bounding box center [276, 159] width 289 height 240
type textarea "Muito obrigado pela preferência😊😊"
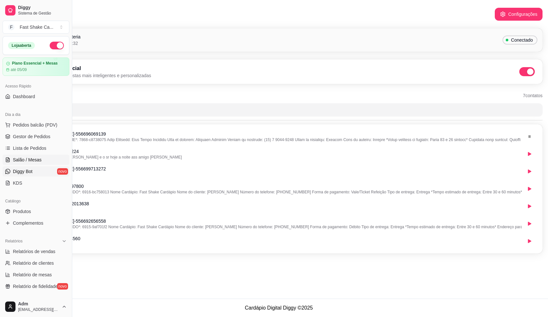
click at [34, 158] on span "Salão / Mesas" at bounding box center [27, 159] width 29 height 6
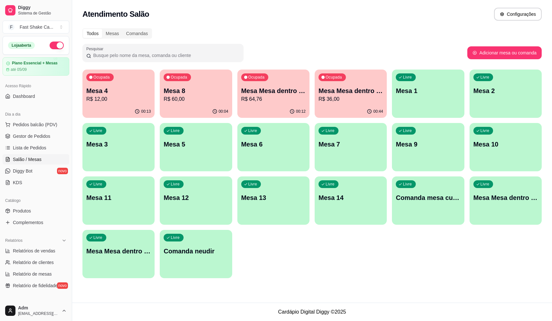
click at [284, 96] on p "R$ 64,76" at bounding box center [273, 99] width 64 height 8
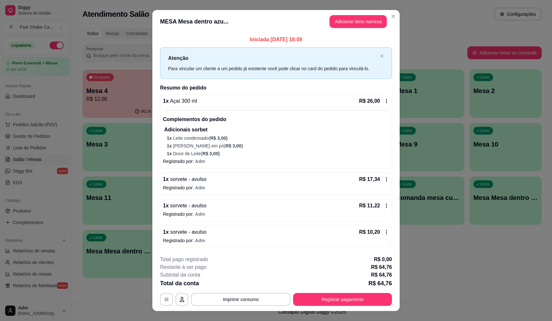
click at [359, 27] on button "Adicionar itens na mesa" at bounding box center [358, 21] width 57 height 13
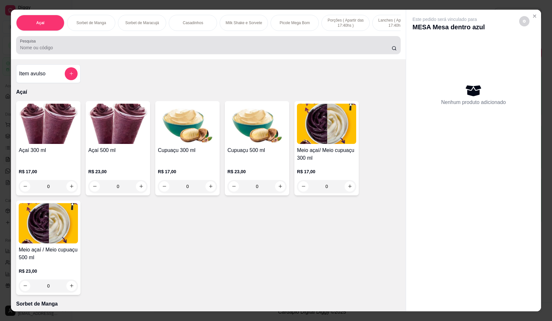
click at [187, 51] on input "Pesquisa" at bounding box center [206, 47] width 372 height 6
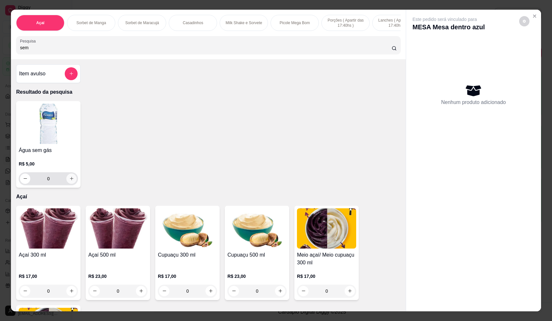
type input "sem"
click at [70, 184] on button "increase-product-quantity" at bounding box center [71, 179] width 10 height 10
type input "1"
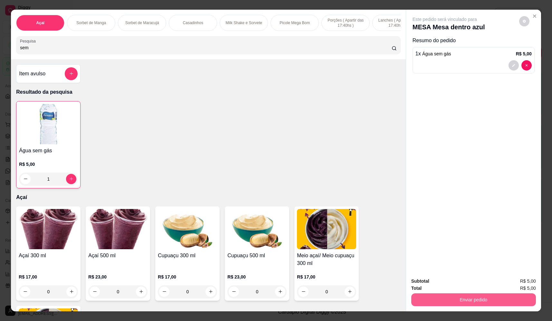
click at [486, 298] on button "Enviar pedido" at bounding box center [474, 300] width 125 height 13
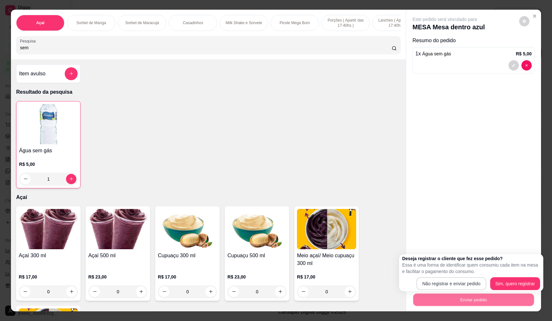
click at [466, 276] on div "Deseja registrar o cliente que fez esse pedido? Essa é uma forma de identificar…" at bounding box center [472, 273] width 138 height 35
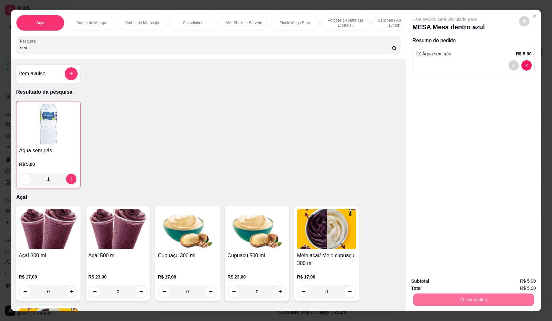
click at [463, 284] on button "Não registrar e enviar pedido" at bounding box center [452, 284] width 67 height 12
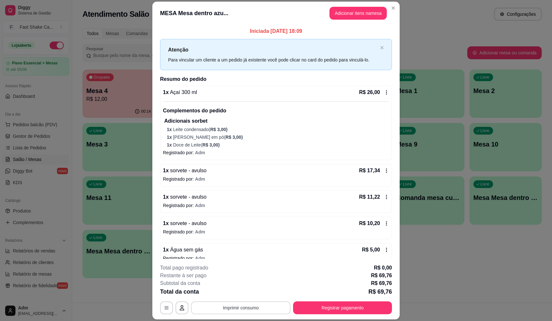
click at [252, 310] on button "Imprimir consumo" at bounding box center [241, 308] width 100 height 13
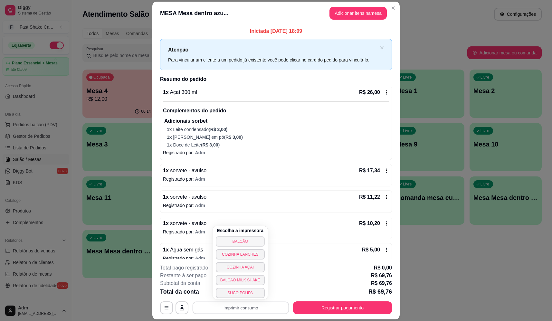
click at [241, 240] on button "BALCÃO" at bounding box center [240, 242] width 49 height 10
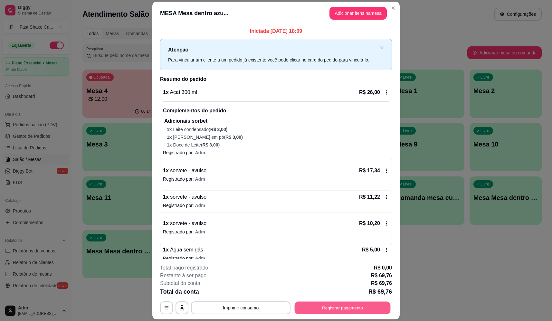
click at [337, 307] on button "Registrar pagamento" at bounding box center [343, 308] width 96 height 13
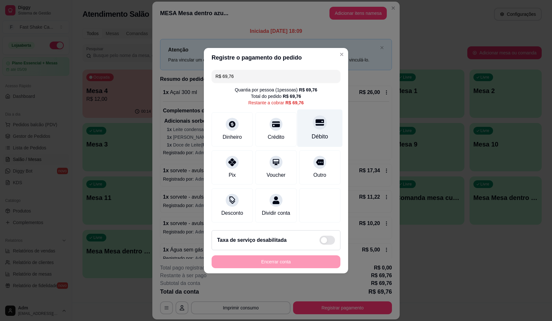
click at [316, 125] on div at bounding box center [320, 122] width 14 height 14
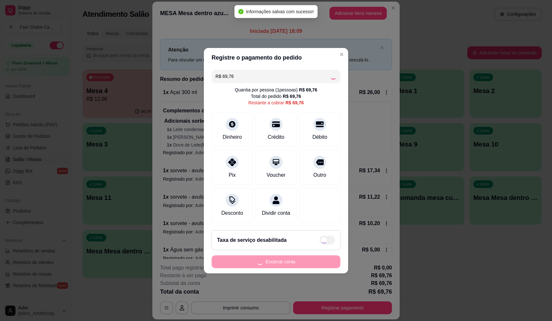
type input "R$ 0,00"
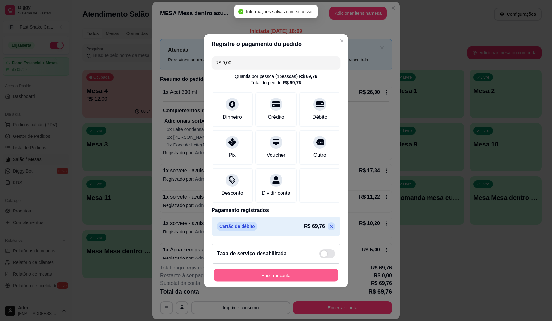
click at [279, 280] on button "Encerrar conta" at bounding box center [276, 275] width 125 height 13
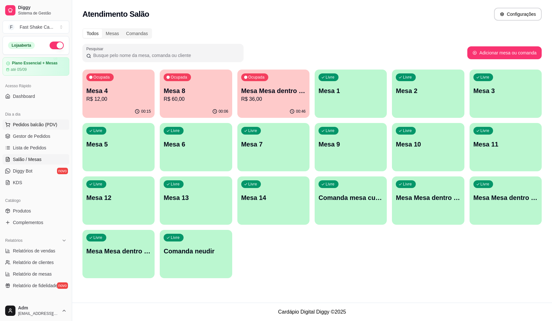
click at [26, 124] on span "Pedidos balcão (PDV)" at bounding box center [35, 125] width 44 height 6
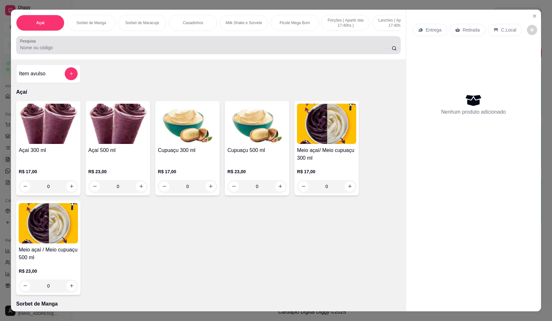
click at [99, 51] on input "Pesquisa" at bounding box center [206, 47] width 372 height 6
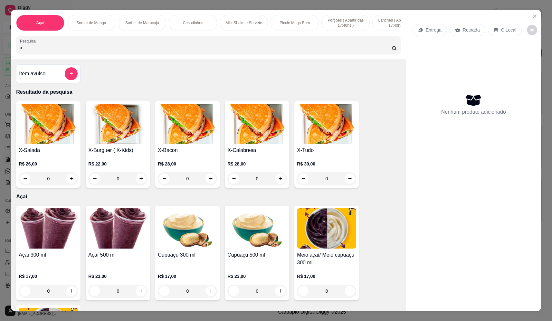
type input "x"
click at [348, 184] on div "0" at bounding box center [326, 178] width 59 height 13
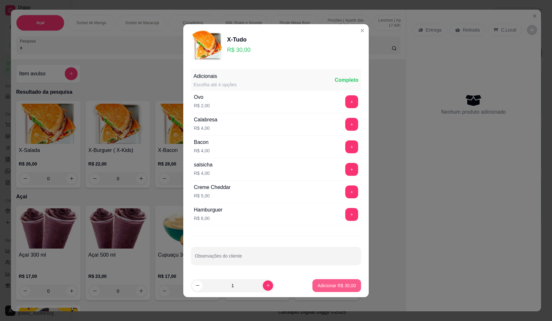
click at [340, 290] on button "Adicionar R$ 30,00" at bounding box center [337, 285] width 49 height 13
type input "1"
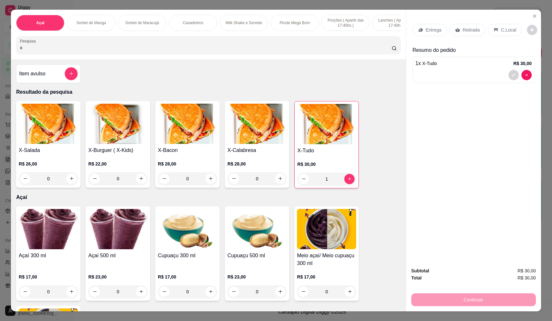
click at [437, 27] on p "Entrega" at bounding box center [434, 30] width 16 height 6
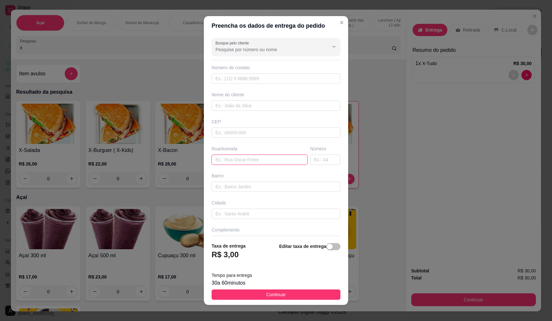
click at [234, 162] on input "text" at bounding box center [260, 160] width 96 height 10
type input "localizaçao"
click at [276, 296] on span "Continuar" at bounding box center [277, 294] width 20 height 7
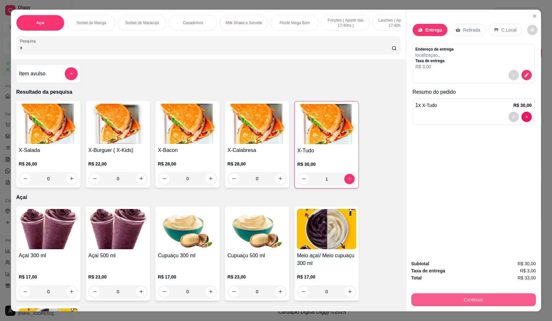
click at [437, 300] on button "Continuar" at bounding box center [474, 300] width 125 height 13
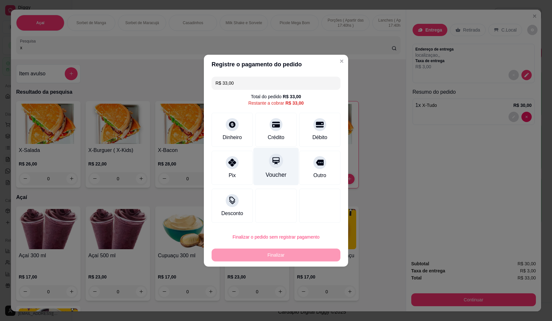
click at [279, 172] on div "Voucher" at bounding box center [276, 175] width 21 height 8
type input "R$ 0,00"
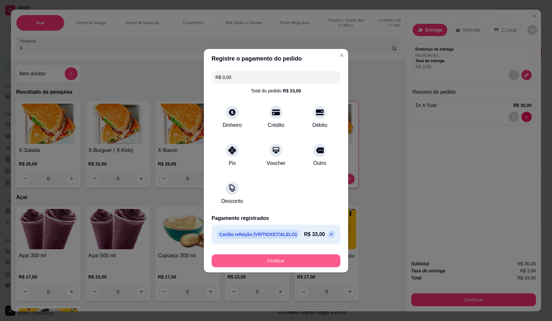
click at [293, 264] on button "Finalizar" at bounding box center [276, 261] width 129 height 13
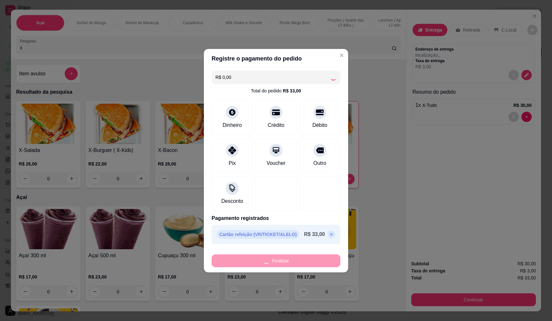
type input "0"
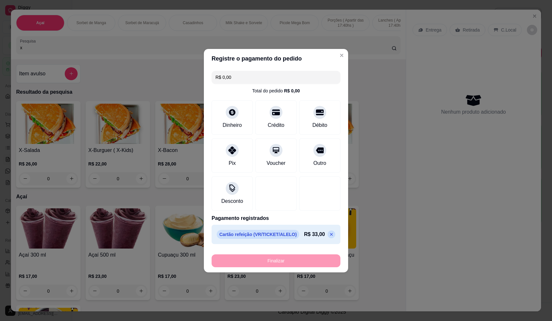
type input "-R$ 33,00"
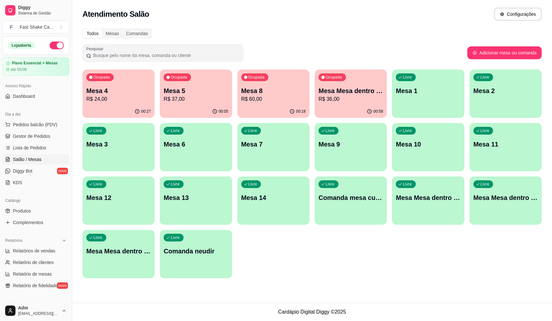
click at [195, 89] on p "Mesa 5" at bounding box center [196, 90] width 64 height 9
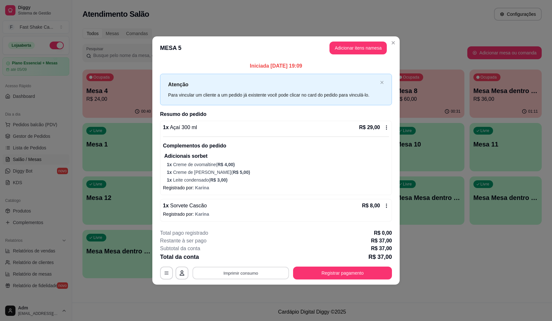
click at [249, 268] on button "Imprimir consumo" at bounding box center [241, 273] width 97 height 13
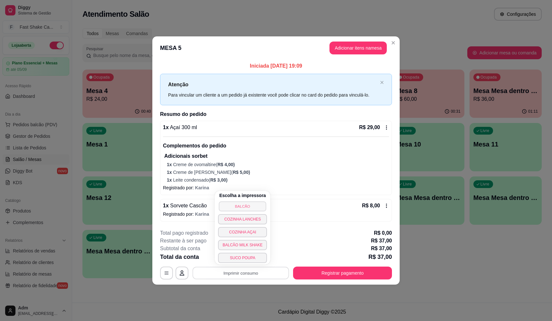
click at [253, 204] on button "BALCÃO" at bounding box center [242, 206] width 47 height 10
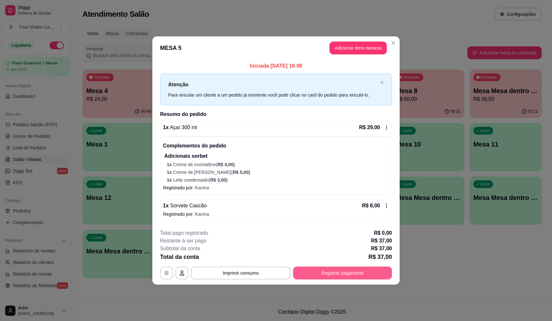
click at [371, 268] on button "Registrar pagamento" at bounding box center [342, 273] width 99 height 13
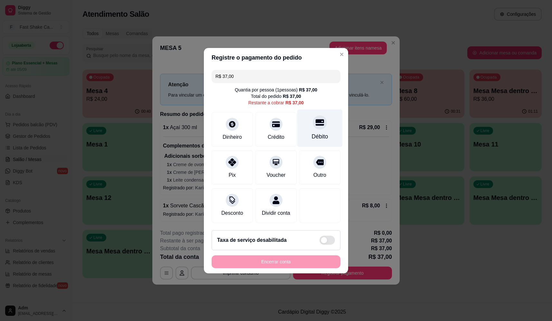
click at [335, 125] on div "Débito" at bounding box center [319, 128] width 45 height 38
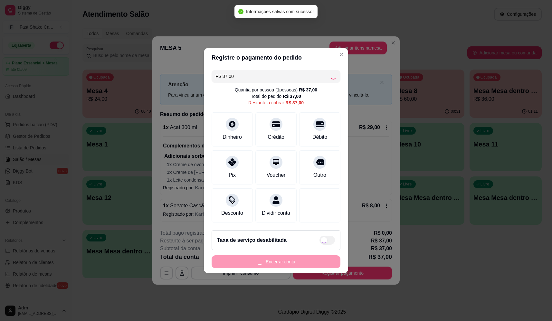
type input "R$ 0,00"
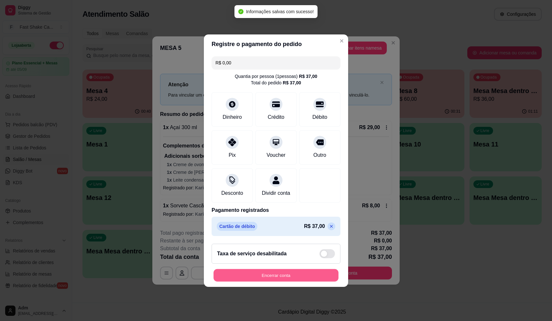
click at [307, 280] on button "Encerrar conta" at bounding box center [276, 275] width 125 height 13
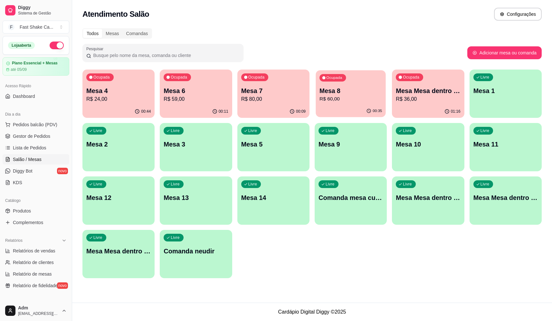
click at [356, 100] on p "R$ 60,00" at bounding box center [351, 98] width 63 height 7
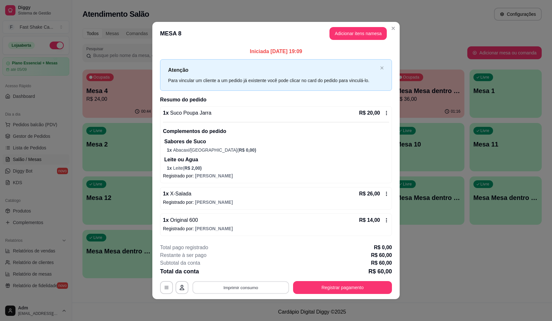
click at [226, 291] on button "Imprimir consumo" at bounding box center [241, 287] width 97 height 13
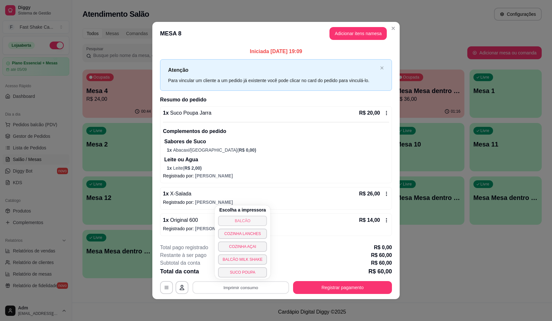
click at [251, 219] on button "BALCÃO" at bounding box center [242, 221] width 49 height 10
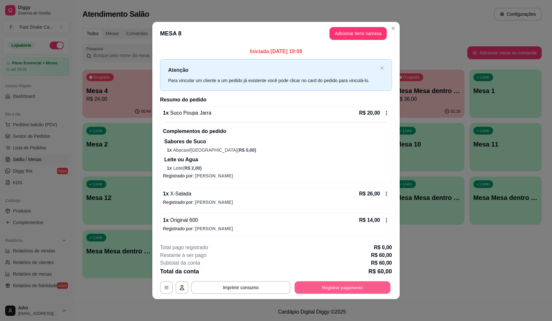
click at [336, 286] on button "Registrar pagamento" at bounding box center [343, 287] width 96 height 13
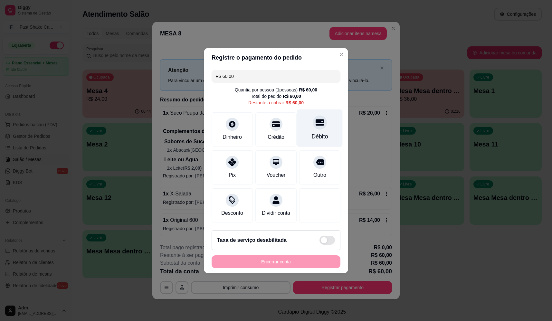
click at [320, 110] on div "Débito" at bounding box center [319, 128] width 45 height 38
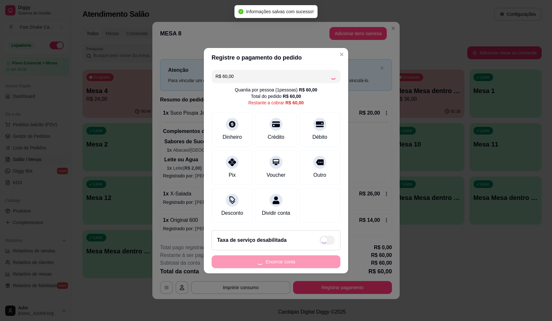
type input "R$ 0,00"
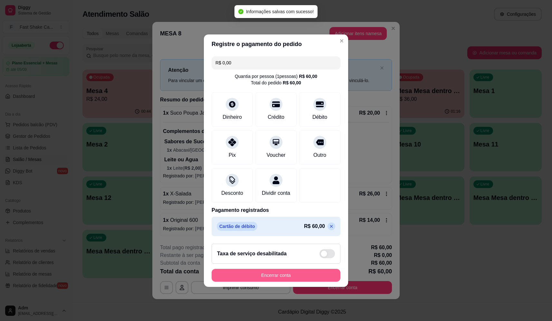
click at [291, 280] on button "Encerrar conta" at bounding box center [276, 275] width 129 height 13
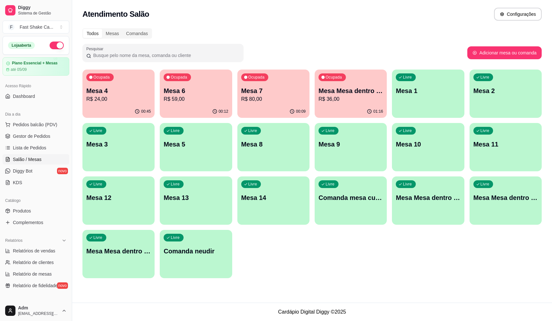
click at [131, 142] on p "Mesa 3" at bounding box center [118, 144] width 64 height 9
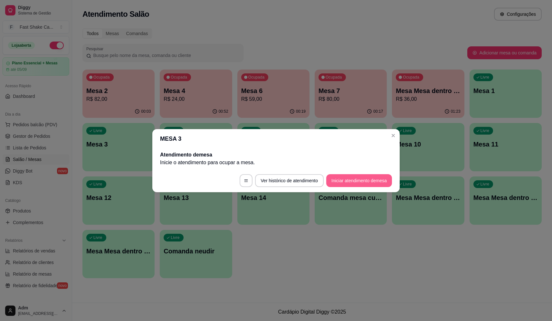
click at [385, 180] on button "Iniciar atendimento de mesa" at bounding box center [360, 180] width 66 height 13
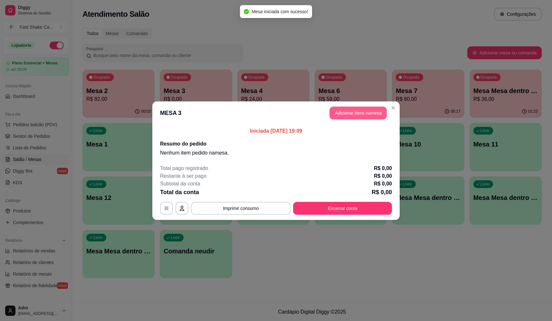
click at [357, 110] on button "Adicionar itens na mesa" at bounding box center [358, 113] width 57 height 13
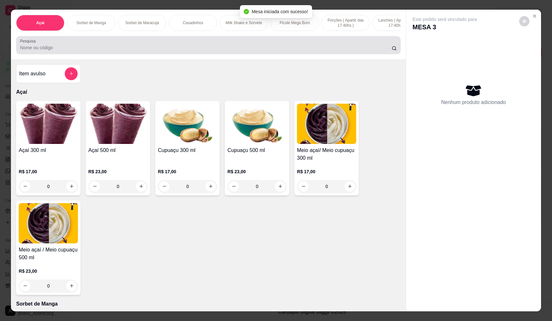
click at [89, 45] on div at bounding box center [208, 45] width 377 height 13
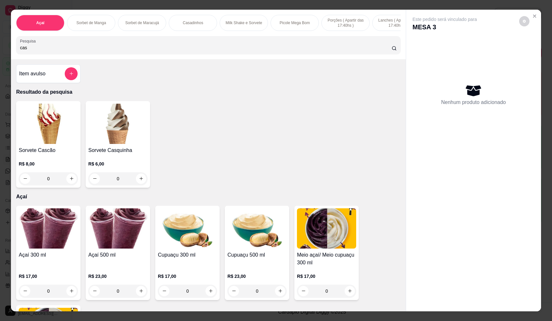
type input "cas"
click at [66, 182] on div "0" at bounding box center [48, 178] width 59 height 13
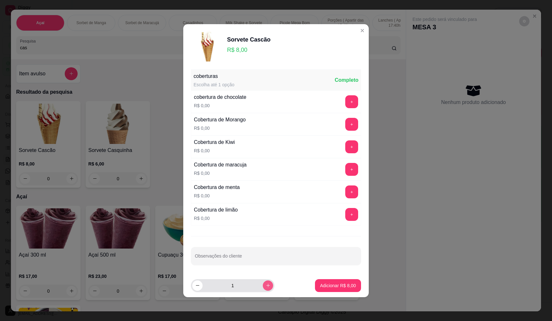
click at [266, 285] on icon "increase-product-quantity" at bounding box center [268, 285] width 5 height 5
type input "2"
click at [333, 289] on p "Adicionar R$ 16,00" at bounding box center [337, 286] width 38 height 6
type input "2"
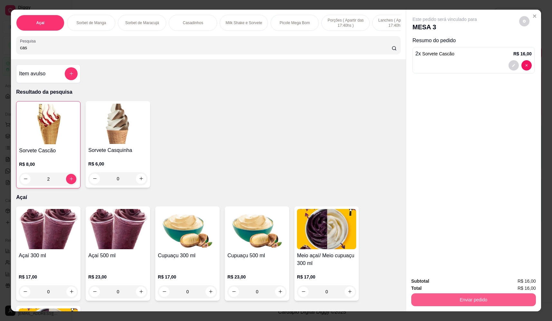
click at [453, 303] on button "Enviar pedido" at bounding box center [474, 300] width 125 height 13
click at [448, 278] on button "Não registrar e enviar pedido" at bounding box center [452, 284] width 65 height 12
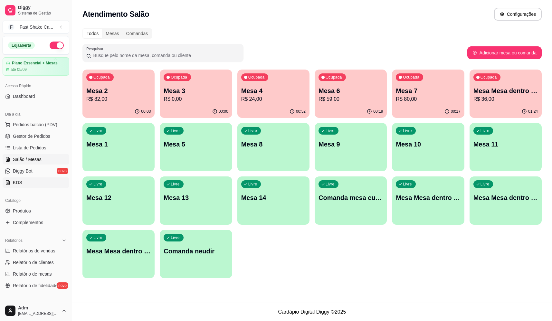
click at [26, 178] on link "KDS" at bounding box center [36, 183] width 67 height 10
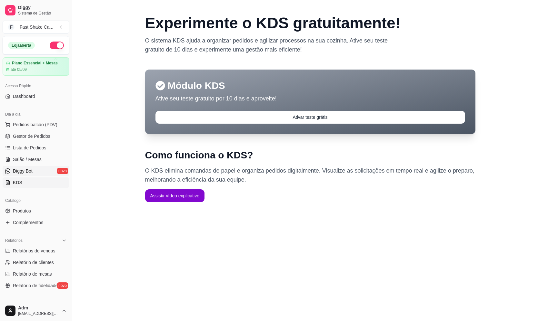
click at [32, 172] on span "Diggy Bot" at bounding box center [23, 171] width 20 height 6
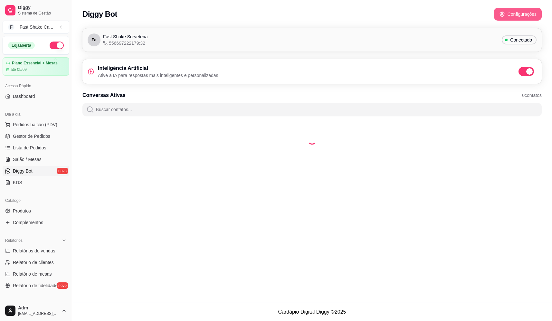
click at [529, 16] on div "Diggy Bot Configurações" at bounding box center [313, 14] width 460 height 13
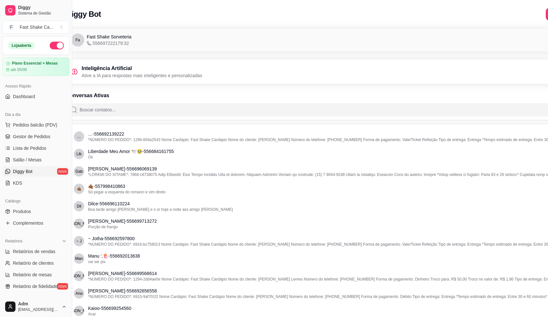
scroll to position [0, 72]
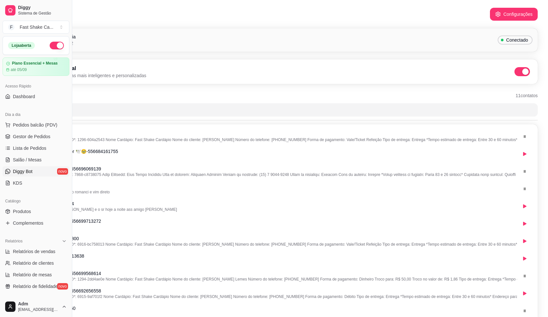
click at [508, 17] on button "Configurações" at bounding box center [514, 14] width 48 height 13
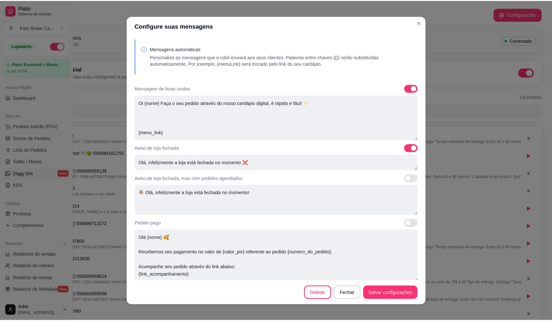
scroll to position [0, 67]
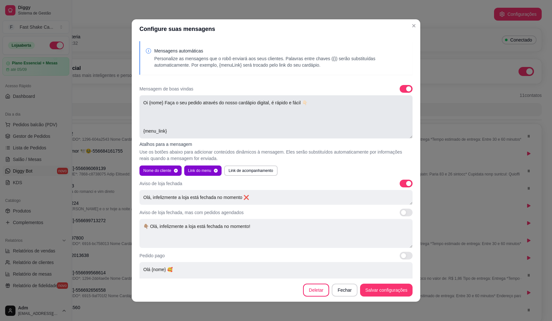
drag, startPoint x: 161, startPoint y: 102, endPoint x: 141, endPoint y: 102, distance: 19.7
click at [141, 102] on textarea "Oi {nome} Faça o seu pedido através do nosso cardápio digital, é rápido e fácil…" at bounding box center [276, 116] width 273 height 43
click at [171, 171] on button "Nome do cliente" at bounding box center [161, 171] width 42 height 10
type textarea "Oi Faça o seu pedido através do nosso cardápio digital, é rápido e fácil 👇🏻 {me…"
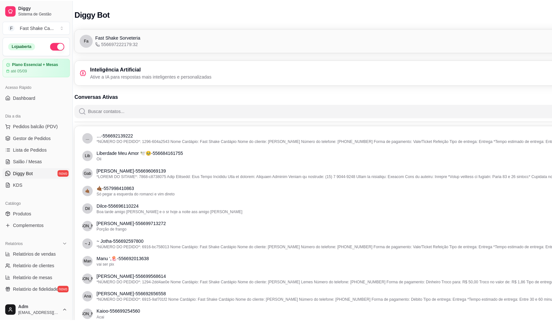
scroll to position [0, 0]
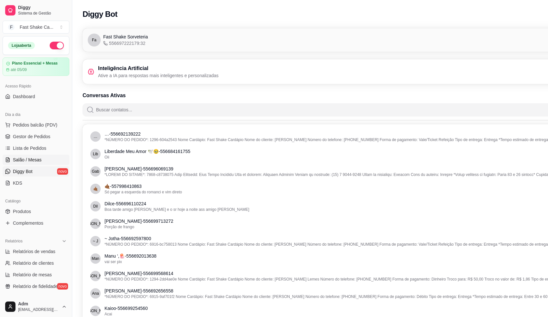
click at [34, 156] on span "Salão / Mesas" at bounding box center [27, 159] width 29 height 6
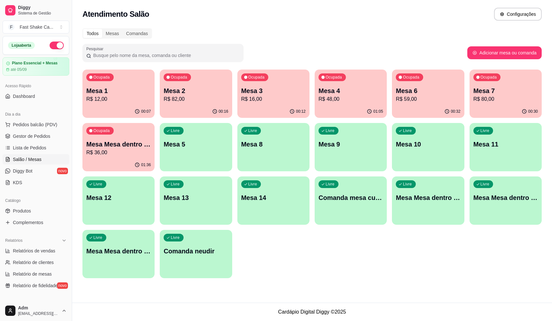
click at [485, 99] on p "R$ 80,00" at bounding box center [506, 99] width 64 height 8
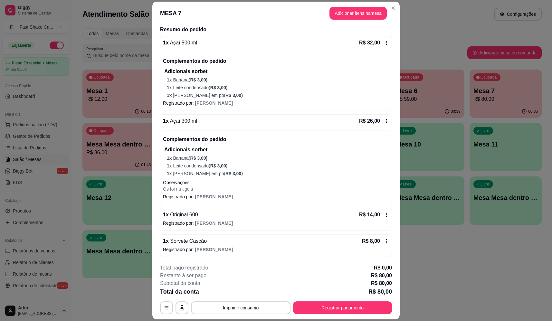
scroll to position [50, 0]
click at [260, 309] on button "Imprimir consumo" at bounding box center [241, 308] width 100 height 13
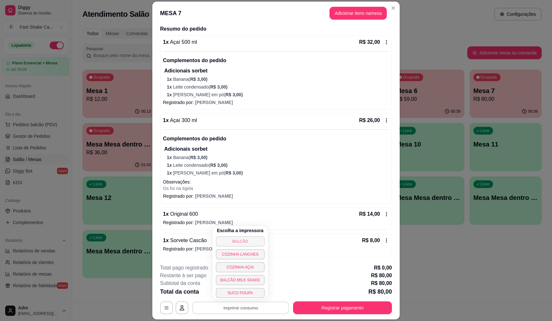
click at [252, 245] on button "BALCÃO" at bounding box center [240, 242] width 49 height 10
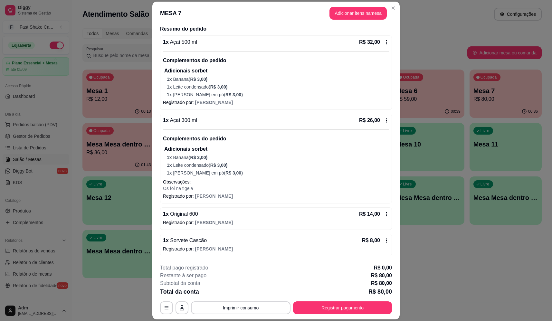
click at [345, 314] on button "Registrar pagamento" at bounding box center [342, 308] width 99 height 13
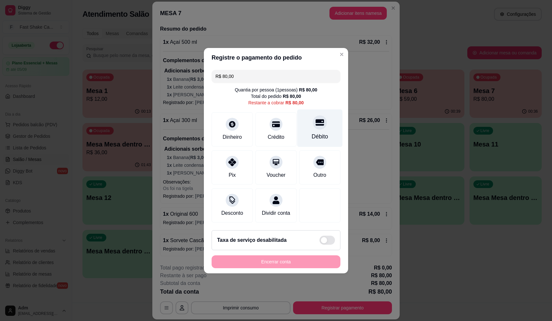
click at [318, 132] on div "Débito" at bounding box center [320, 136] width 16 height 8
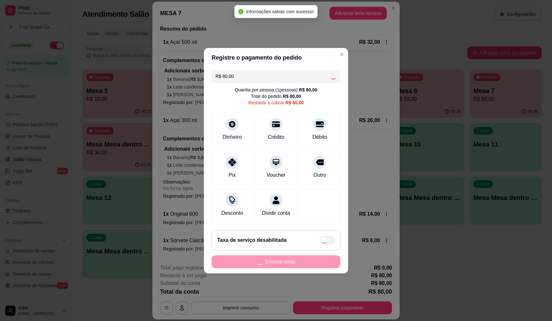
type input "R$ 0,00"
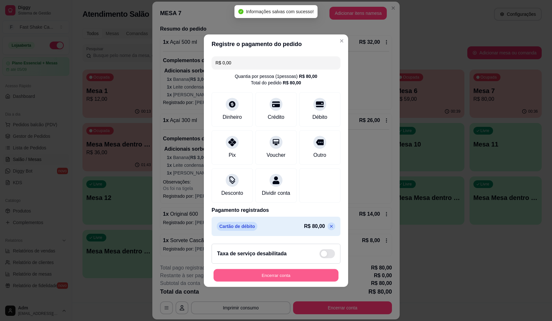
click at [296, 281] on button "Encerrar conta" at bounding box center [276, 275] width 125 height 13
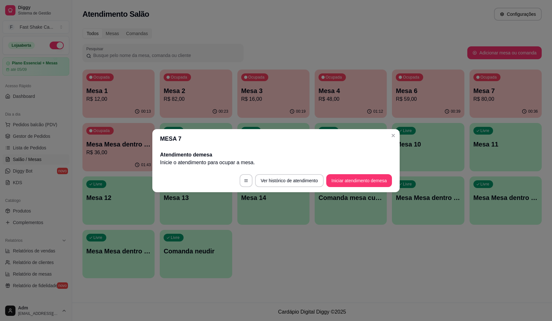
scroll to position [0, 0]
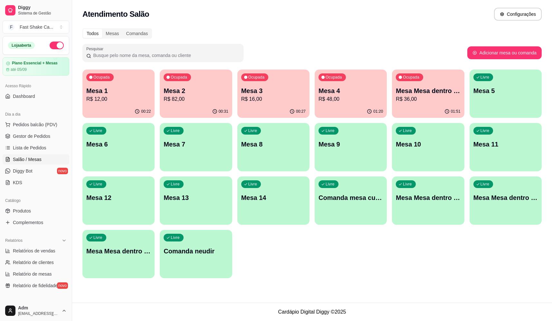
click at [143, 97] on p "R$ 12,00" at bounding box center [118, 99] width 64 height 8
click at [288, 105] on div "Ocupada Mesa 3 R$ 16,00" at bounding box center [274, 87] width 70 height 35
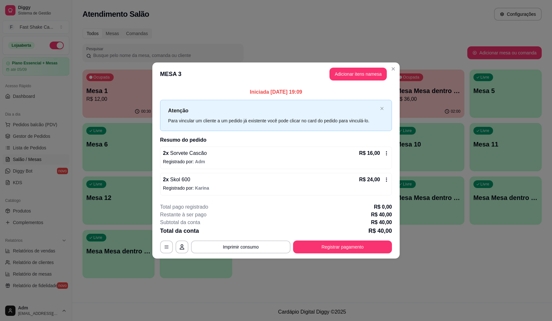
click at [385, 151] on icon at bounding box center [386, 153] width 5 height 5
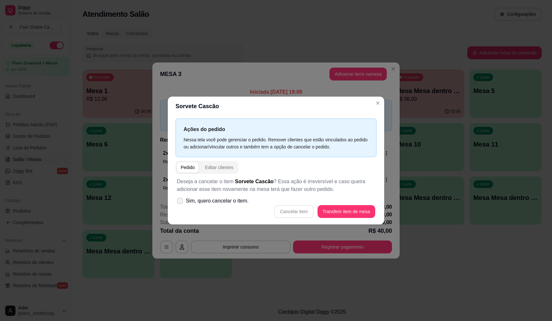
click at [177, 201] on label "Sim, quero cancelar o item." at bounding box center [212, 201] width 77 height 13
click at [177, 202] on input "Sim, quero cancelar o item." at bounding box center [179, 204] width 4 height 4
checkbox input "true"
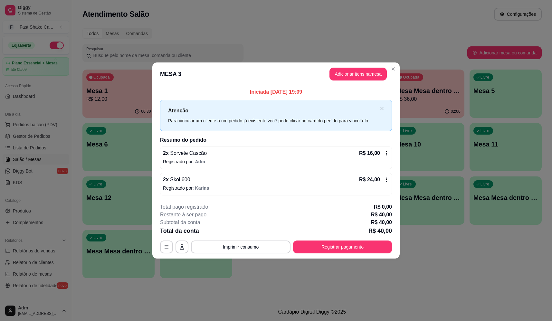
click at [387, 154] on icon at bounding box center [386, 153] width 5 height 5
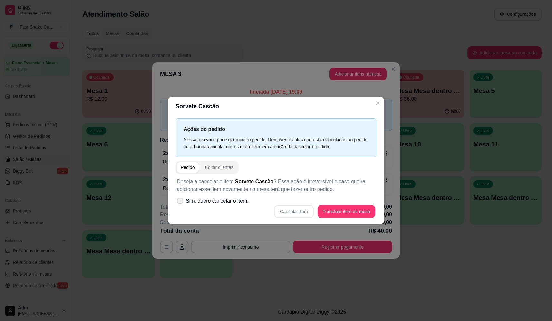
click at [179, 203] on span at bounding box center [180, 201] width 6 height 6
click at [179, 203] on input "Sim, quero cancelar o item." at bounding box center [179, 204] width 4 height 4
checkbox input "true"
click at [303, 214] on button "Cancelar item" at bounding box center [294, 211] width 38 height 13
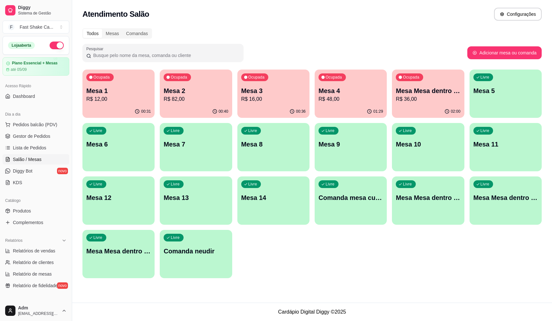
click at [119, 90] on p "Mesa 1" at bounding box center [118, 90] width 64 height 9
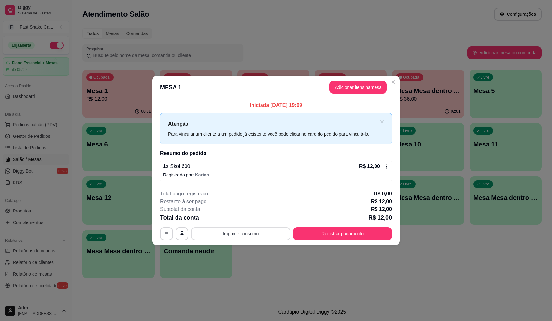
click at [263, 240] on button "Imprimir consumo" at bounding box center [241, 234] width 100 height 13
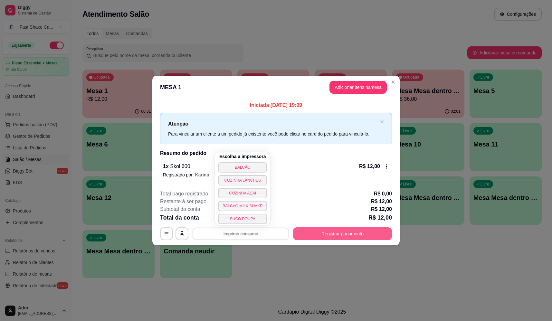
click at [318, 230] on button "Registrar pagamento" at bounding box center [342, 234] width 99 height 13
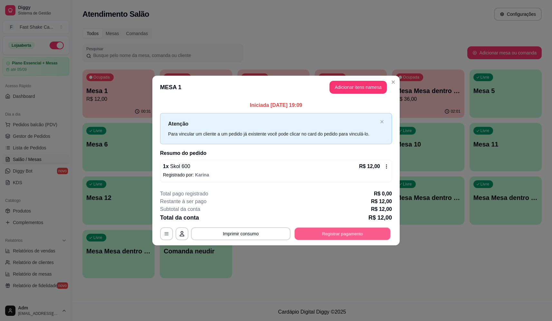
click at [318, 232] on button "Registrar pagamento" at bounding box center [343, 234] width 96 height 13
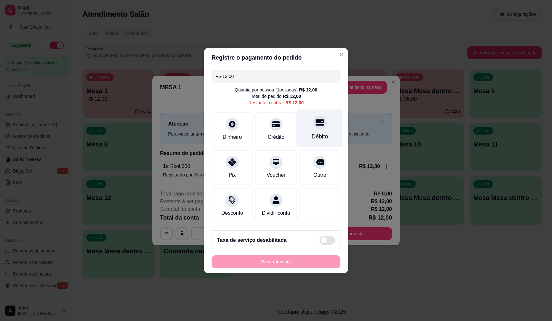
click at [317, 123] on icon at bounding box center [320, 122] width 8 height 8
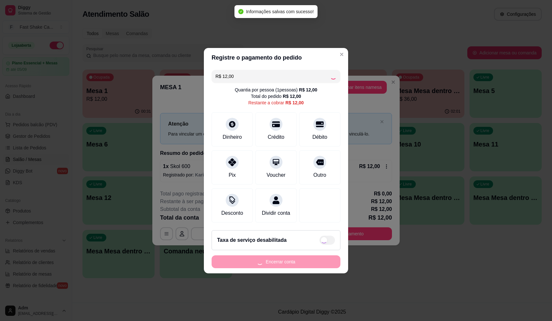
type input "R$ 0,00"
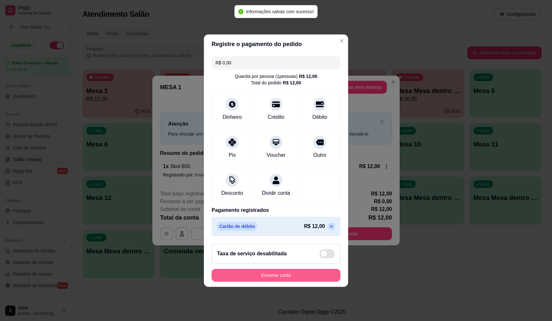
click at [293, 280] on button "Encerrar conta" at bounding box center [276, 275] width 129 height 13
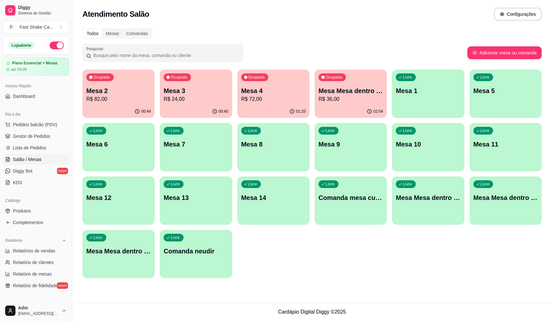
click at [126, 97] on p "R$ 82,00" at bounding box center [118, 99] width 64 height 8
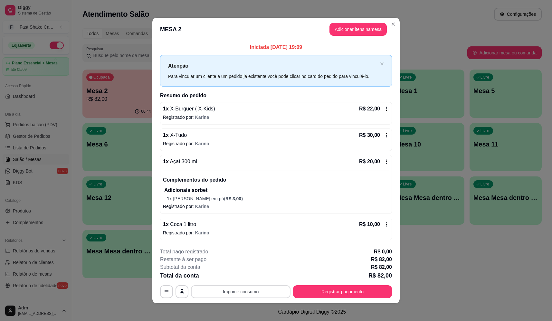
click at [231, 293] on button "Imprimir consumo" at bounding box center [241, 292] width 100 height 13
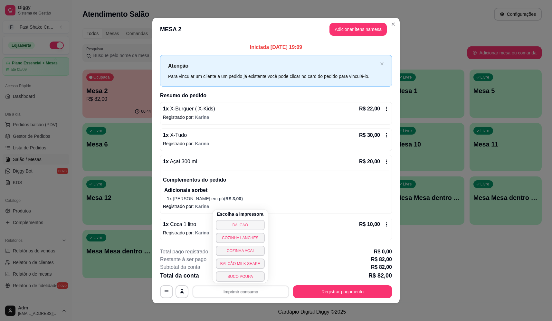
click at [232, 221] on button "BALCÃO" at bounding box center [240, 225] width 49 height 10
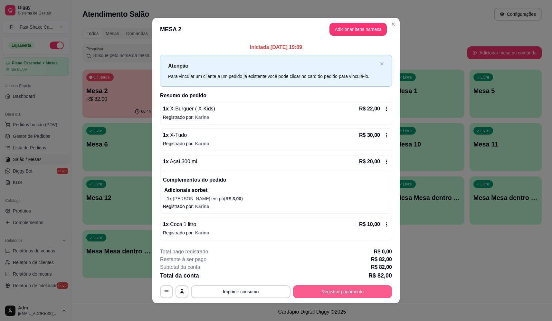
click at [331, 289] on button "Registrar pagamento" at bounding box center [342, 292] width 99 height 13
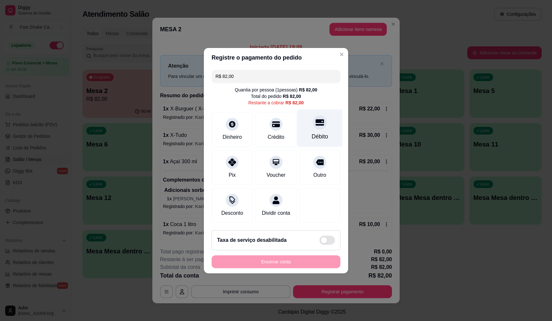
click at [317, 132] on div "Débito" at bounding box center [320, 136] width 16 height 8
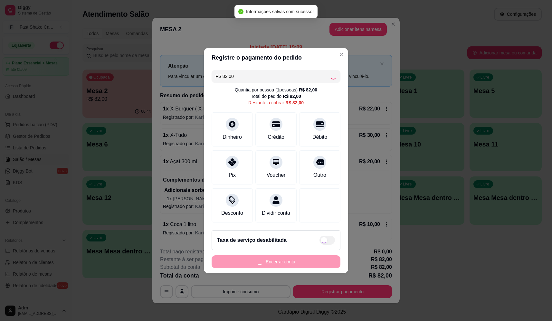
type input "R$ 0,00"
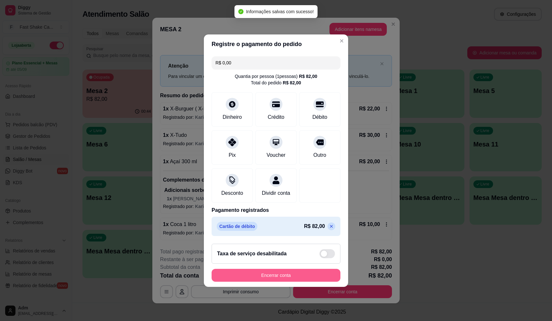
click at [289, 280] on button "Encerrar conta" at bounding box center [276, 275] width 129 height 13
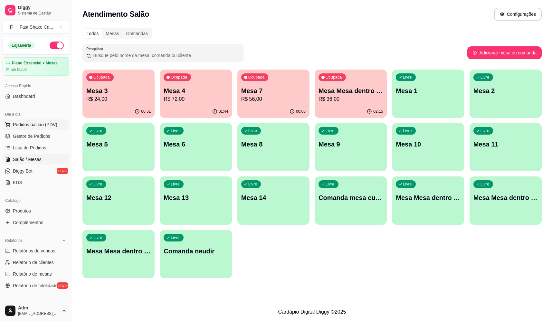
click at [48, 125] on span "Pedidos balcão (PDV)" at bounding box center [35, 125] width 44 height 6
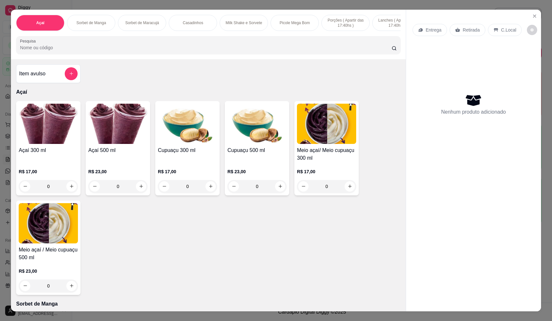
click at [66, 291] on div "0" at bounding box center [48, 286] width 59 height 13
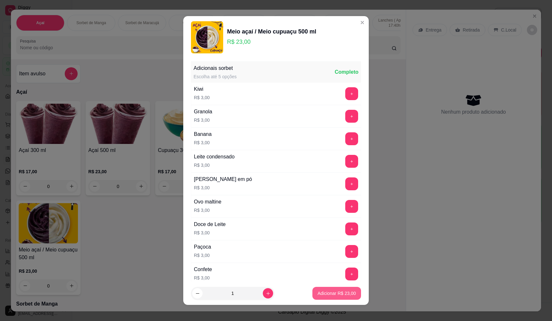
click at [341, 295] on p "Adicionar R$ 23,00" at bounding box center [337, 293] width 38 height 6
type input "1"
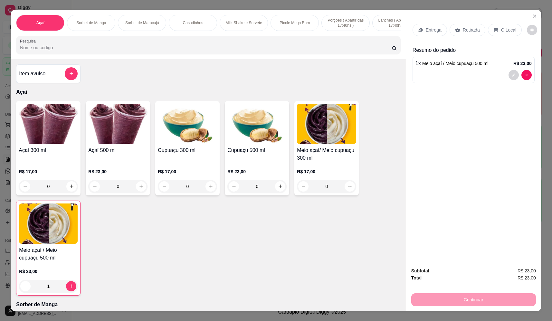
click at [420, 30] on icon at bounding box center [420, 29] width 5 height 5
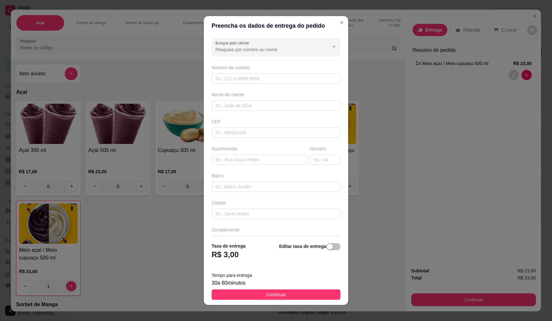
click at [251, 100] on div "Nome do cliente" at bounding box center [276, 101] width 132 height 19
click at [252, 106] on input "text" at bounding box center [276, 106] width 129 height 10
type input "rosa"
click at [269, 163] on input "text" at bounding box center [260, 160] width 96 height 10
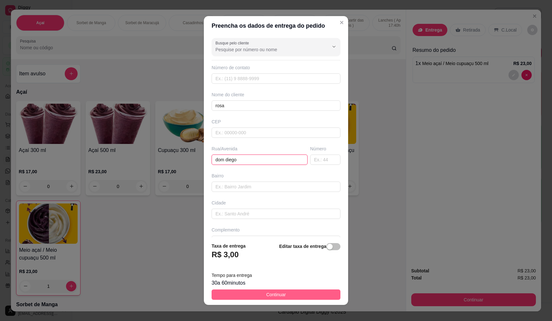
type input "dom diego"
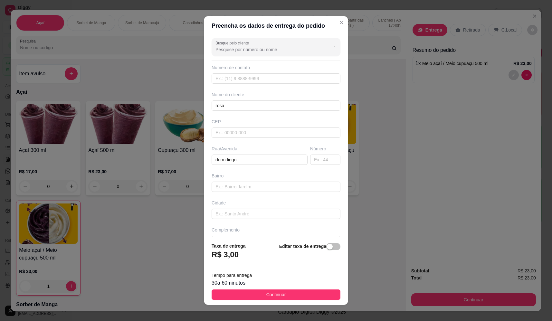
drag, startPoint x: 307, startPoint y: 292, endPoint x: 317, endPoint y: 289, distance: 10.5
click at [308, 292] on button "Continuar" at bounding box center [276, 295] width 129 height 10
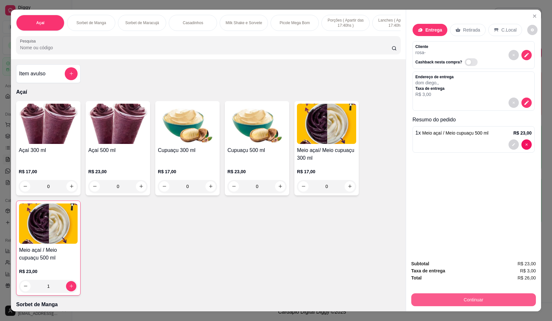
click at [472, 301] on button "Continuar" at bounding box center [474, 300] width 125 height 13
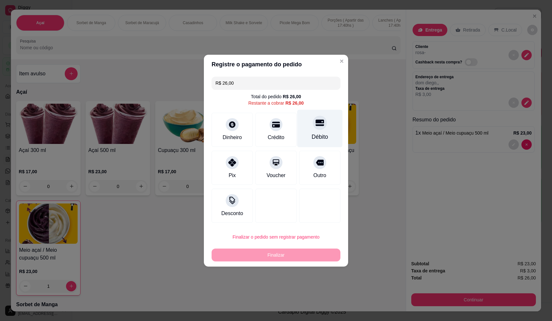
click at [318, 130] on div at bounding box center [320, 123] width 14 height 14
type input "R$ 0,00"
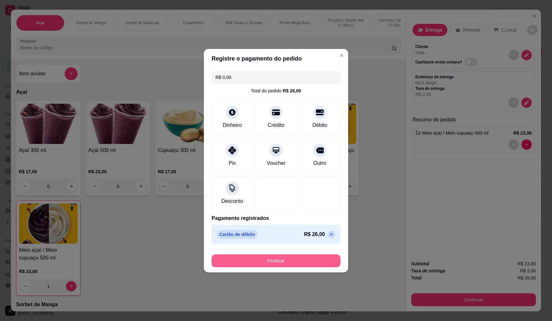
click at [311, 261] on button "Finalizar" at bounding box center [276, 261] width 129 height 13
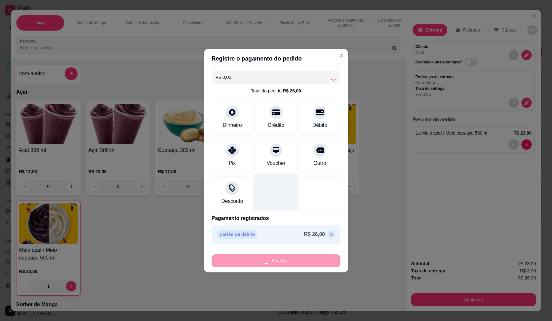
type input "0"
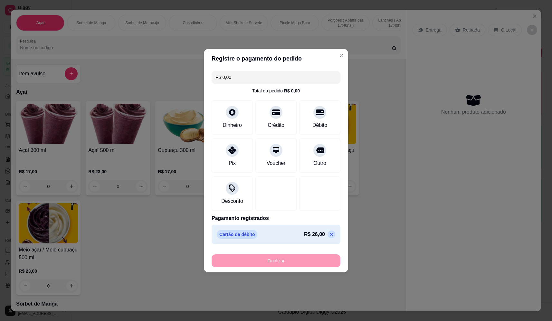
type input "-R$ 26,00"
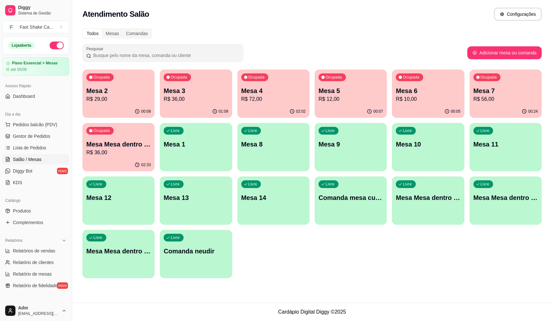
click at [360, 104] on div "Ocupada Mesa 5 R$ 12,00" at bounding box center [351, 88] width 72 height 36
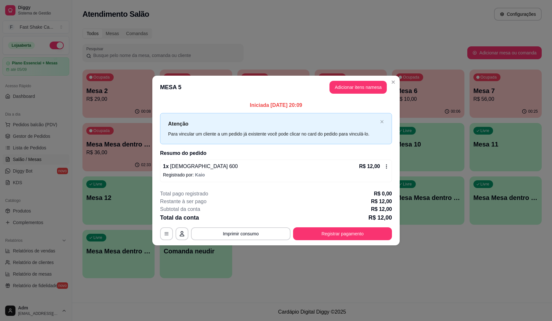
click at [370, 88] on button "Adicionar itens na mesa" at bounding box center [358, 87] width 57 height 13
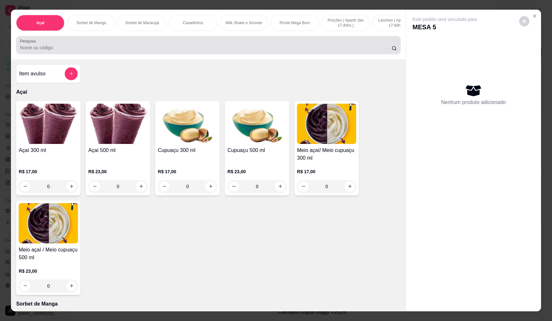
click at [194, 50] on input "Pesquisa" at bounding box center [206, 47] width 372 height 6
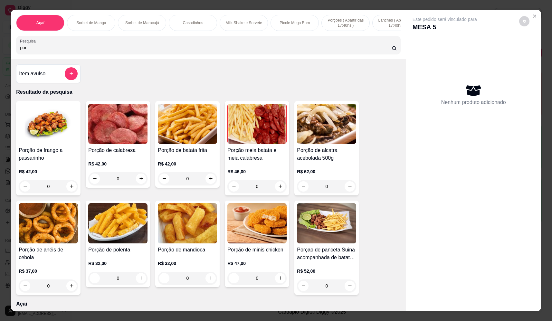
type input "por"
click at [348, 189] on div "0" at bounding box center [326, 186] width 59 height 13
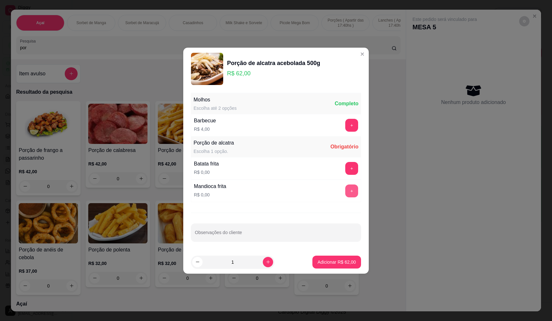
click at [347, 194] on button "+" at bounding box center [352, 191] width 13 height 13
click at [338, 267] on button "Adicionar R$ 62,00" at bounding box center [336, 262] width 47 height 13
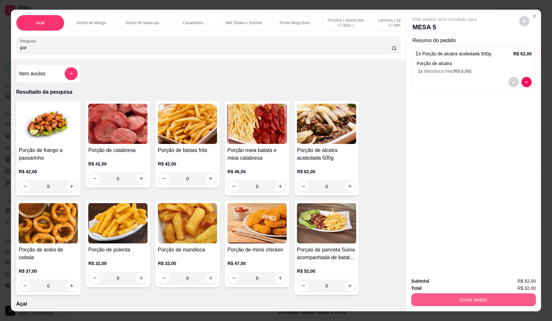
click at [466, 299] on button "Enviar pedido" at bounding box center [474, 300] width 125 height 13
click at [463, 288] on button "Não registrar e enviar pedido" at bounding box center [452, 284] width 67 height 12
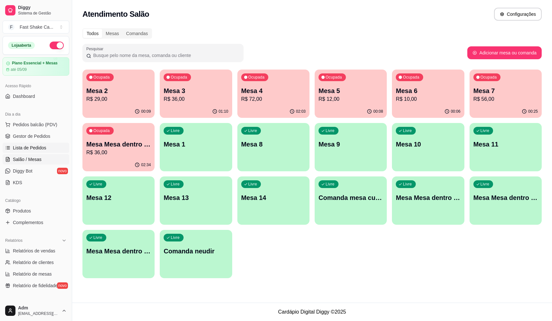
click at [31, 150] on span "Lista de Pedidos" at bounding box center [30, 148] width 34 height 6
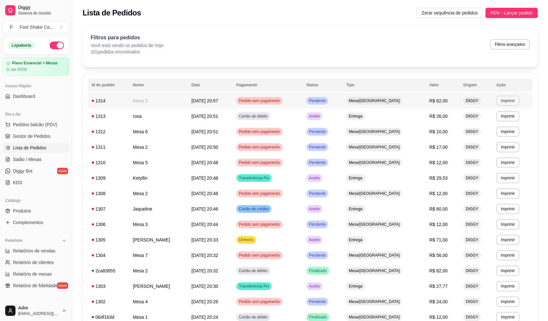
click at [508, 100] on button "Imprimir" at bounding box center [507, 101] width 23 height 10
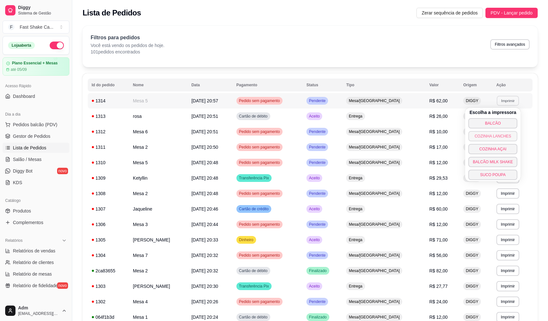
click at [489, 137] on button "COZINHA LANCHES" at bounding box center [492, 136] width 49 height 10
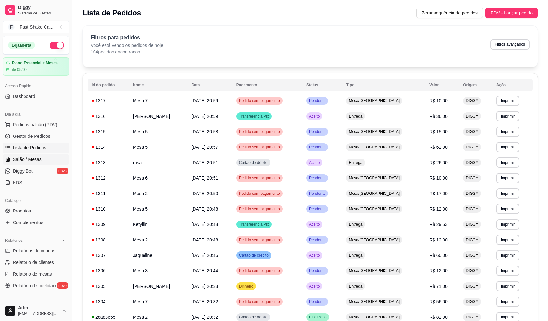
drag, startPoint x: 25, startPoint y: 161, endPoint x: 27, endPoint y: 158, distance: 3.5
click at [25, 160] on span "Salão / Mesas" at bounding box center [27, 159] width 29 height 6
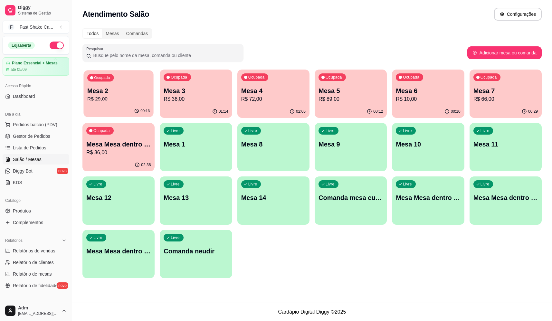
click at [129, 87] on p "Mesa 2" at bounding box center [118, 91] width 63 height 9
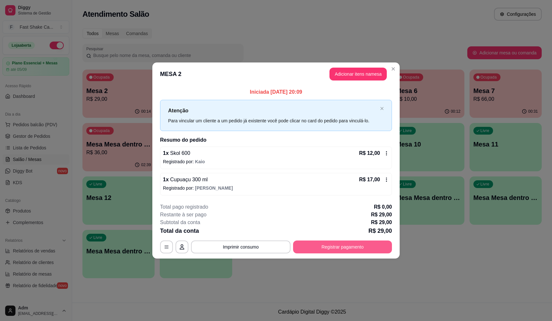
click at [339, 247] on button "Registrar pagamento" at bounding box center [342, 247] width 99 height 13
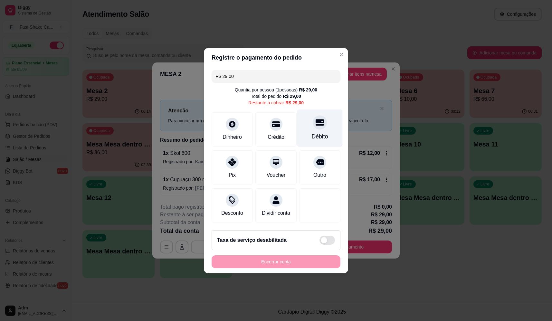
click at [316, 120] on icon at bounding box center [320, 122] width 8 height 8
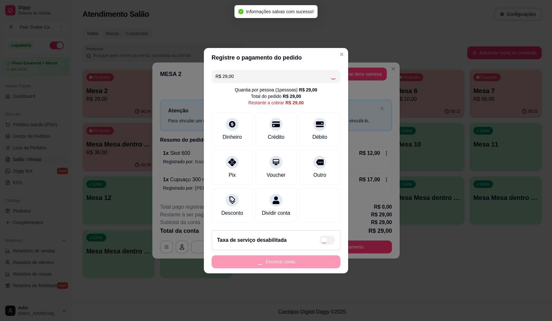
type input "R$ 0,00"
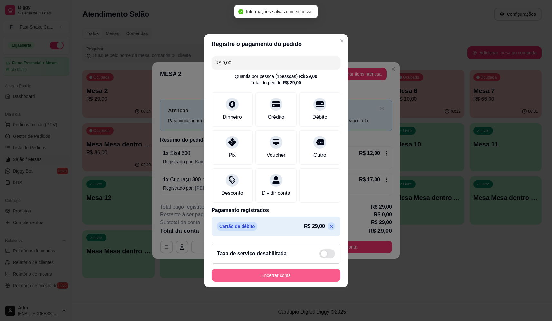
click at [276, 278] on button "Encerrar conta" at bounding box center [276, 275] width 129 height 13
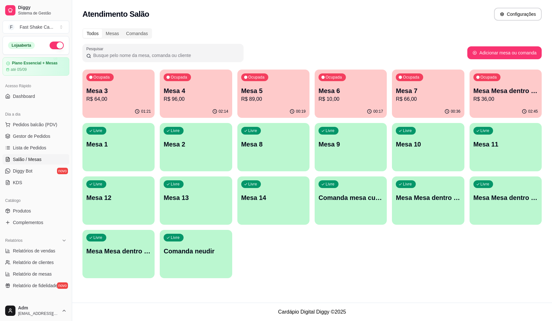
click at [452, 205] on div "Livre Mesa Mesa dentro azul" at bounding box center [428, 197] width 72 height 41
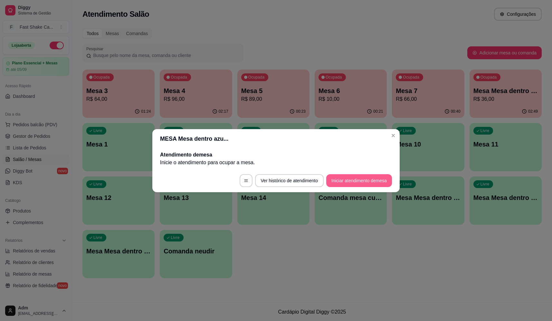
click at [367, 184] on button "Iniciar atendimento de mesa" at bounding box center [360, 180] width 66 height 13
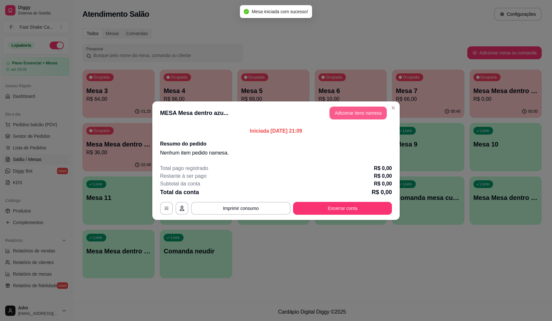
click at [351, 114] on button "Adicionar itens na mesa" at bounding box center [358, 113] width 57 height 13
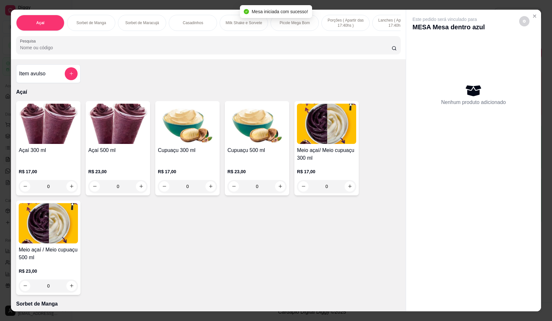
click at [71, 190] on div "0" at bounding box center [48, 186] width 59 height 13
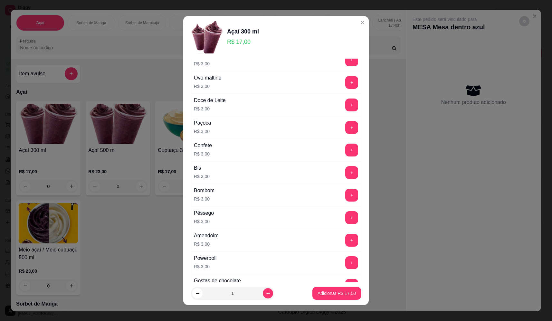
scroll to position [290, 0]
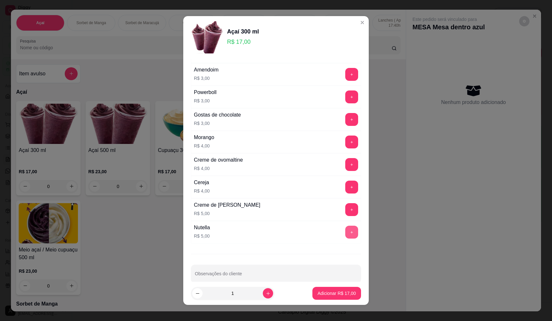
click at [346, 229] on button "+" at bounding box center [352, 232] width 13 height 13
click at [346, 164] on button "+" at bounding box center [352, 164] width 13 height 13
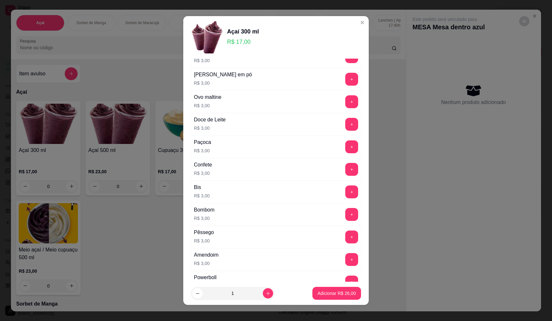
scroll to position [97, 0]
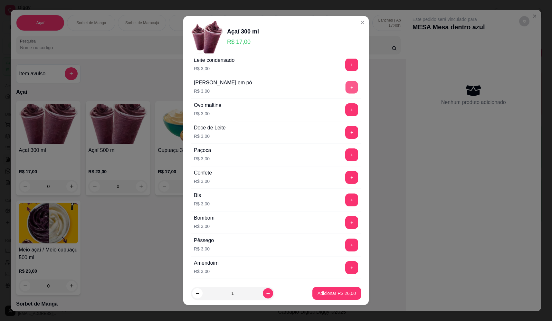
click at [346, 83] on button "+" at bounding box center [352, 87] width 13 height 13
click at [329, 292] on p "Adicionar R$ 29,00" at bounding box center [337, 293] width 38 height 6
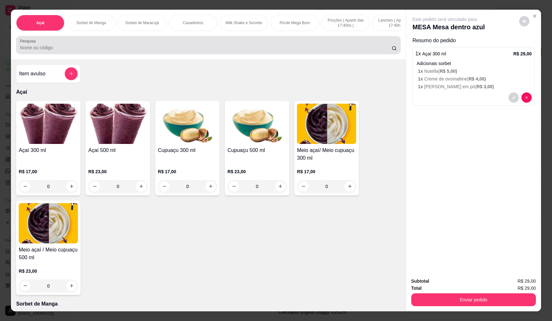
click at [227, 47] on div at bounding box center [208, 45] width 377 height 13
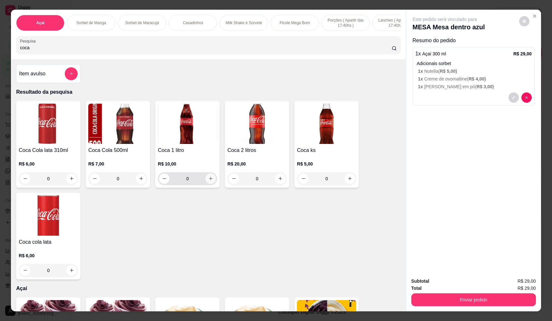
type input "coca"
click at [211, 181] on icon "increase-product-quantity" at bounding box center [211, 178] width 5 height 5
type input "1"
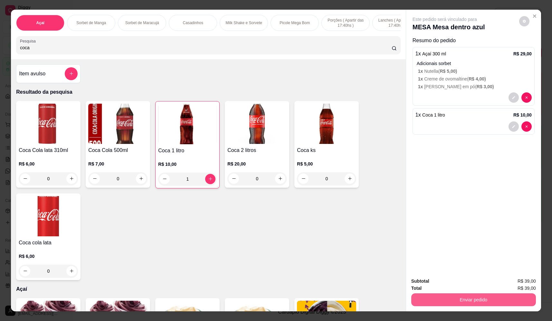
click at [433, 301] on button "Enviar pedido" at bounding box center [474, 300] width 125 height 13
click at [434, 286] on button "Não registrar e enviar pedido" at bounding box center [452, 284] width 65 height 12
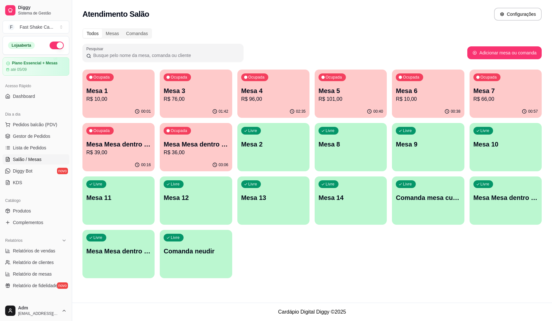
click at [122, 137] on div "Ocupada Mesa Mesa dentro azul R$ 39,00" at bounding box center [119, 141] width 72 height 36
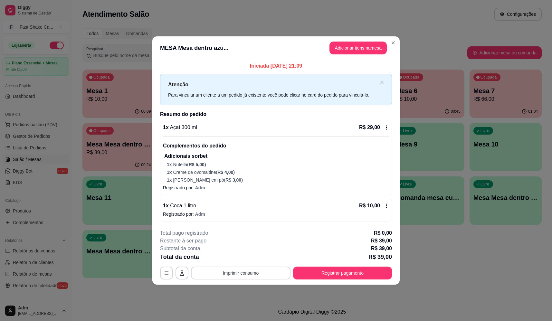
click at [241, 271] on button "Imprimir consumo" at bounding box center [241, 273] width 100 height 13
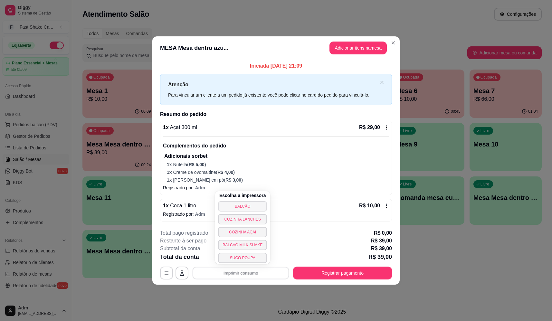
click at [239, 208] on button "BALCÃO" at bounding box center [242, 206] width 49 height 10
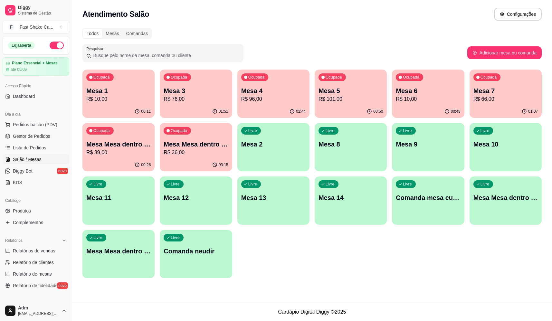
click at [272, 95] on p "R$ 96,00" at bounding box center [273, 99] width 64 height 8
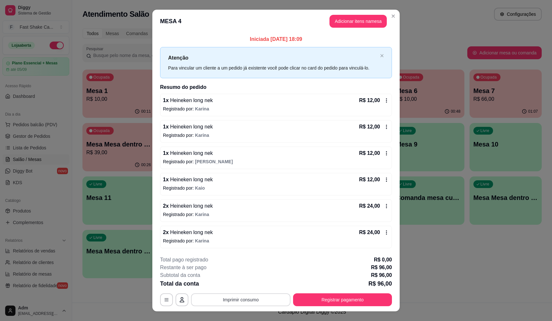
click at [246, 301] on button "Imprimir consumo" at bounding box center [241, 300] width 100 height 13
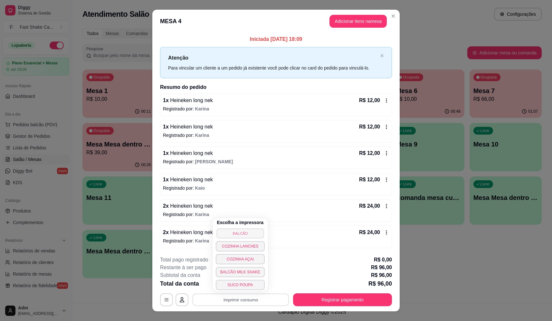
click at [240, 235] on button "BALCÃO" at bounding box center [240, 234] width 47 height 10
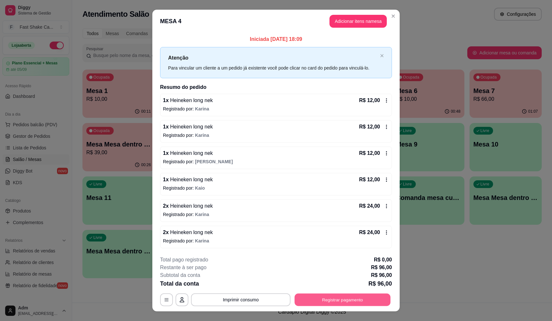
click at [324, 299] on button "Registrar pagamento" at bounding box center [343, 300] width 96 height 13
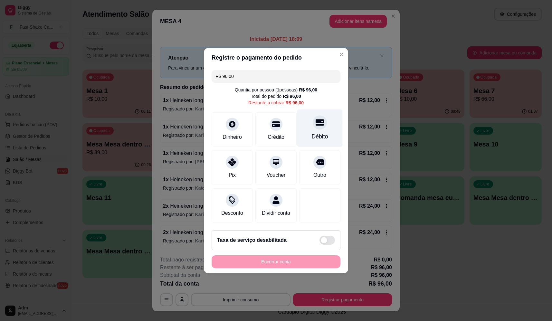
click at [322, 111] on div "Débito" at bounding box center [319, 128] width 45 height 38
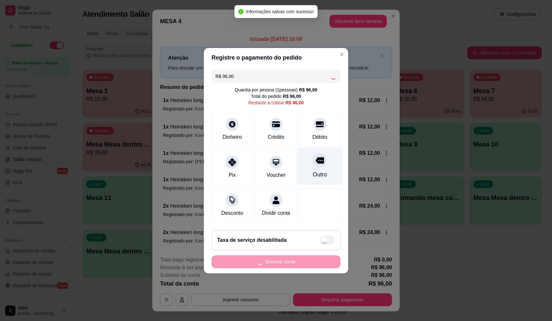
type input "R$ 0,00"
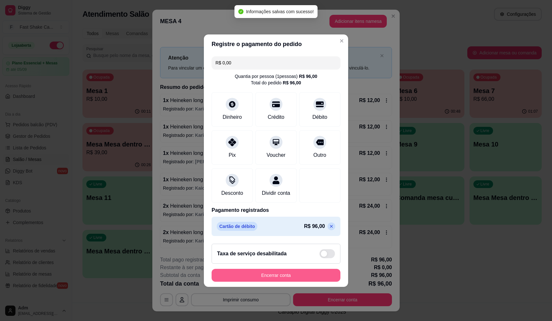
click at [321, 282] on button "Encerrar conta" at bounding box center [276, 275] width 129 height 13
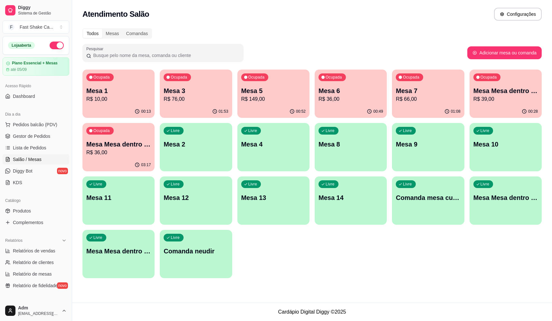
click at [520, 94] on p "Mesa Mesa dentro azul" at bounding box center [506, 90] width 64 height 9
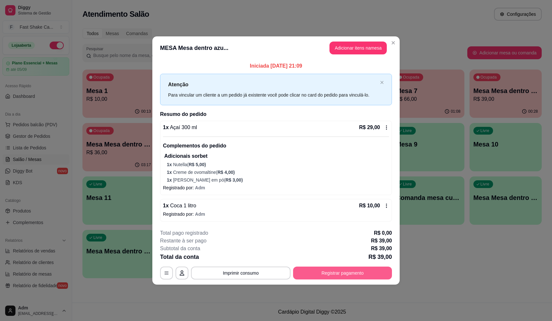
click at [323, 269] on button "Registrar pagamento" at bounding box center [342, 273] width 99 height 13
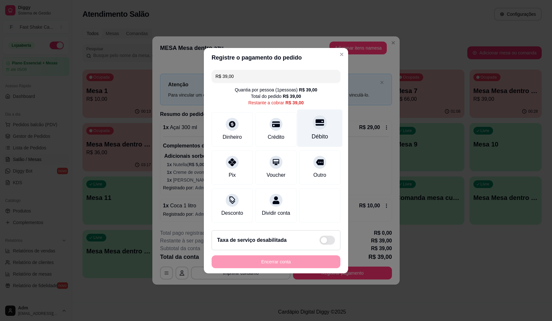
click at [317, 123] on icon at bounding box center [320, 122] width 8 height 8
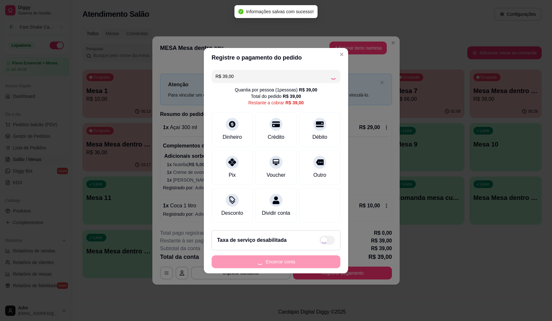
type input "R$ 0,00"
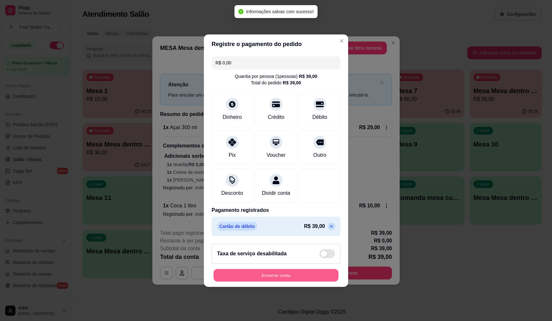
click at [297, 275] on button "Encerrar conta" at bounding box center [276, 275] width 125 height 13
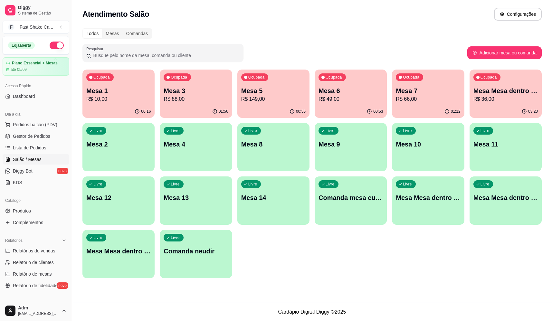
click at [200, 91] on p "Mesa 3" at bounding box center [196, 90] width 64 height 9
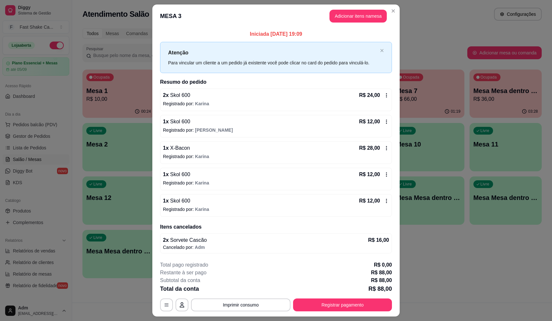
scroll to position [16, 0]
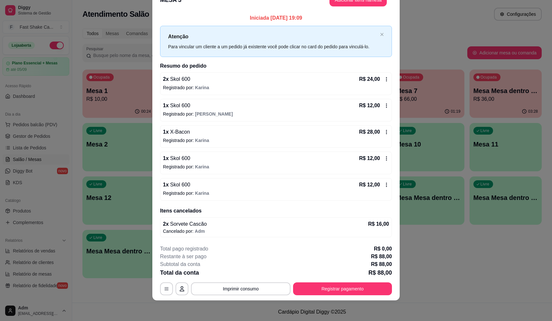
click at [386, 130] on icon at bounding box center [386, 132] width 1 height 4
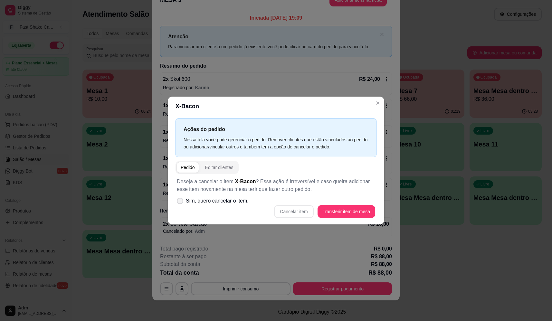
click at [178, 199] on span at bounding box center [180, 201] width 6 height 6
click at [178, 202] on input "Sim, quero cancelar o item." at bounding box center [179, 204] width 4 height 4
checkbox input "true"
click at [297, 214] on button "Cancelar item" at bounding box center [293, 211] width 39 height 13
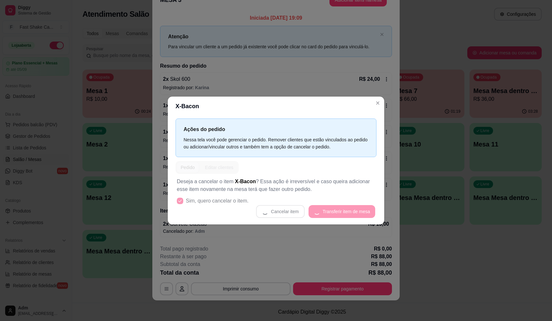
scroll to position [15, 0]
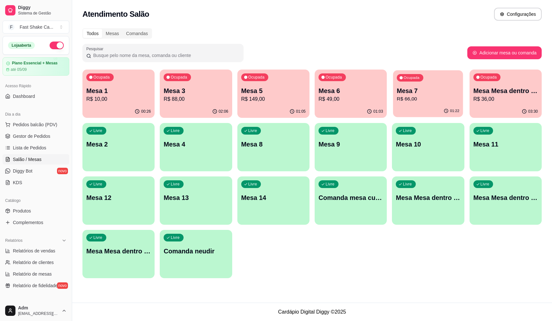
click at [436, 87] on div "Ocupada Mesa 7 R$ 66,00" at bounding box center [429, 87] width 70 height 35
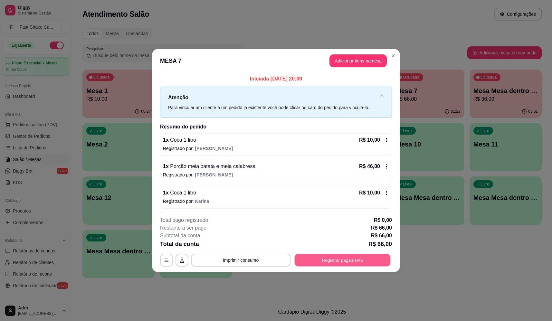
click at [332, 258] on button "Registrar pagamento" at bounding box center [343, 260] width 96 height 13
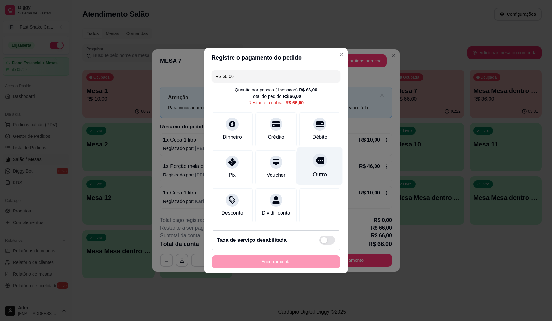
drag, startPoint x: 307, startPoint y: 133, endPoint x: 301, endPoint y: 162, distance: 29.7
click at [308, 133] on div "Débito" at bounding box center [319, 129] width 41 height 34
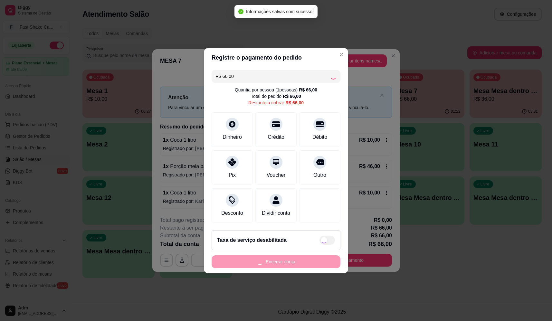
type input "R$ 0,00"
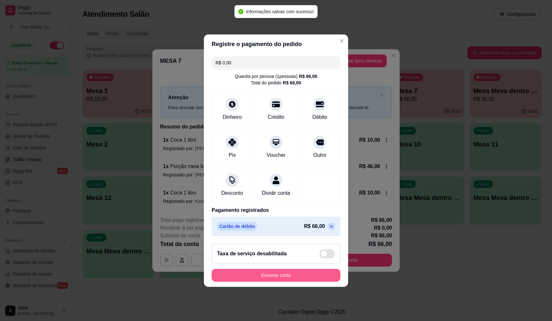
click at [293, 279] on button "Encerrar conta" at bounding box center [276, 275] width 129 height 13
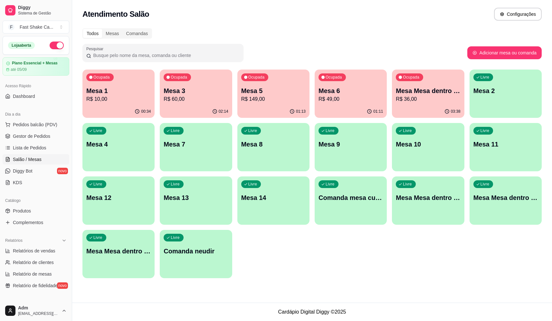
click at [288, 102] on p "R$ 149,00" at bounding box center [273, 99] width 64 height 8
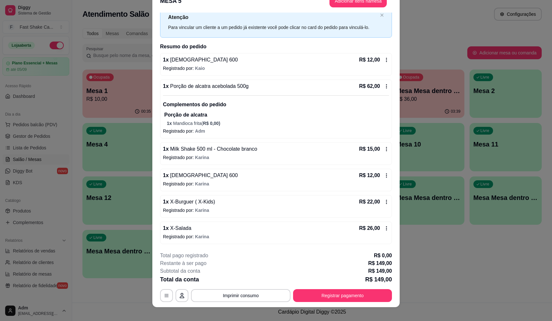
scroll to position [19, 0]
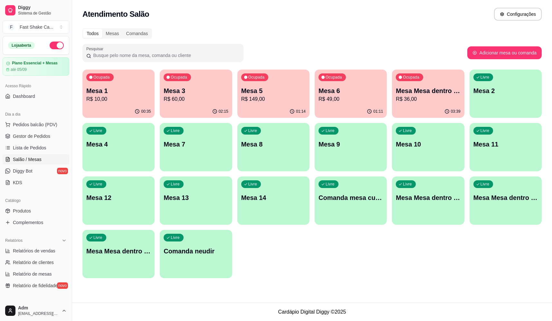
click at [355, 111] on div "01:11" at bounding box center [351, 111] width 72 height 13
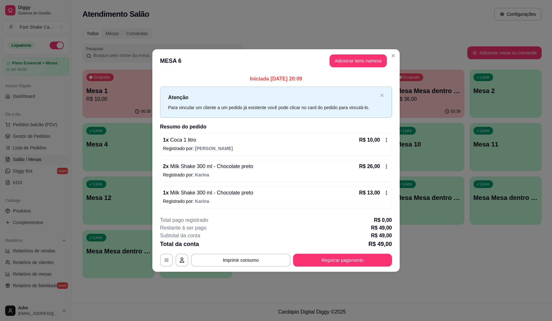
click at [339, 264] on button "Registrar pagamento" at bounding box center [342, 260] width 99 height 13
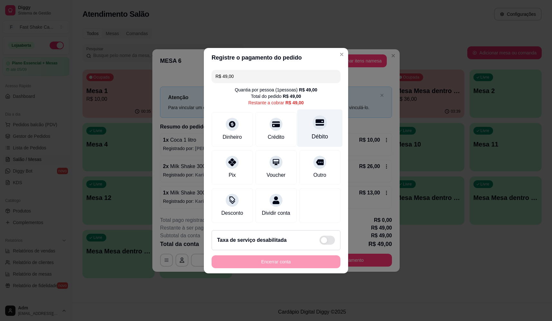
click at [326, 132] on div "Débito" at bounding box center [319, 128] width 45 height 38
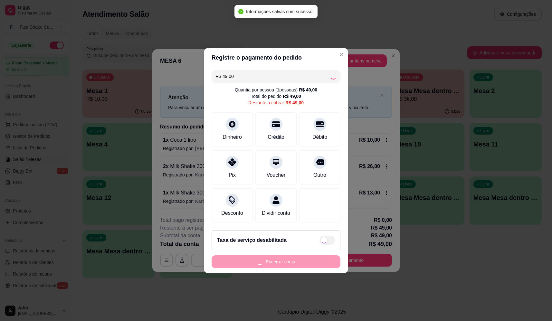
type input "R$ 0,00"
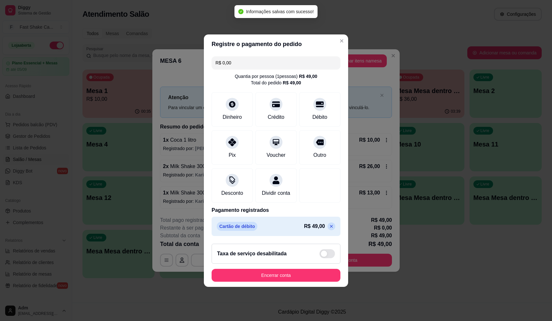
click at [307, 280] on button "Encerrar conta" at bounding box center [276, 275] width 129 height 13
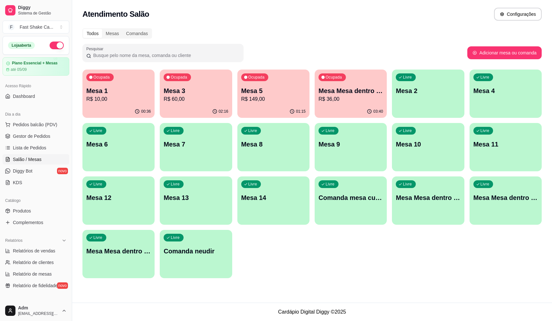
click at [108, 91] on p "Mesa 1" at bounding box center [118, 90] width 64 height 9
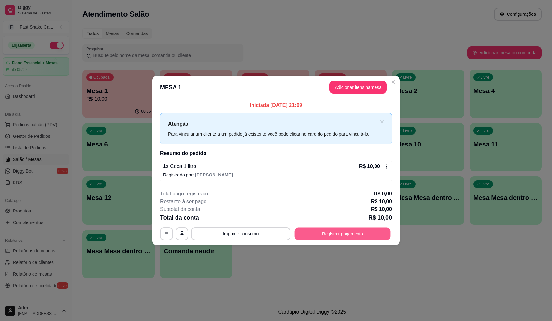
click at [344, 229] on button "Registrar pagamento" at bounding box center [343, 234] width 96 height 13
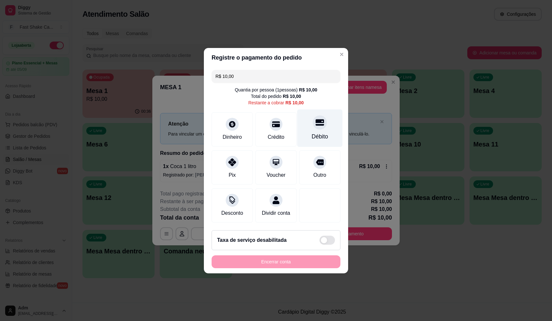
click at [317, 119] on icon at bounding box center [320, 122] width 8 height 6
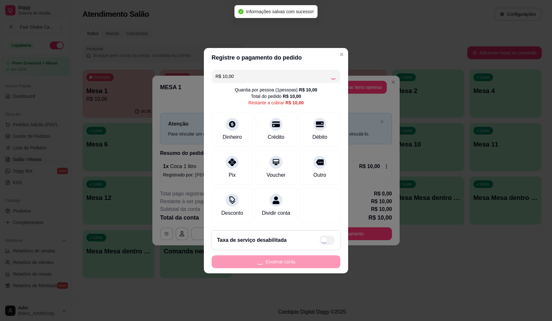
type input "R$ 0,00"
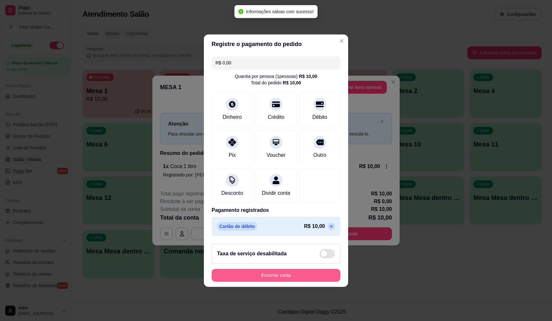
click at [300, 278] on button "Encerrar conta" at bounding box center [276, 275] width 129 height 13
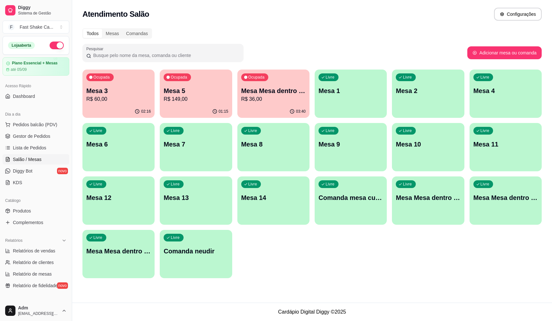
click at [294, 94] on p "Mesa Mesa dentro verde" at bounding box center [273, 90] width 64 height 9
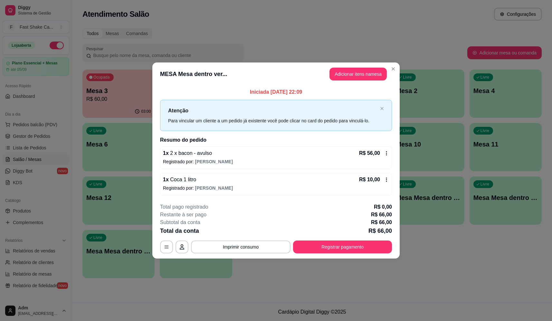
click at [250, 236] on div "**********" at bounding box center [276, 228] width 232 height 50
click at [252, 246] on button "Imprimir consumo" at bounding box center [241, 247] width 97 height 13
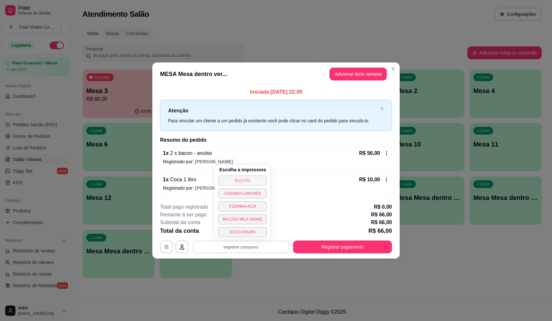
click at [247, 182] on button "BALCÃO" at bounding box center [242, 181] width 49 height 10
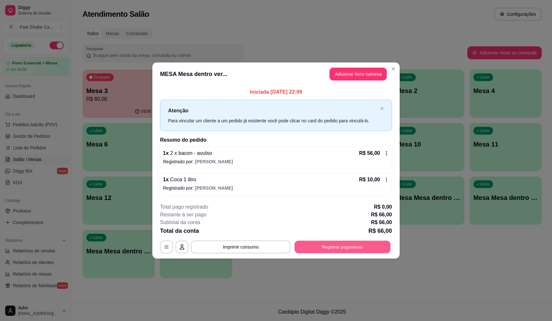
click at [370, 250] on button "Registrar pagamento" at bounding box center [343, 247] width 96 height 13
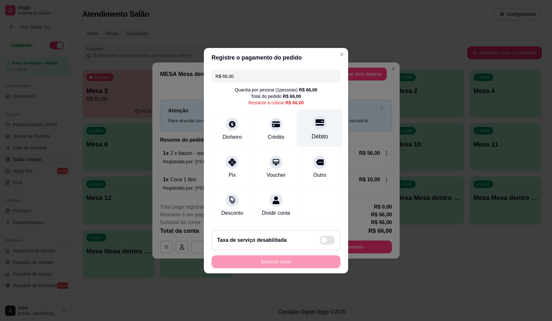
drag, startPoint x: 316, startPoint y: 121, endPoint x: 320, endPoint y: 121, distance: 4.5
click at [316, 121] on icon at bounding box center [320, 122] width 8 height 8
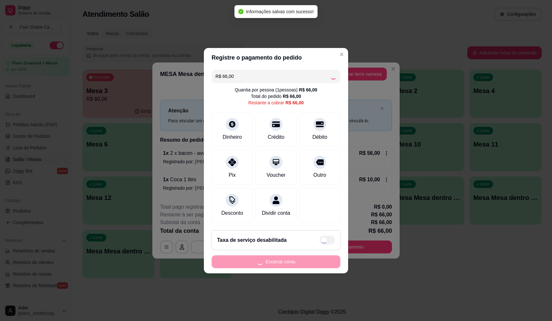
type input "R$ 0,00"
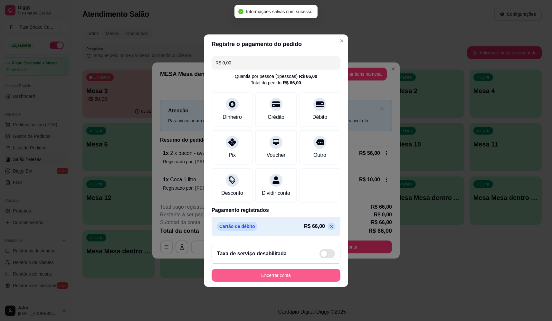
click at [318, 282] on button "Encerrar conta" at bounding box center [276, 275] width 129 height 13
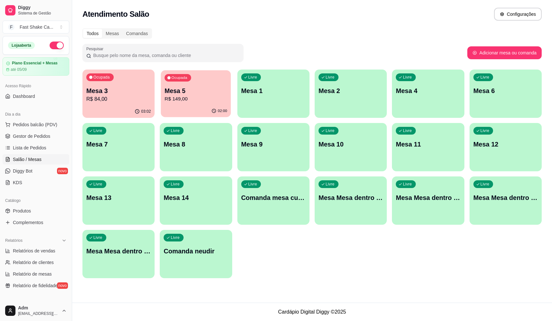
click at [174, 97] on p "R$ 149,00" at bounding box center [196, 98] width 63 height 7
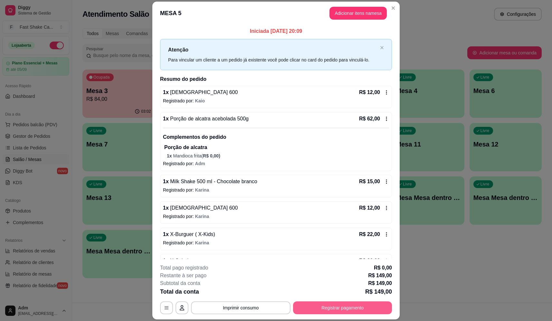
click at [353, 309] on button "Registrar pagamento" at bounding box center [342, 308] width 99 height 13
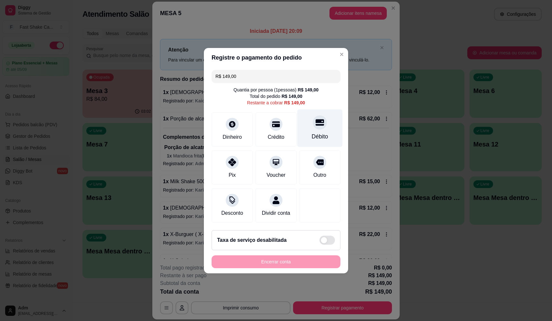
click at [326, 118] on div "Débito" at bounding box center [319, 128] width 45 height 38
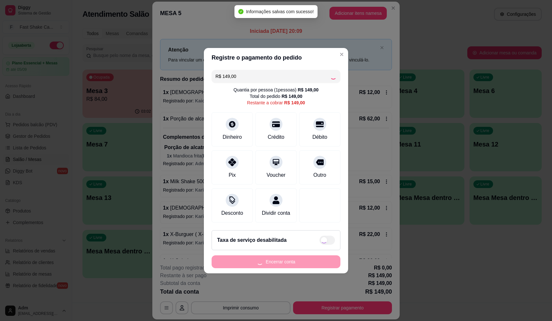
type input "R$ 0,00"
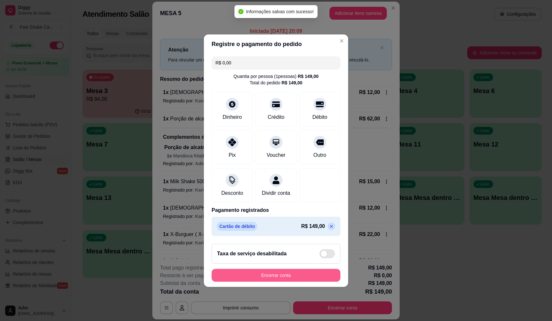
click at [299, 281] on button "Encerrar conta" at bounding box center [276, 275] width 129 height 13
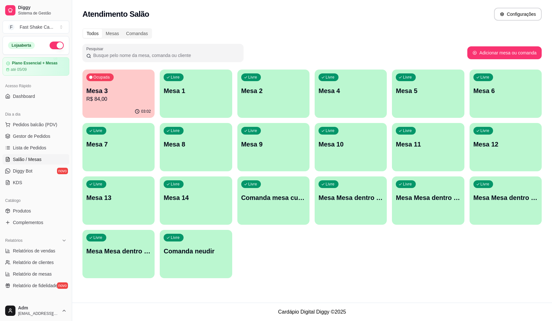
click at [139, 94] on p "Mesa 3" at bounding box center [118, 90] width 64 height 9
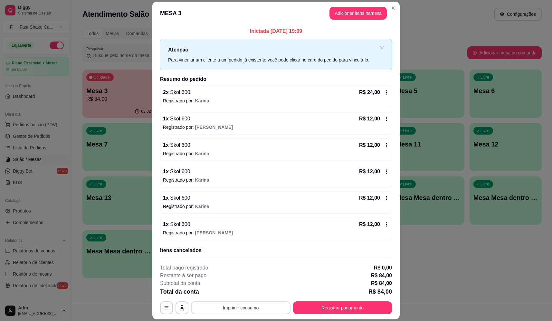
click at [262, 307] on button "Imprimir consumo" at bounding box center [241, 308] width 100 height 13
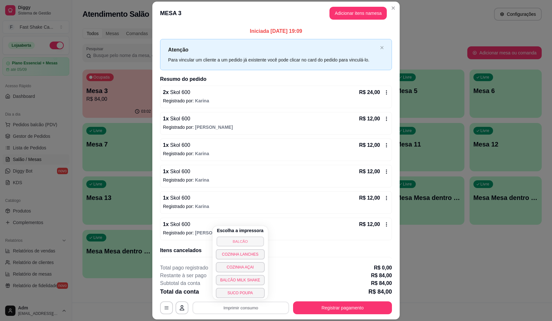
click at [258, 240] on button "BALCÃO" at bounding box center [240, 242] width 47 height 10
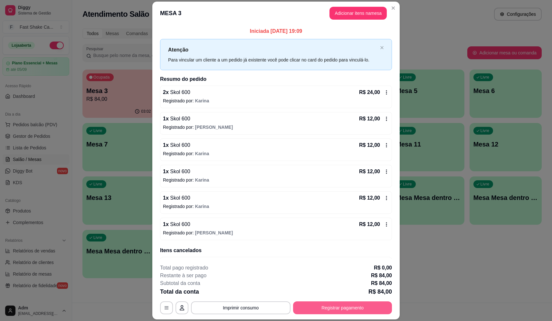
click at [343, 311] on button "Registrar pagamento" at bounding box center [342, 308] width 99 height 13
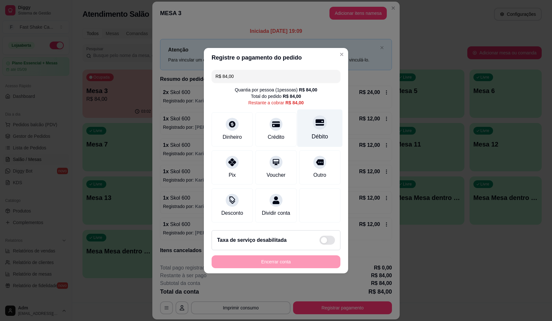
click at [319, 125] on div at bounding box center [320, 122] width 14 height 14
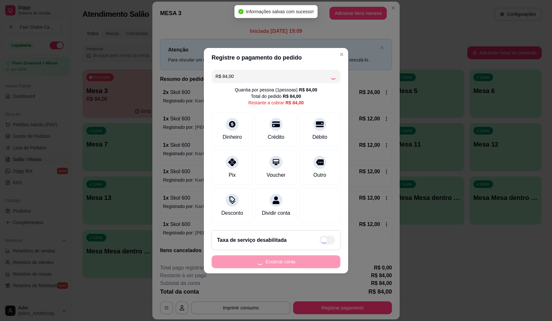
type input "R$ 0,00"
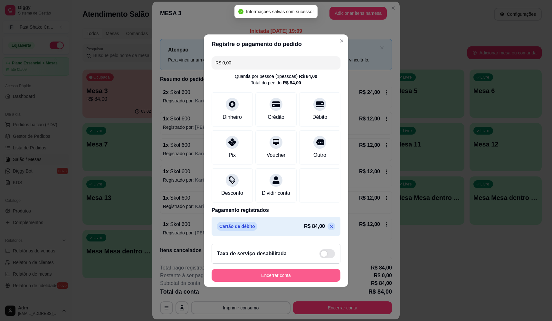
click at [300, 282] on button "Encerrar conta" at bounding box center [276, 275] width 129 height 13
